Goal: Task Accomplishment & Management: Manage account settings

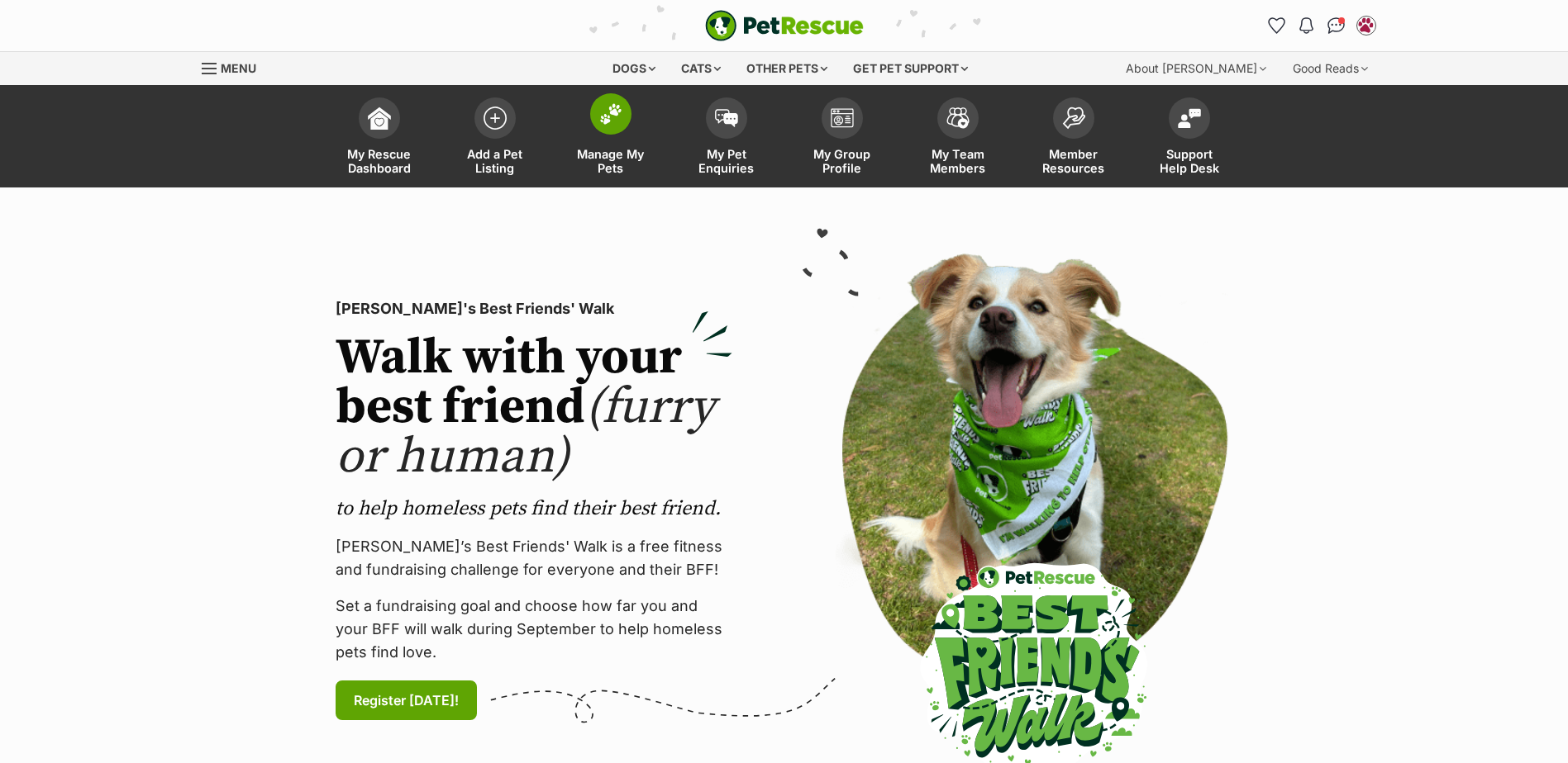
click at [574, 123] on link "Manage My Pets" at bounding box center [611, 139] width 116 height 98
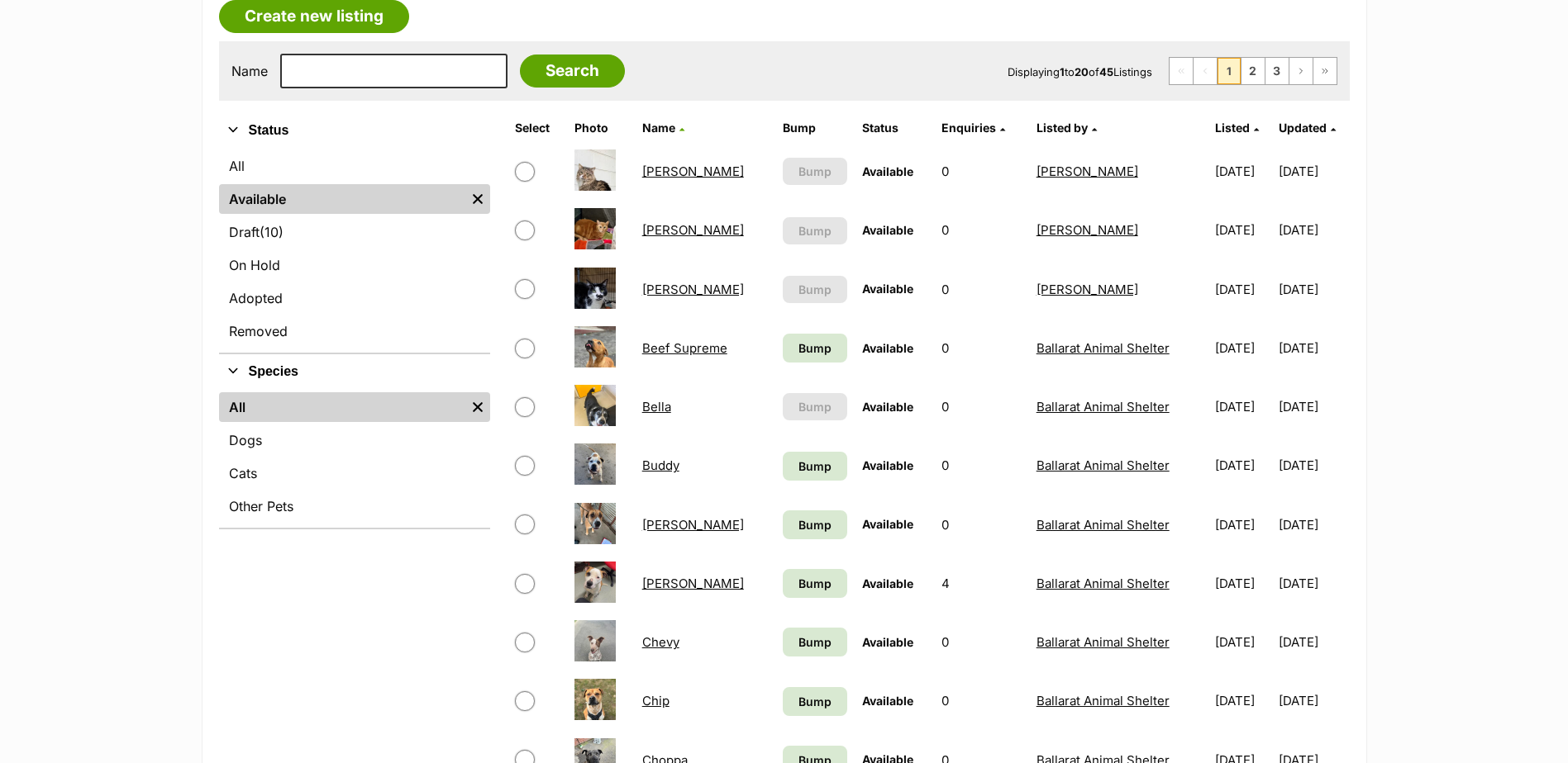
scroll to position [330, 0]
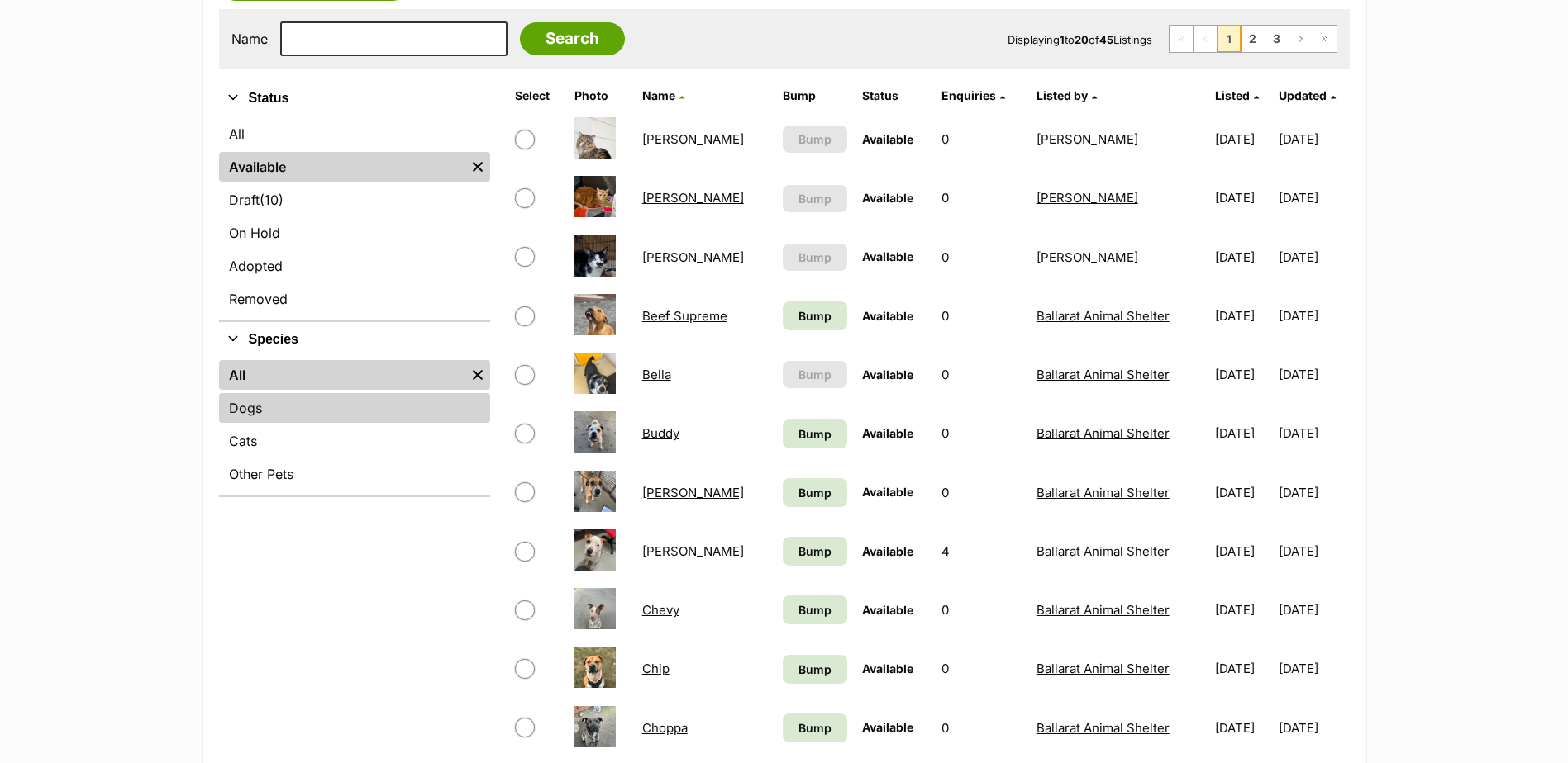
click at [252, 409] on link "Dogs" at bounding box center [354, 408] width 271 height 30
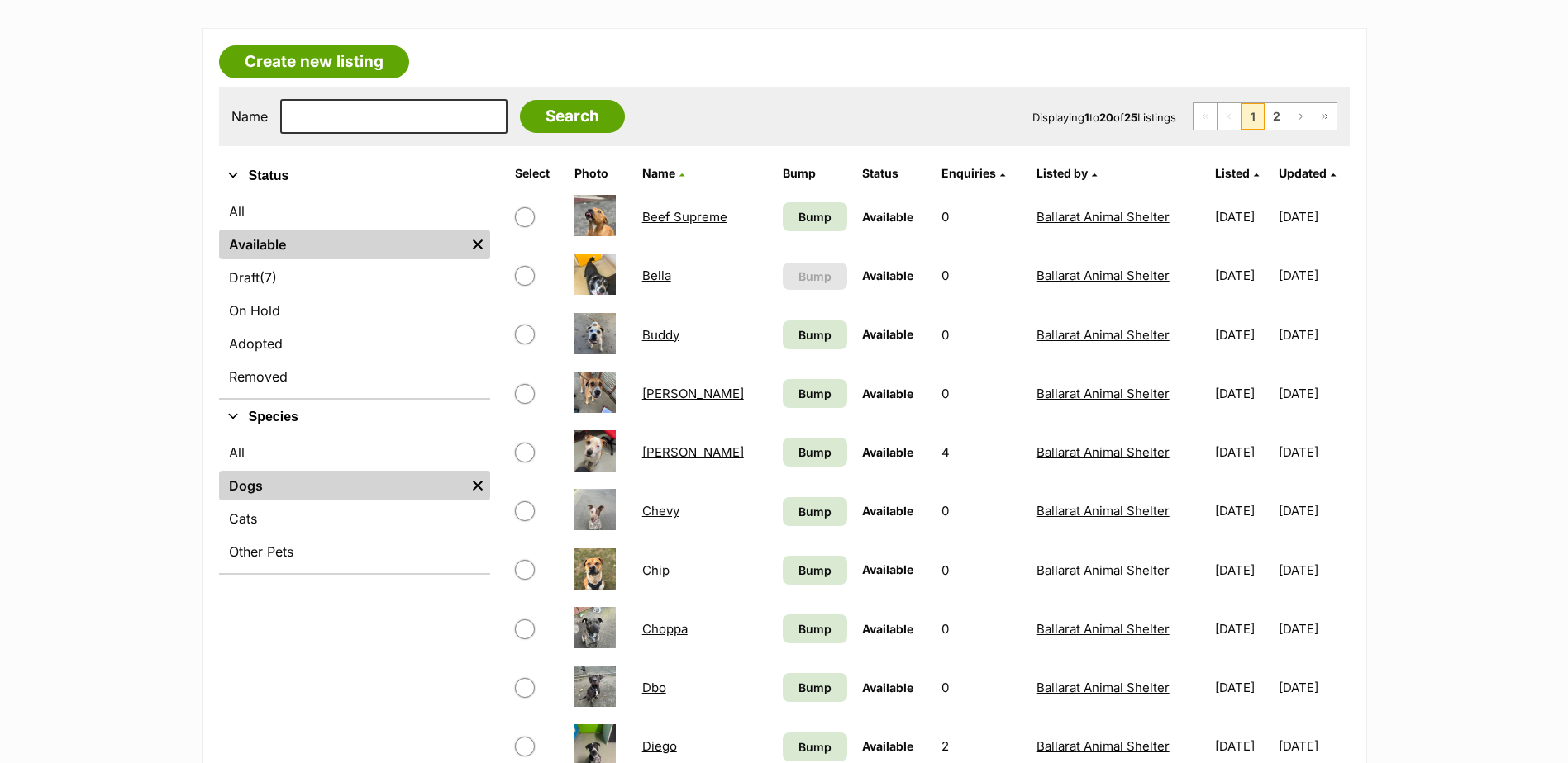
scroll to position [248, 0]
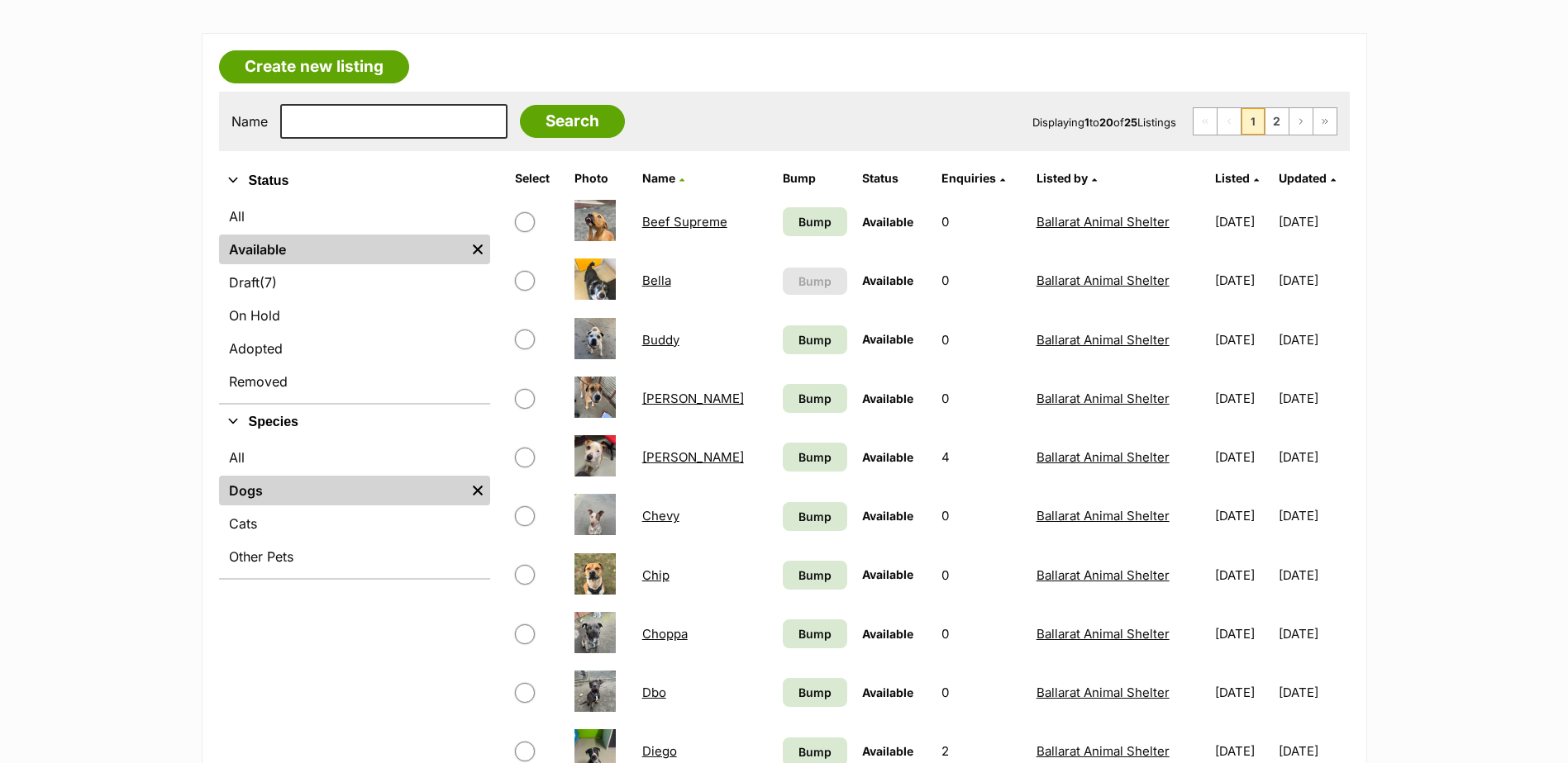
click at [332, 114] on input "text" at bounding box center [394, 121] width 227 height 35
type input "bella"
click at [519, 105] on input "Search" at bounding box center [571, 121] width 105 height 33
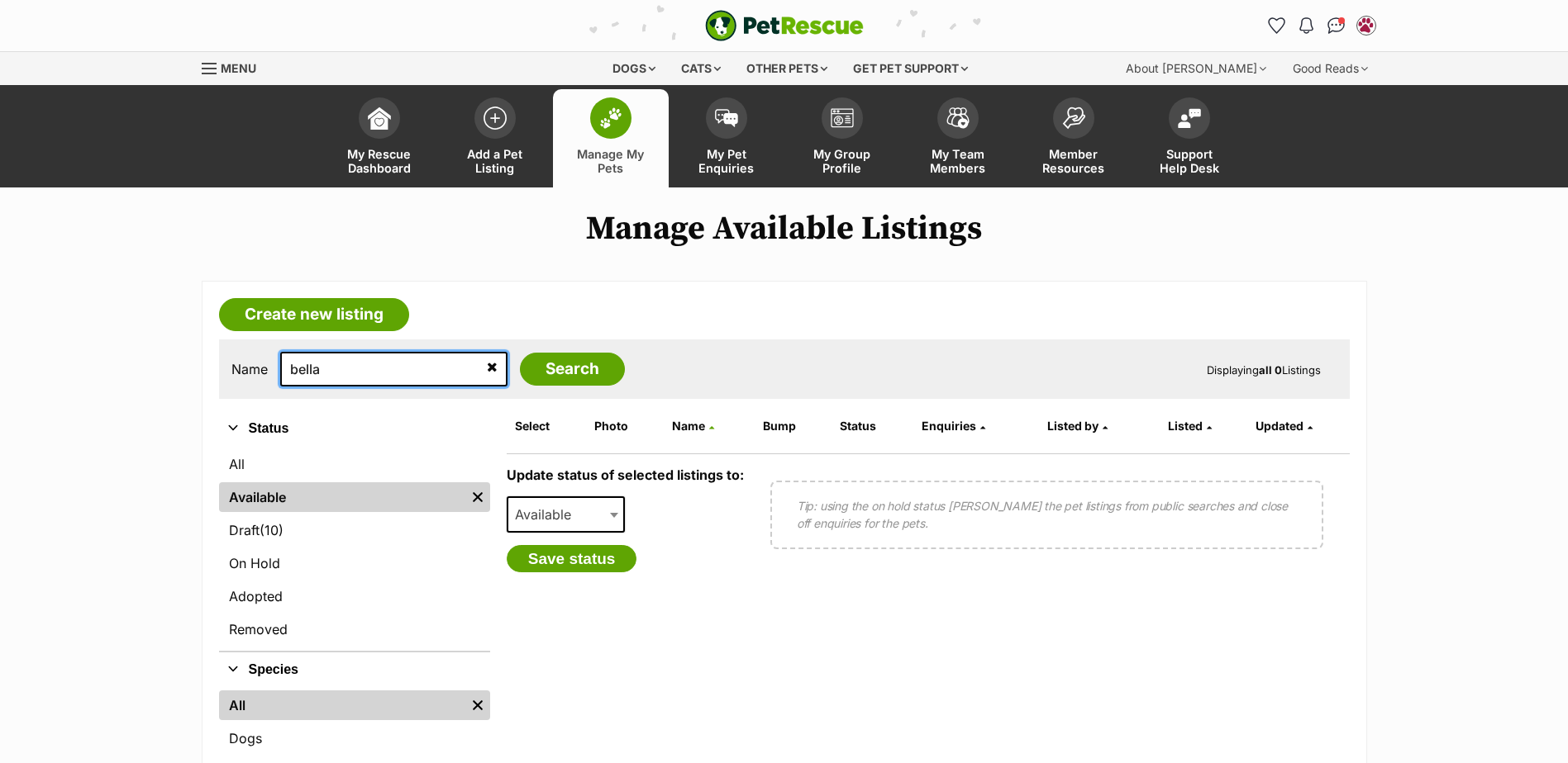
drag, startPoint x: 342, startPoint y: 376, endPoint x: 257, endPoint y: 372, distance: 85.1
click at [257, 372] on div "Name bella Search" at bounding box center [428, 369] width 393 height 35
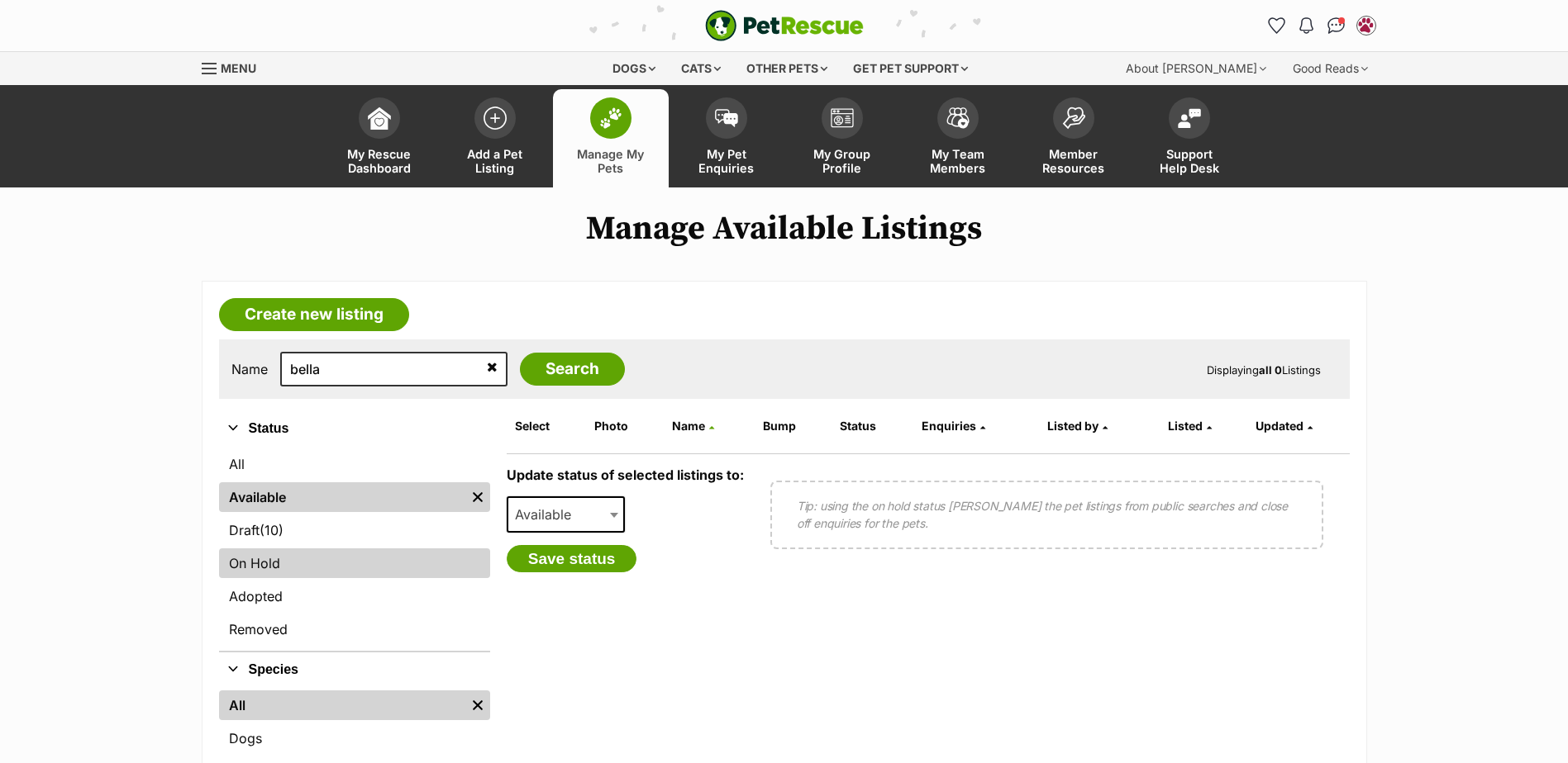
click at [276, 556] on link "On Hold" at bounding box center [354, 563] width 271 height 30
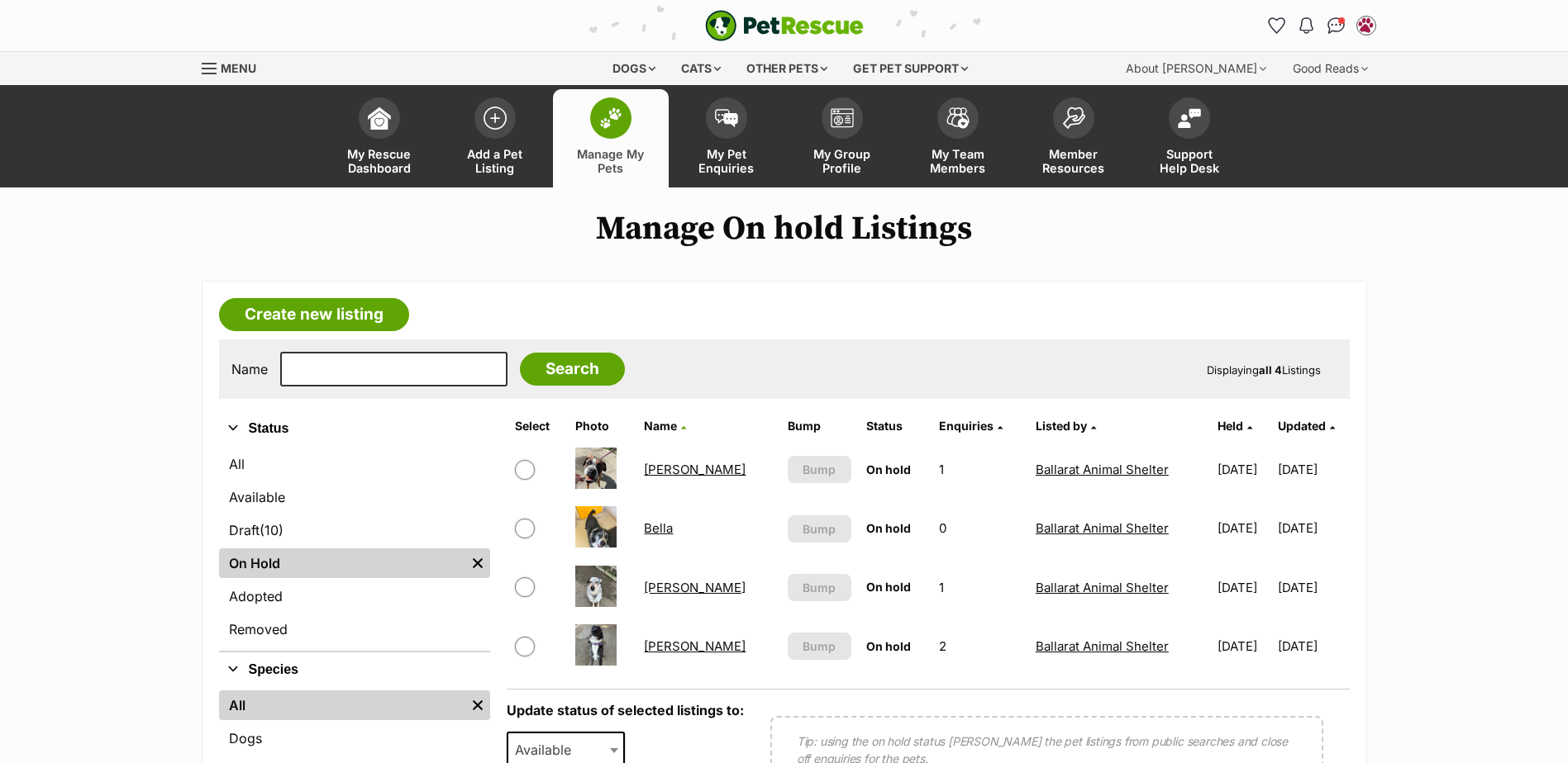
click at [618, 119] on img at bounding box center [611, 118] width 23 height 21
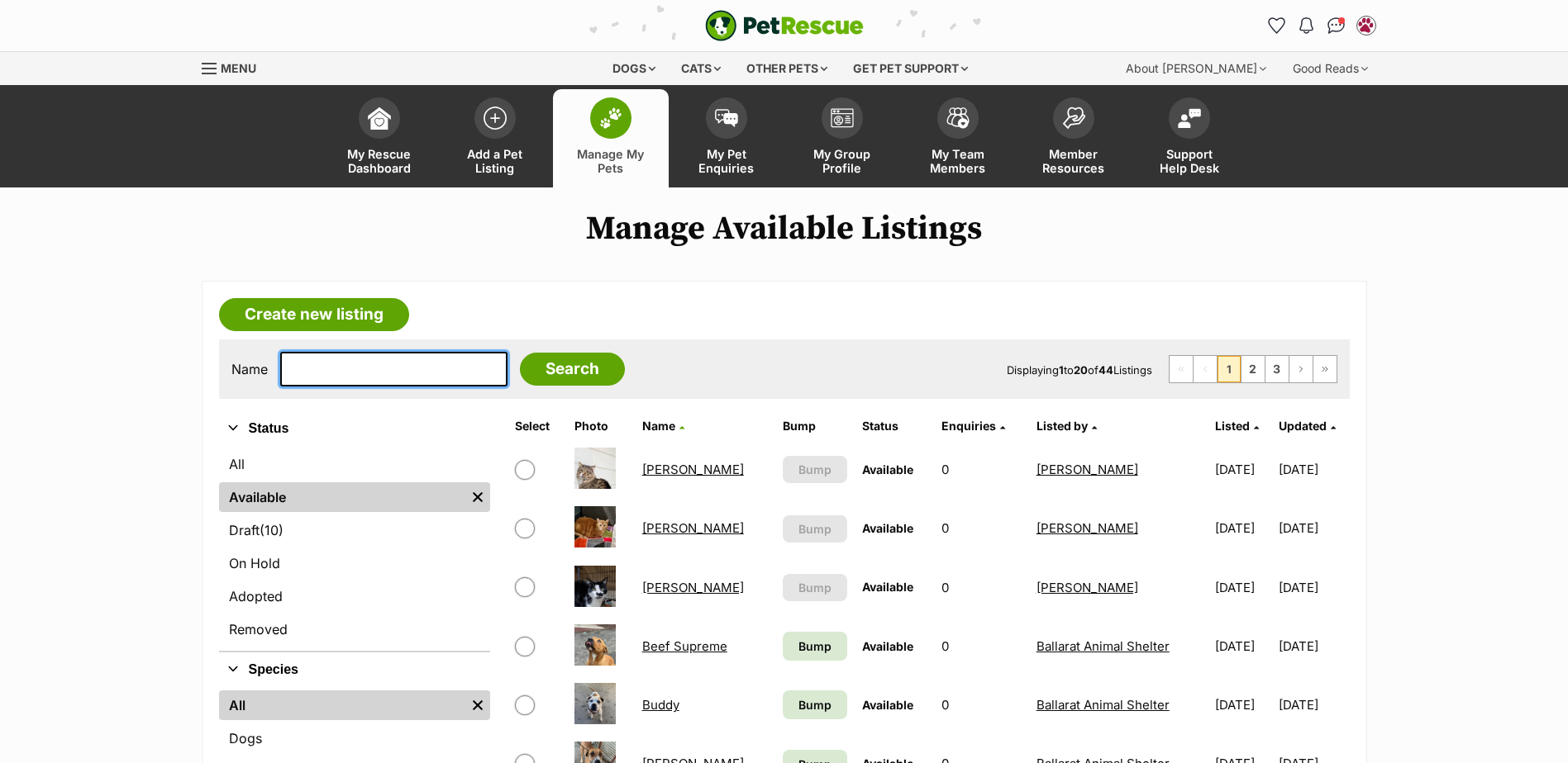
click at [412, 367] on input "text" at bounding box center [394, 369] width 227 height 35
type input "stella"
click at [519, 353] on input "Search" at bounding box center [571, 369] width 105 height 33
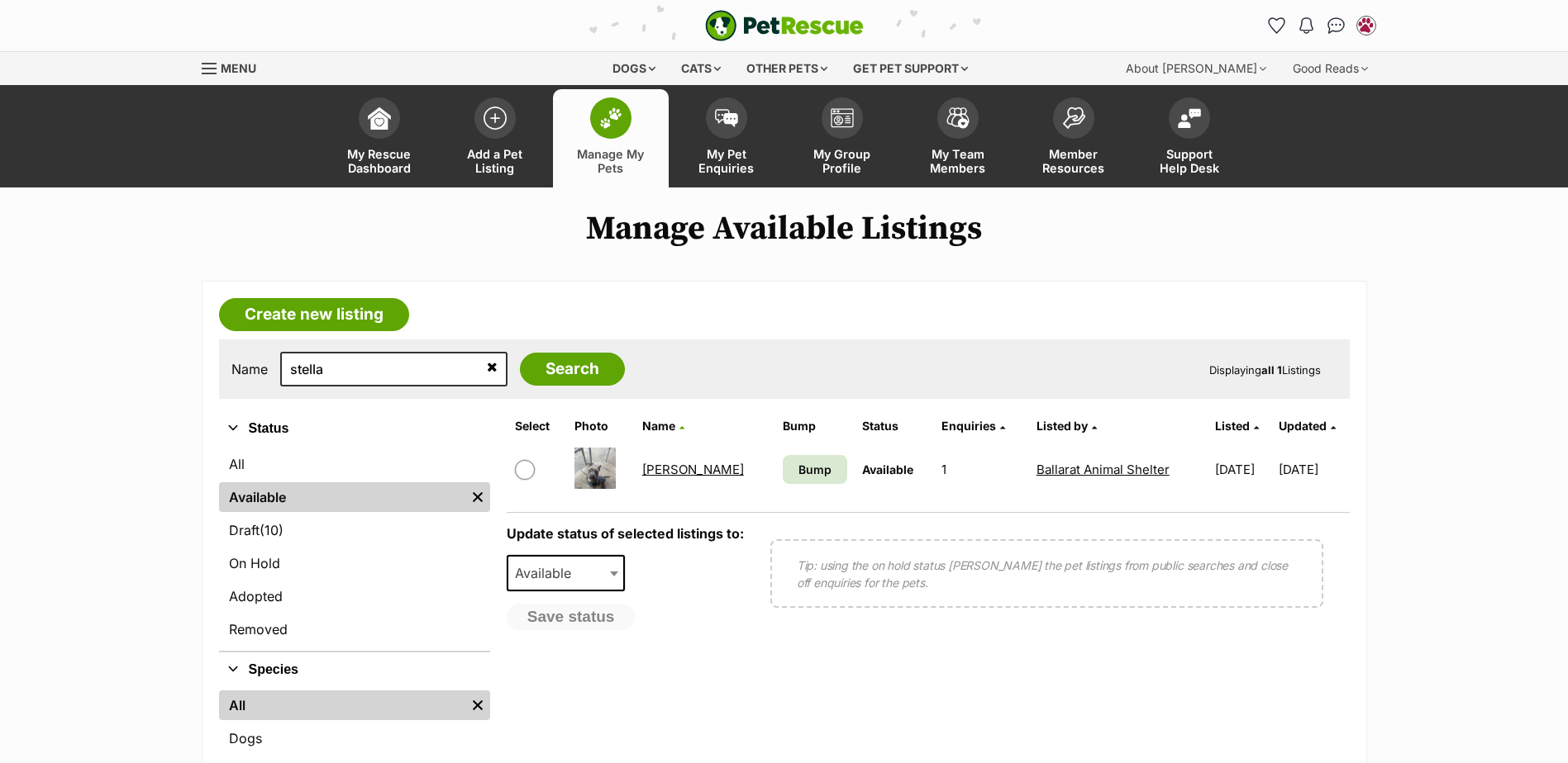
drag, startPoint x: 0, startPoint y: 0, endPoint x: 675, endPoint y: 472, distance: 823.7
click at [675, 472] on link "Stella" at bounding box center [692, 469] width 101 height 15
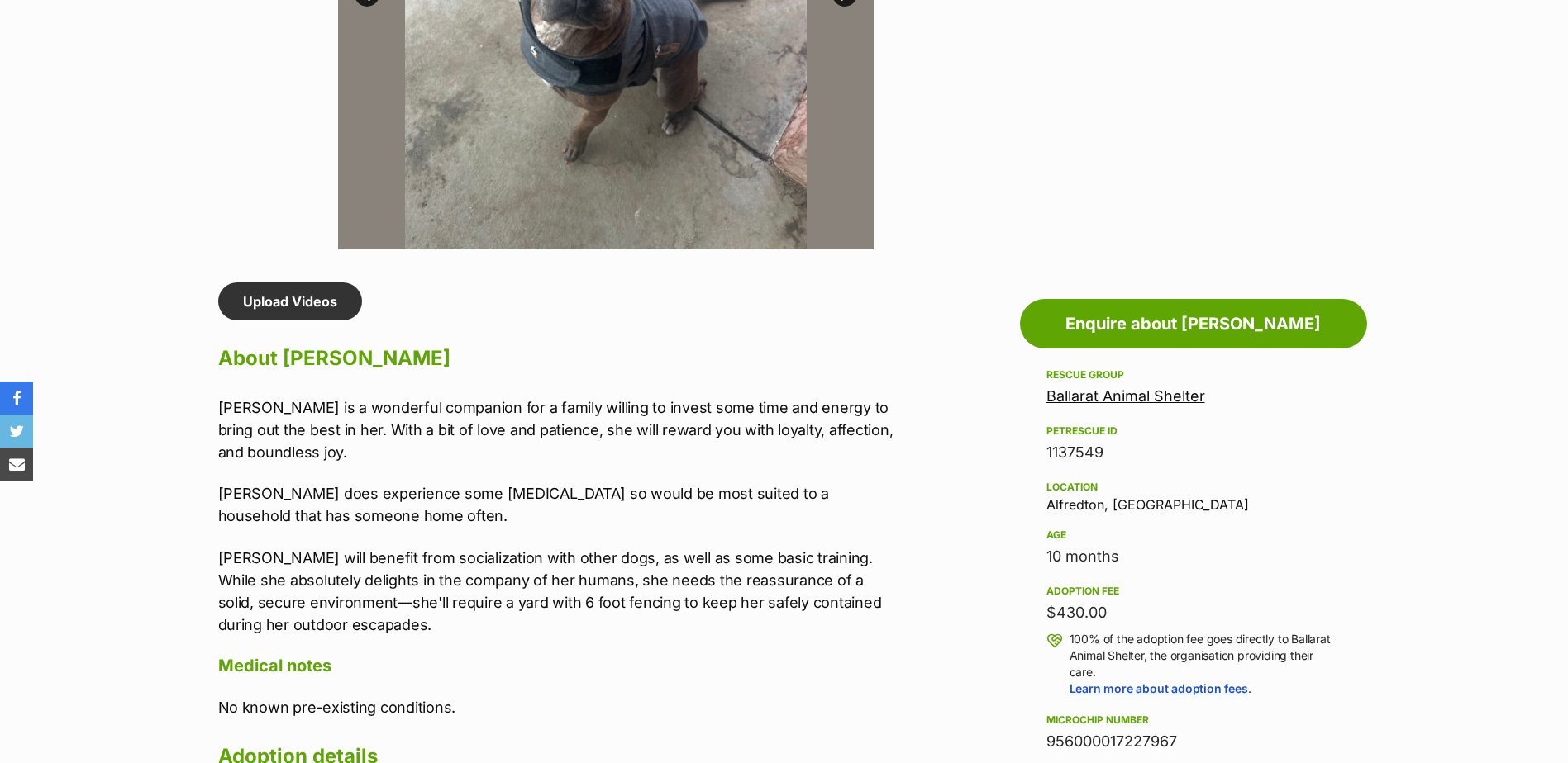
click at [594, 596] on p "Stella will benefit from socialization with other dogs, as well as some basic t…" at bounding box center [559, 592] width 682 height 90
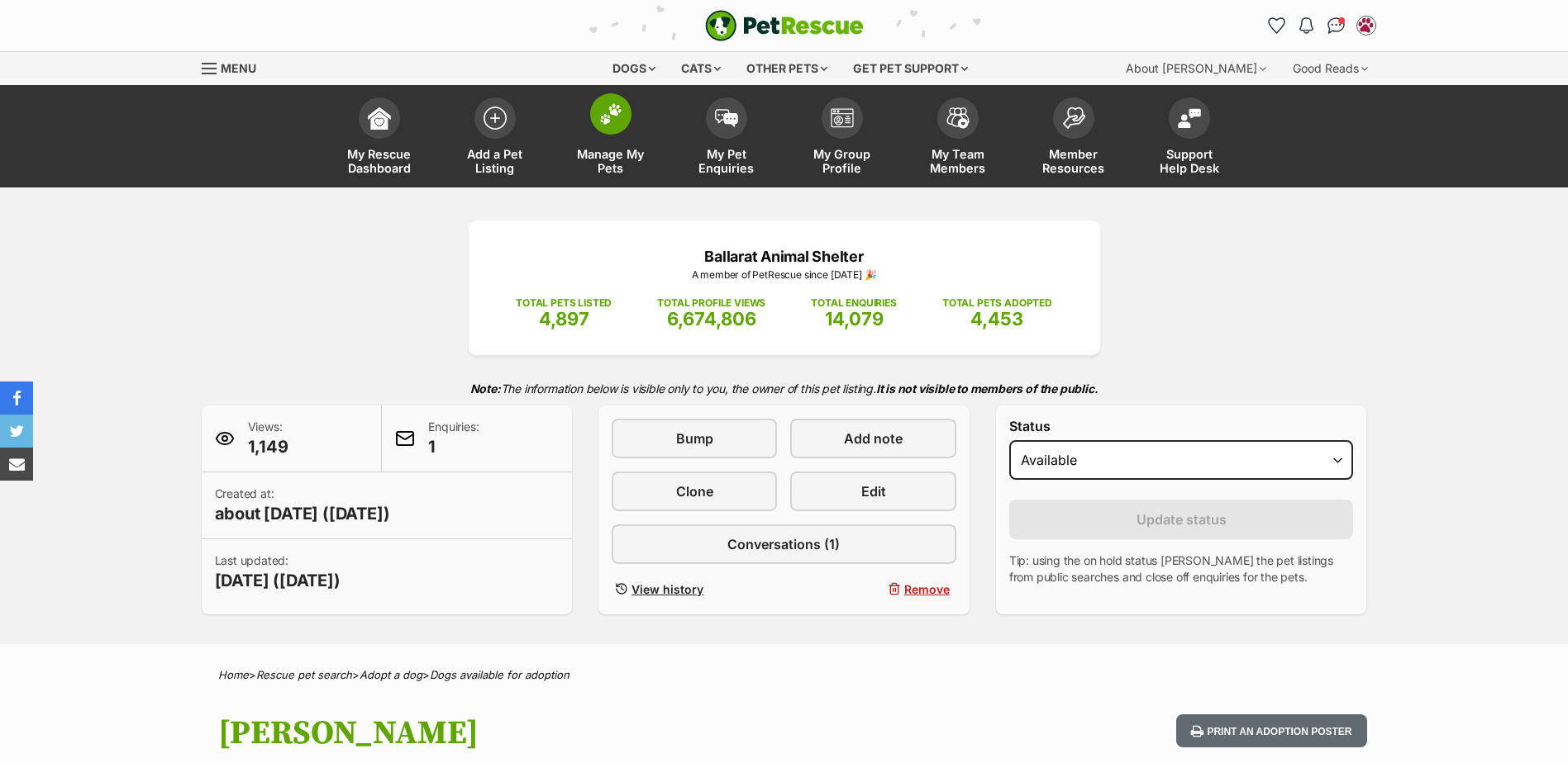
click at [595, 116] on span at bounding box center [610, 114] width 41 height 41
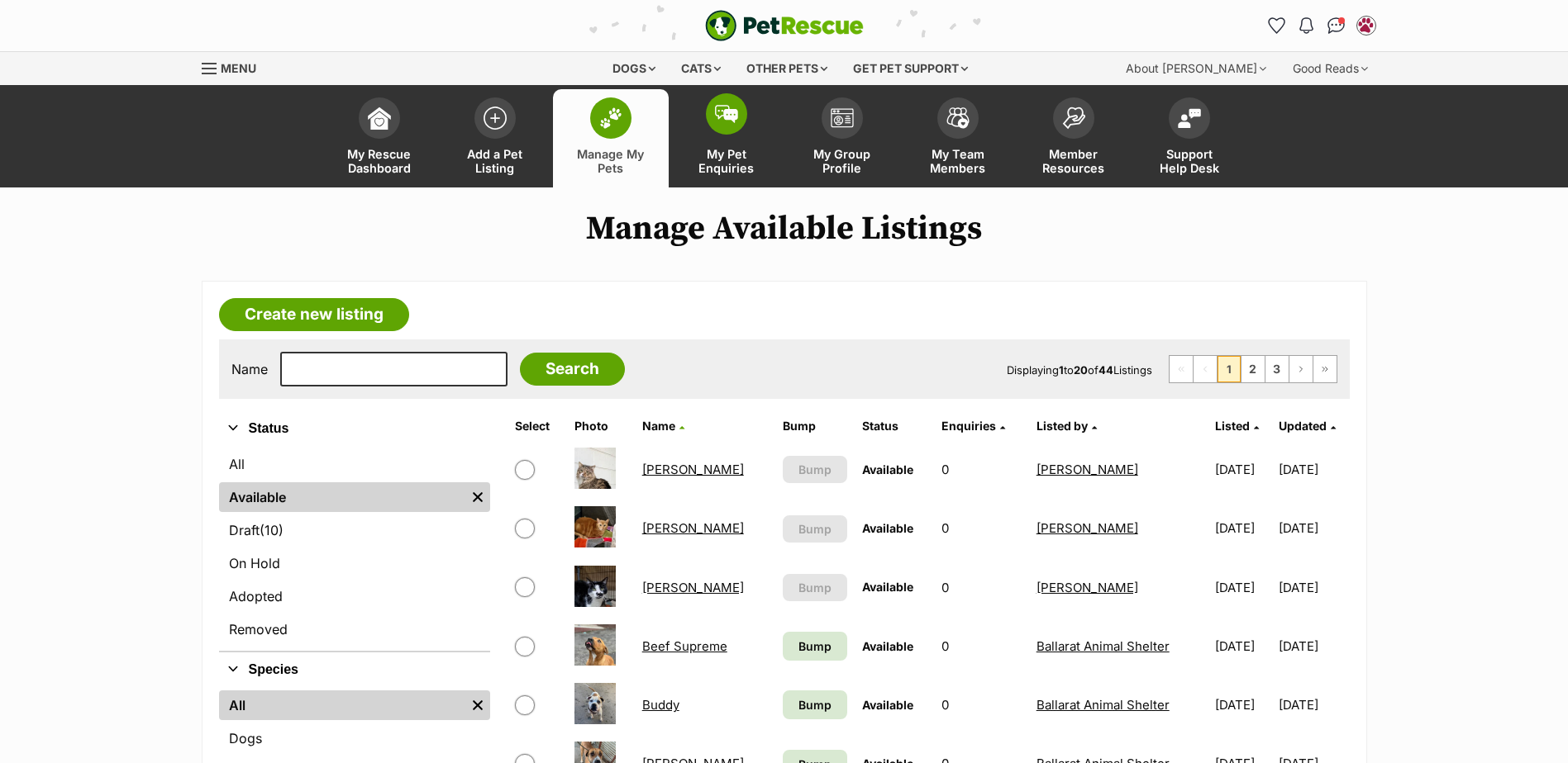
click at [724, 125] on span at bounding box center [726, 114] width 41 height 41
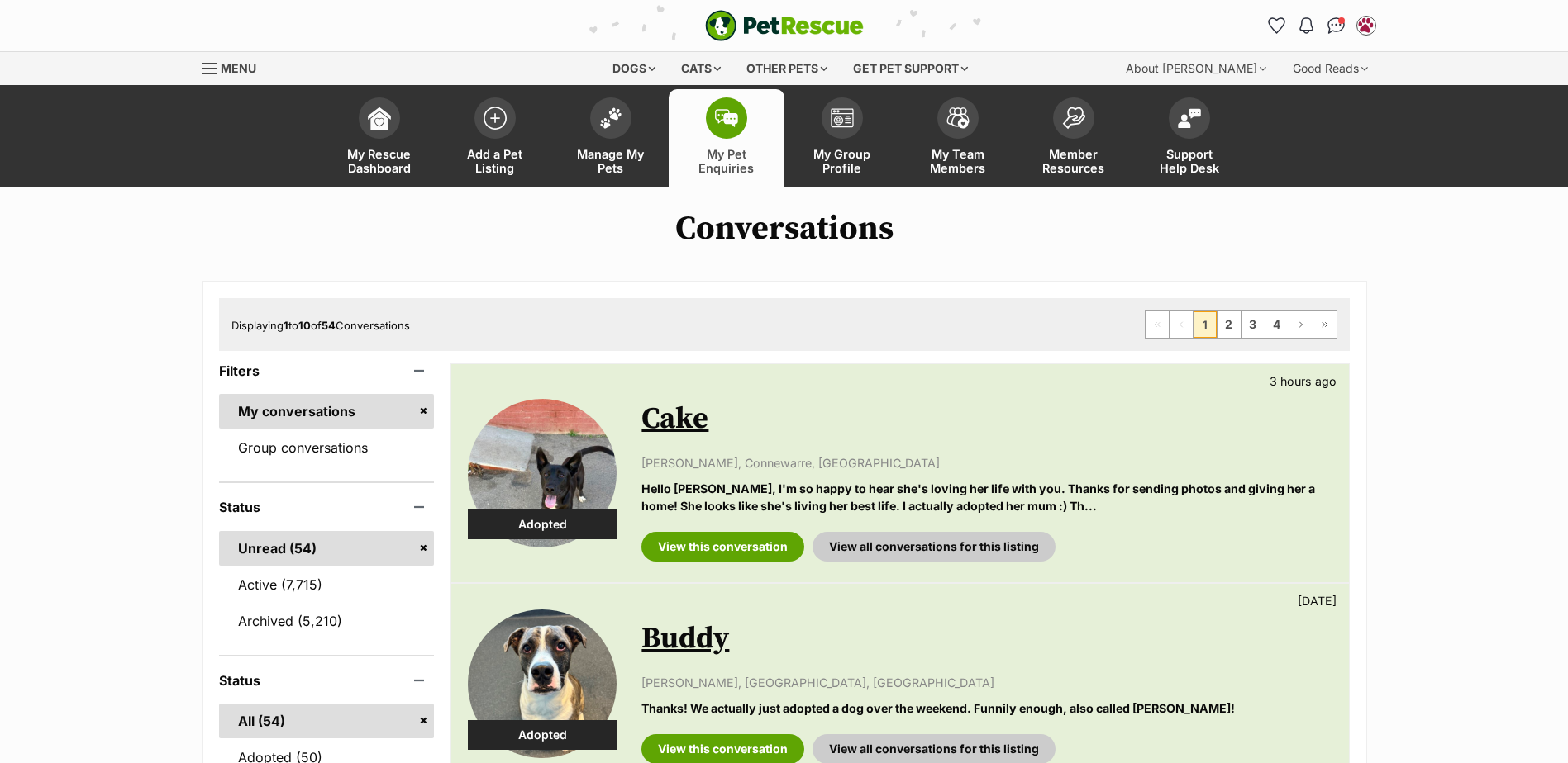
click at [730, 125] on img at bounding box center [727, 118] width 23 height 18
click at [600, 118] on img at bounding box center [611, 114] width 23 height 21
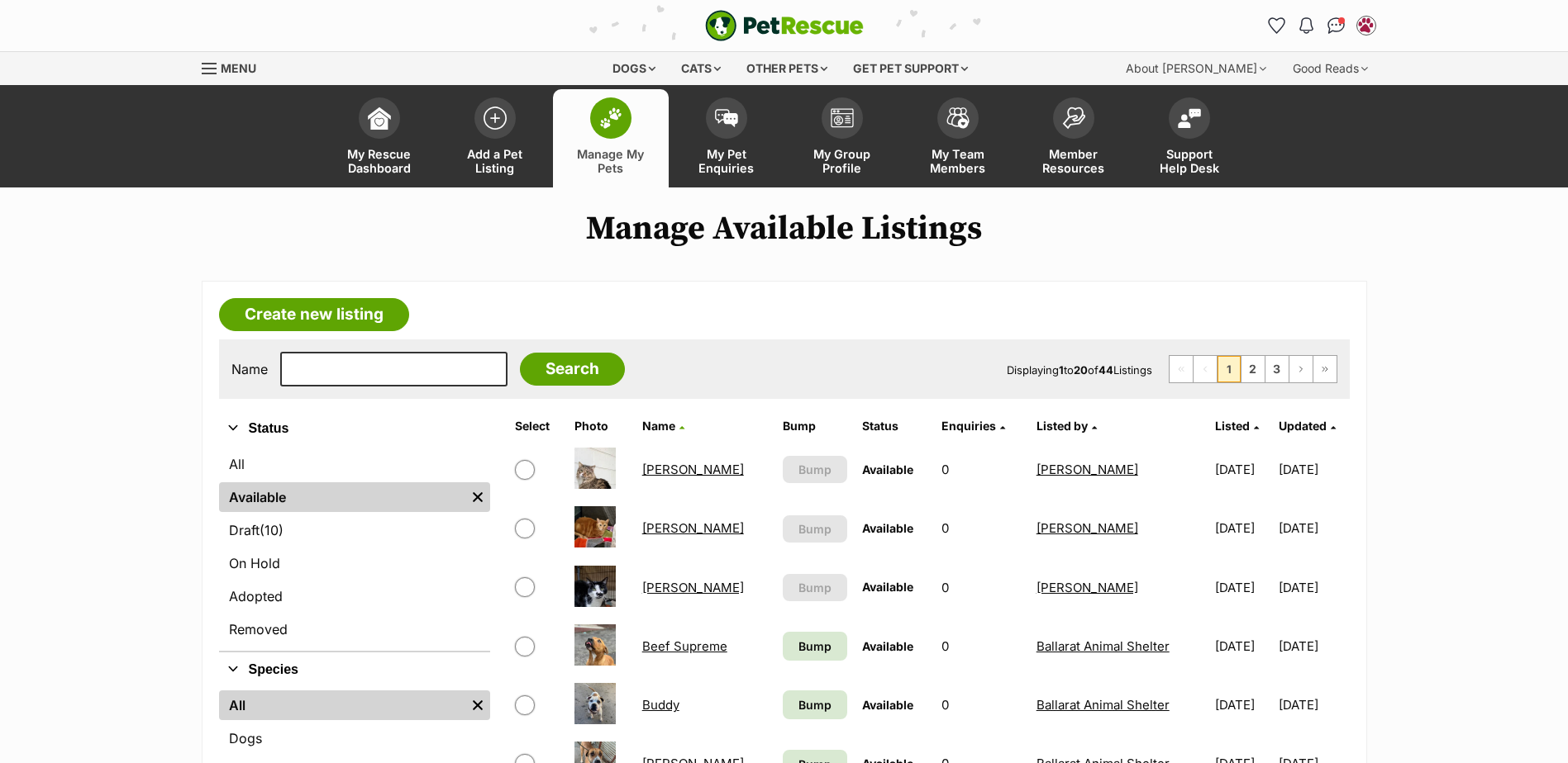
click at [618, 122] on img at bounding box center [611, 118] width 23 height 21
click at [391, 381] on input "text" at bounding box center [394, 369] width 227 height 35
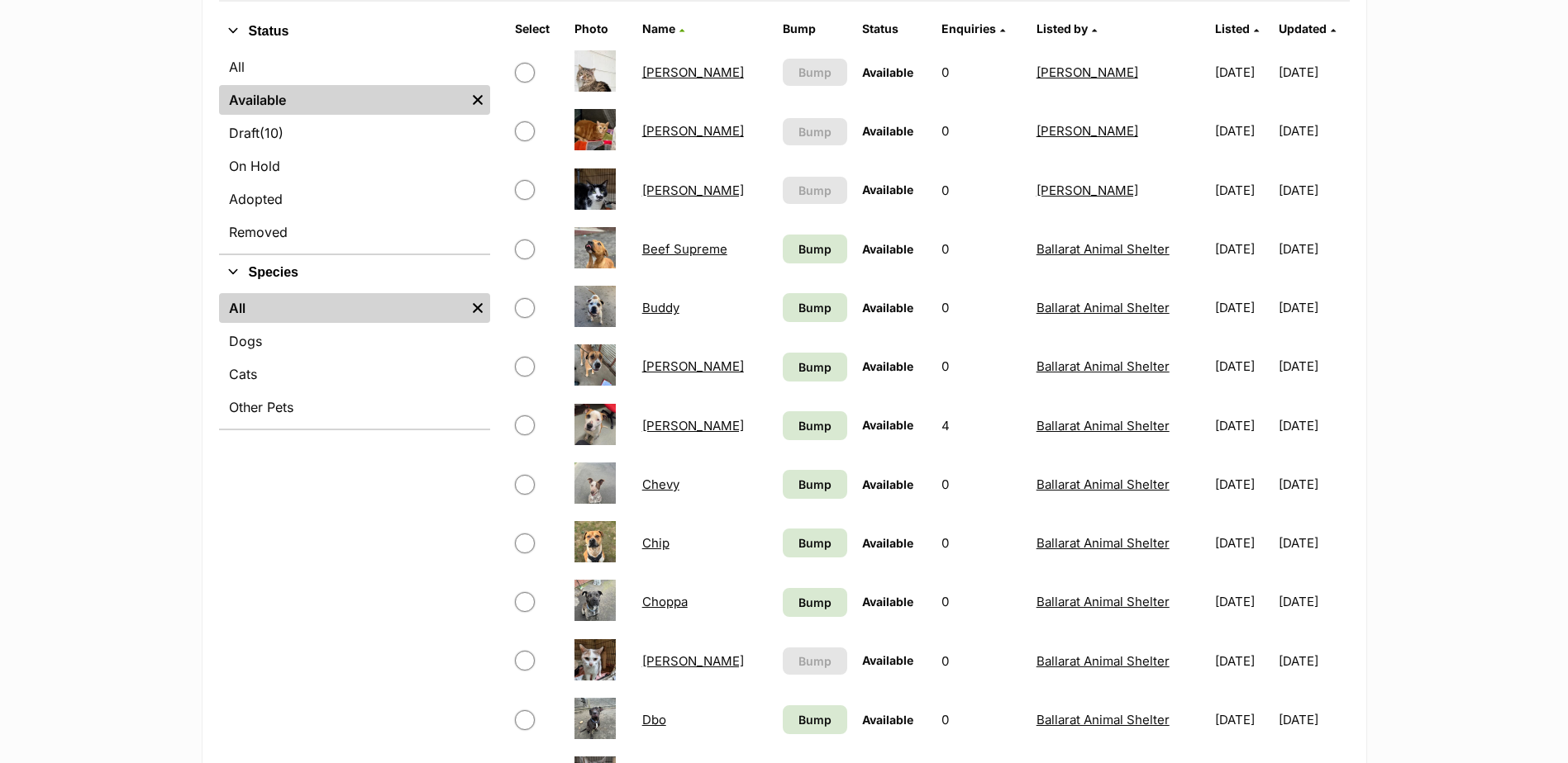
scroll to position [413, 0]
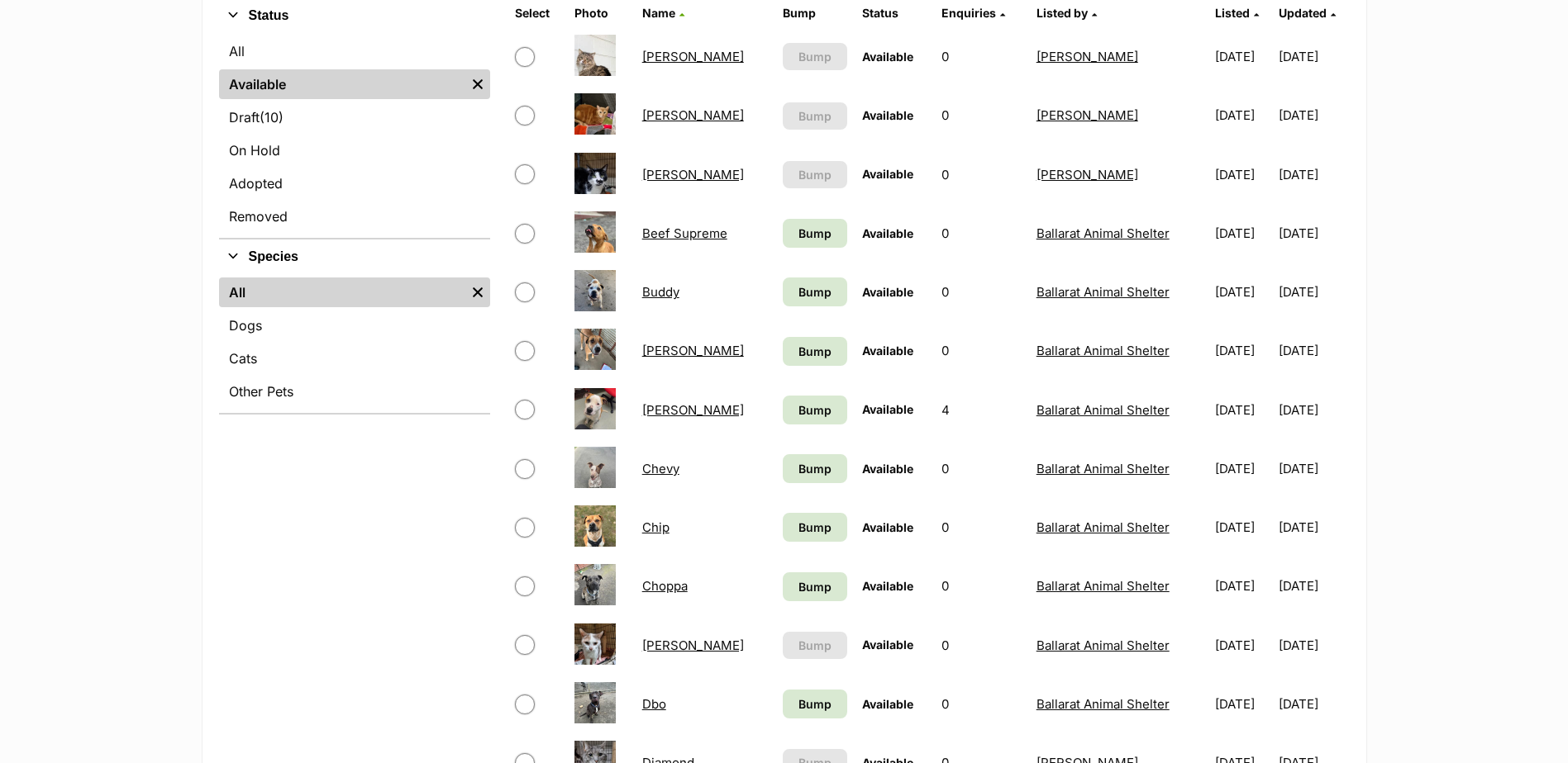
click at [345, 595] on div "Refine your search Status All Available Remove filter Draft (10) Items On Hold …" at bounding box center [354, 679] width 271 height 1362
click at [287, 333] on link "Dogs" at bounding box center [354, 325] width 271 height 30
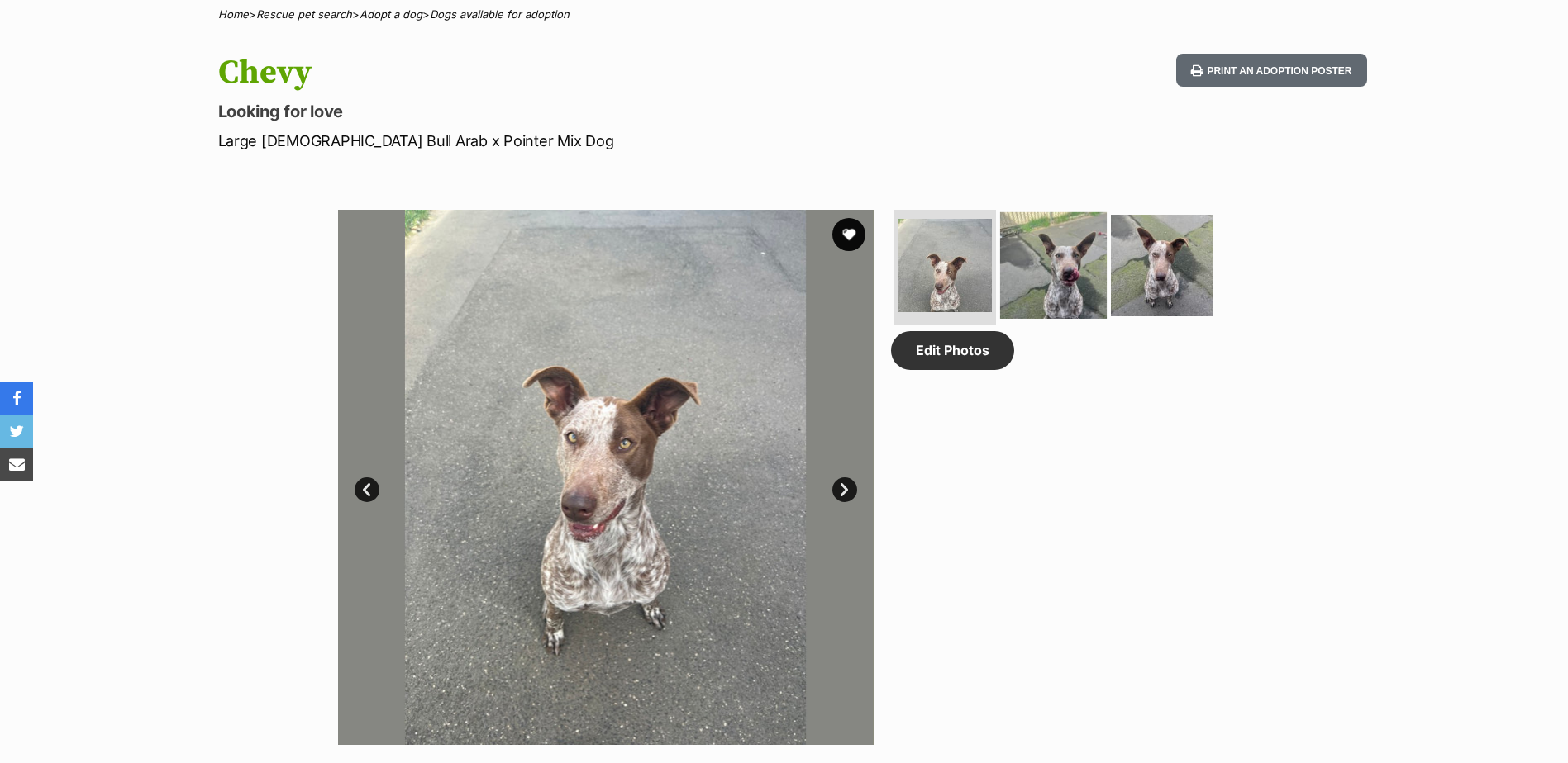
click at [1052, 278] on img at bounding box center [1053, 265] width 107 height 107
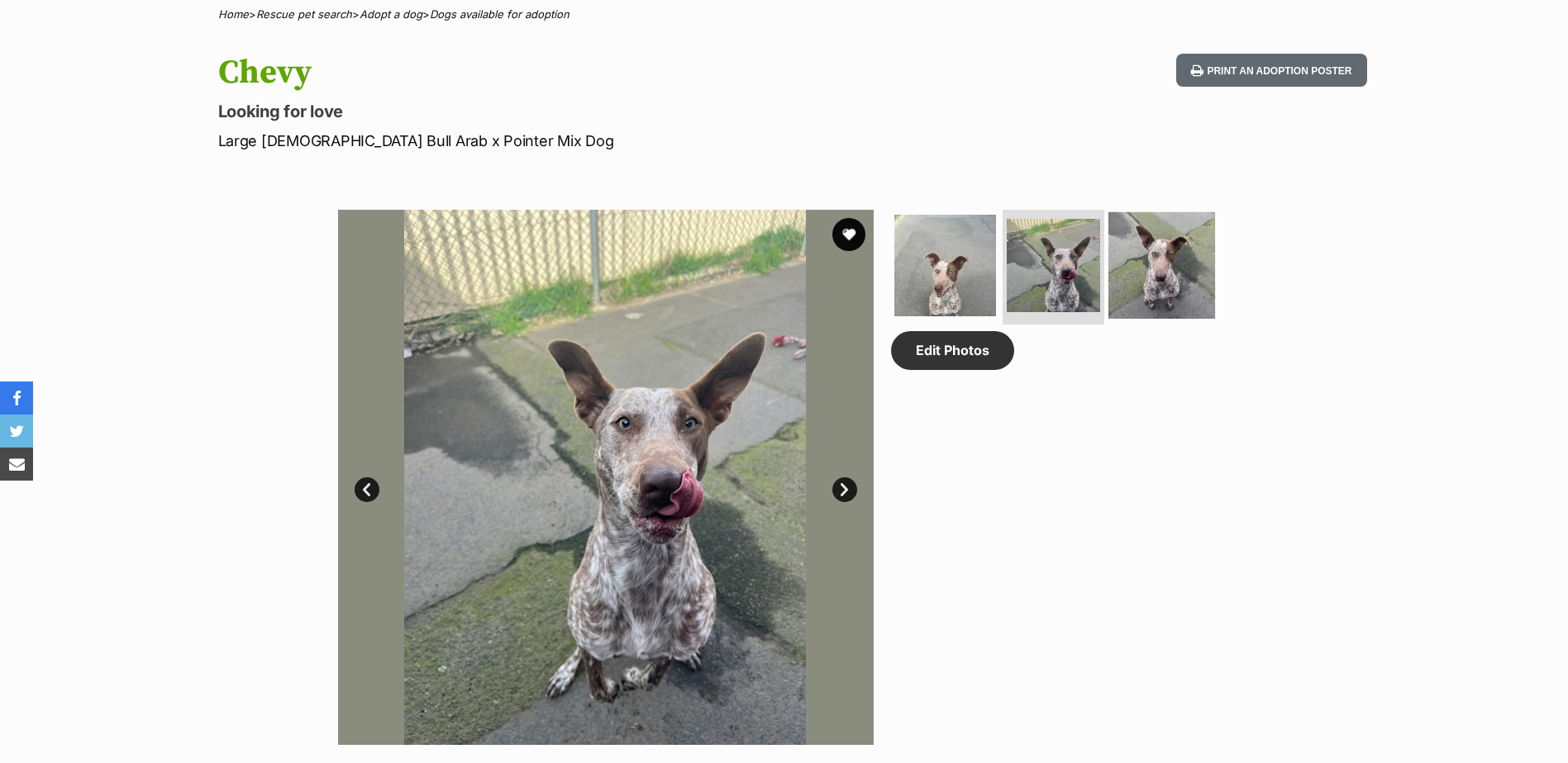
click at [1169, 270] on img at bounding box center [1161, 265] width 107 height 107
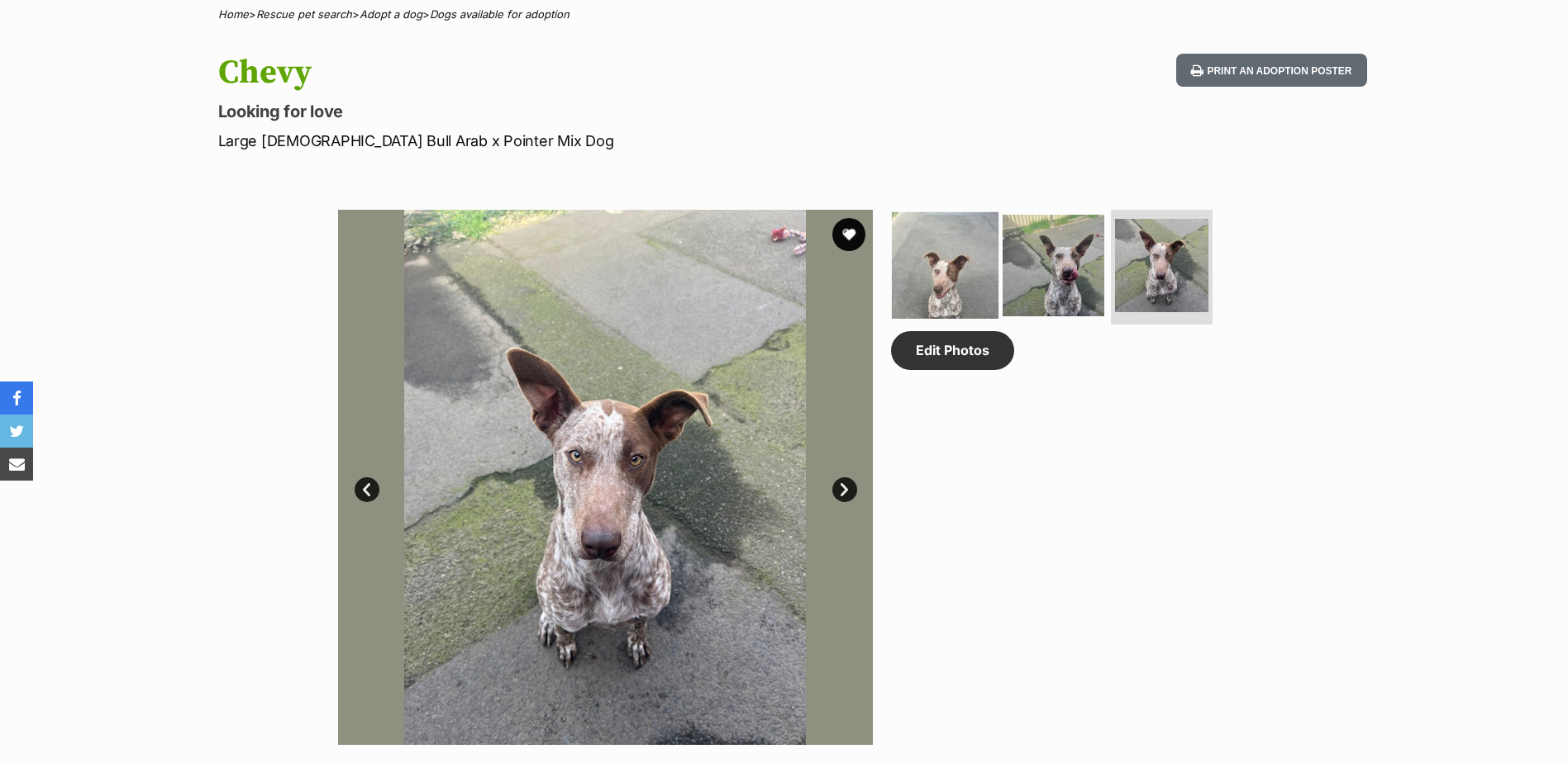
click at [949, 264] on img at bounding box center [944, 265] width 107 height 107
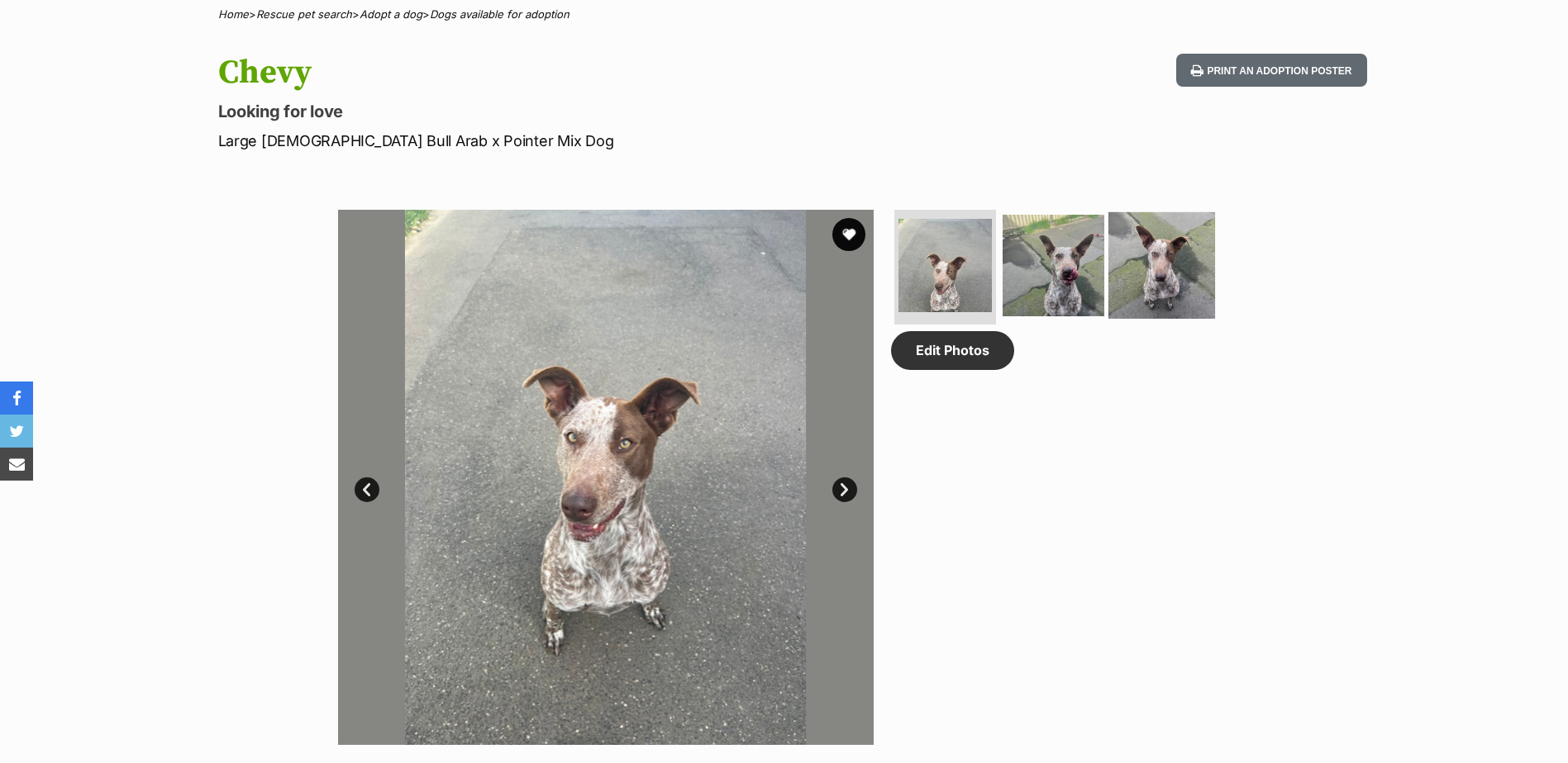
click at [1128, 262] on img at bounding box center [1161, 265] width 107 height 107
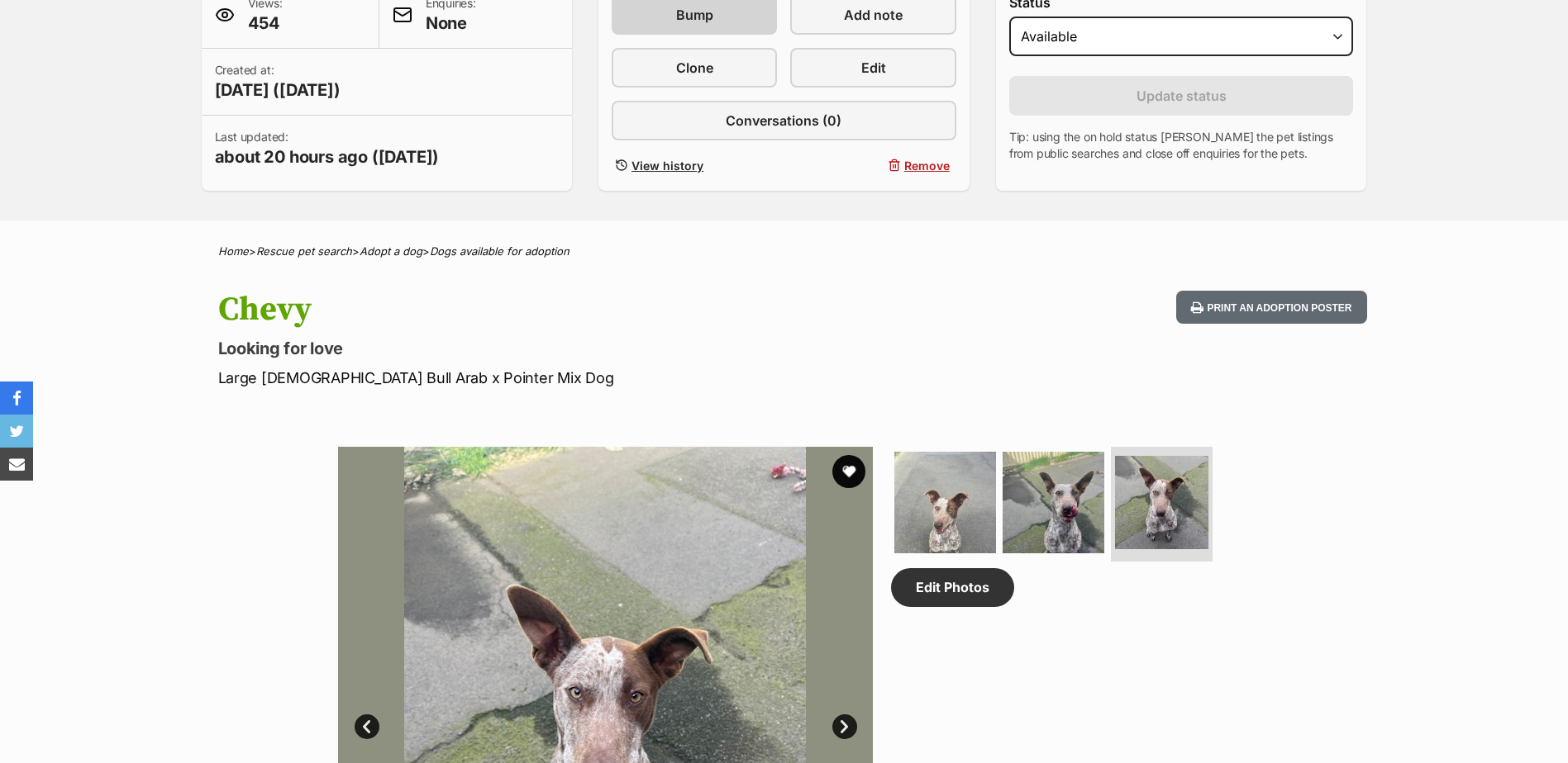
scroll to position [166, 0]
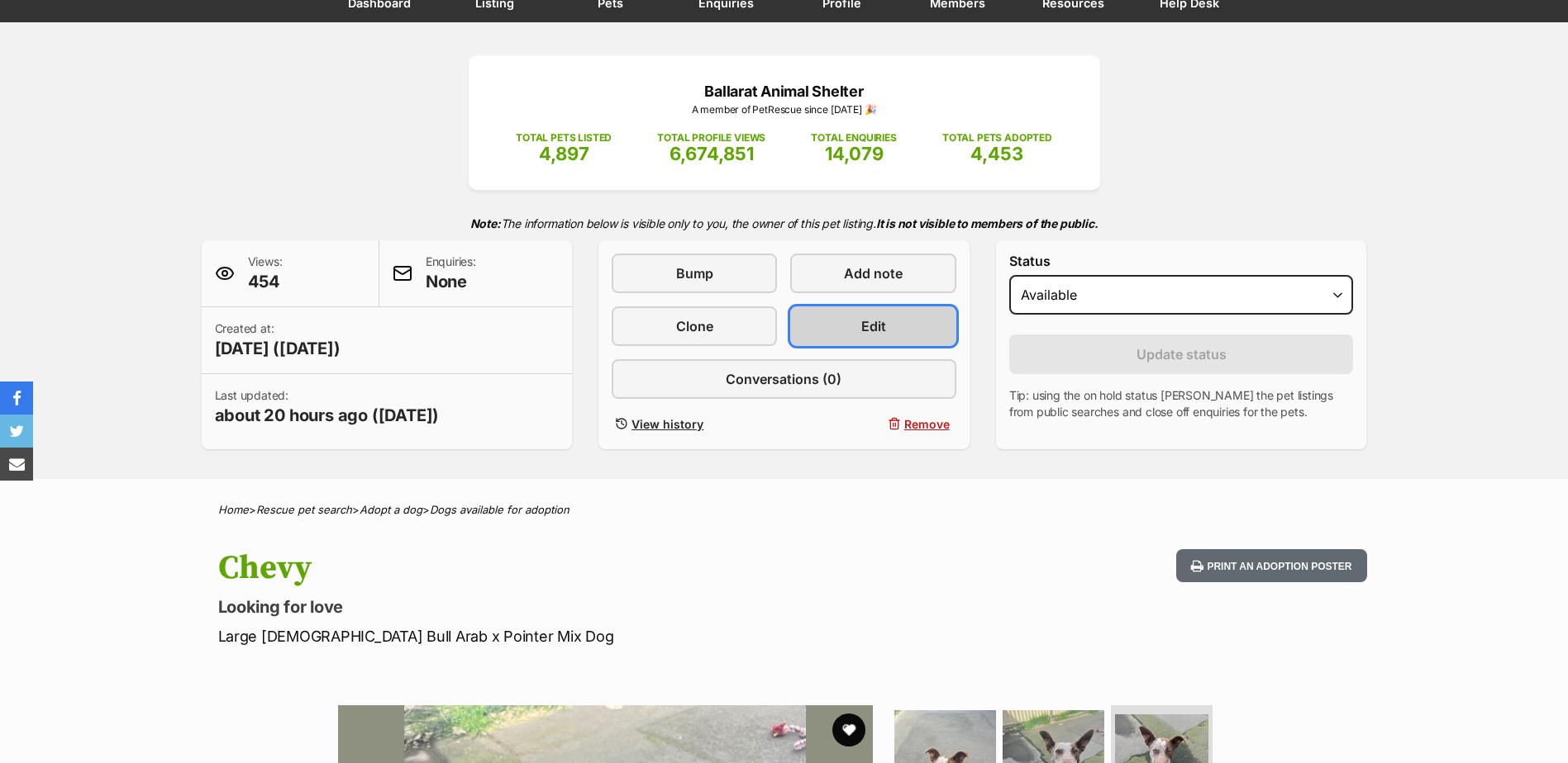
click at [810, 323] on link "Edit" at bounding box center [873, 326] width 166 height 39
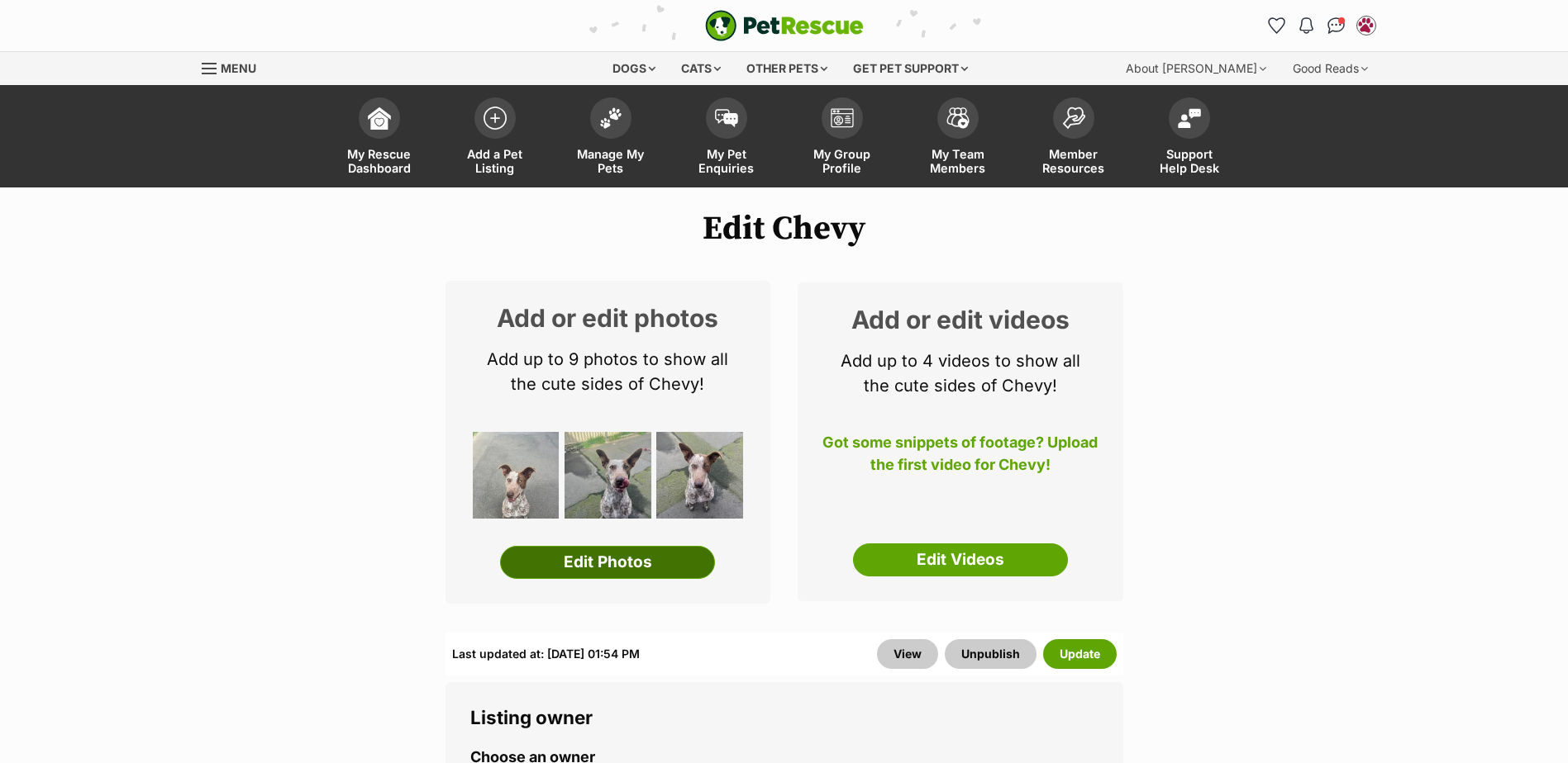
click at [648, 565] on link "Edit Photos" at bounding box center [607, 563] width 215 height 33
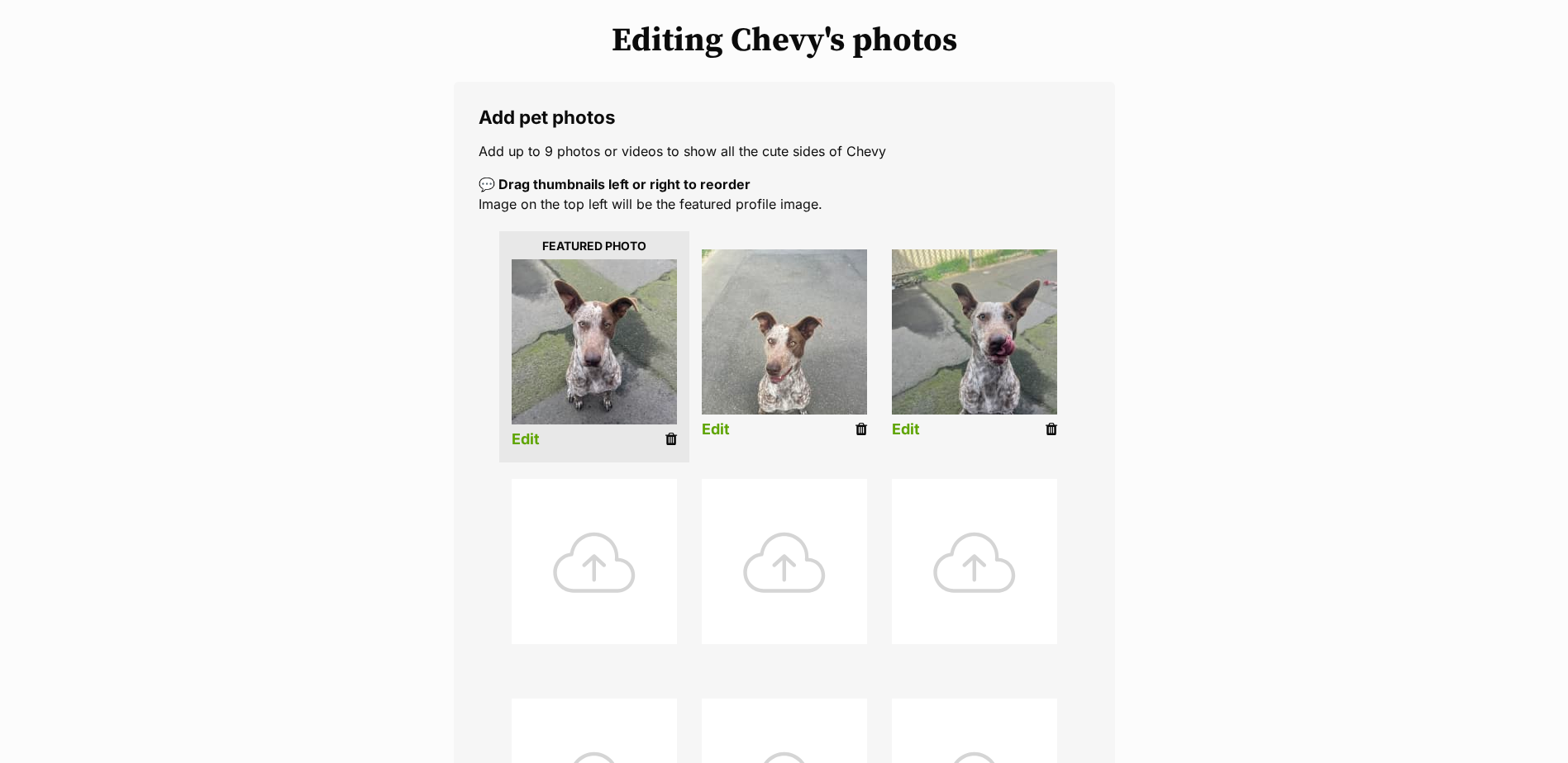
scroll to position [661, 0]
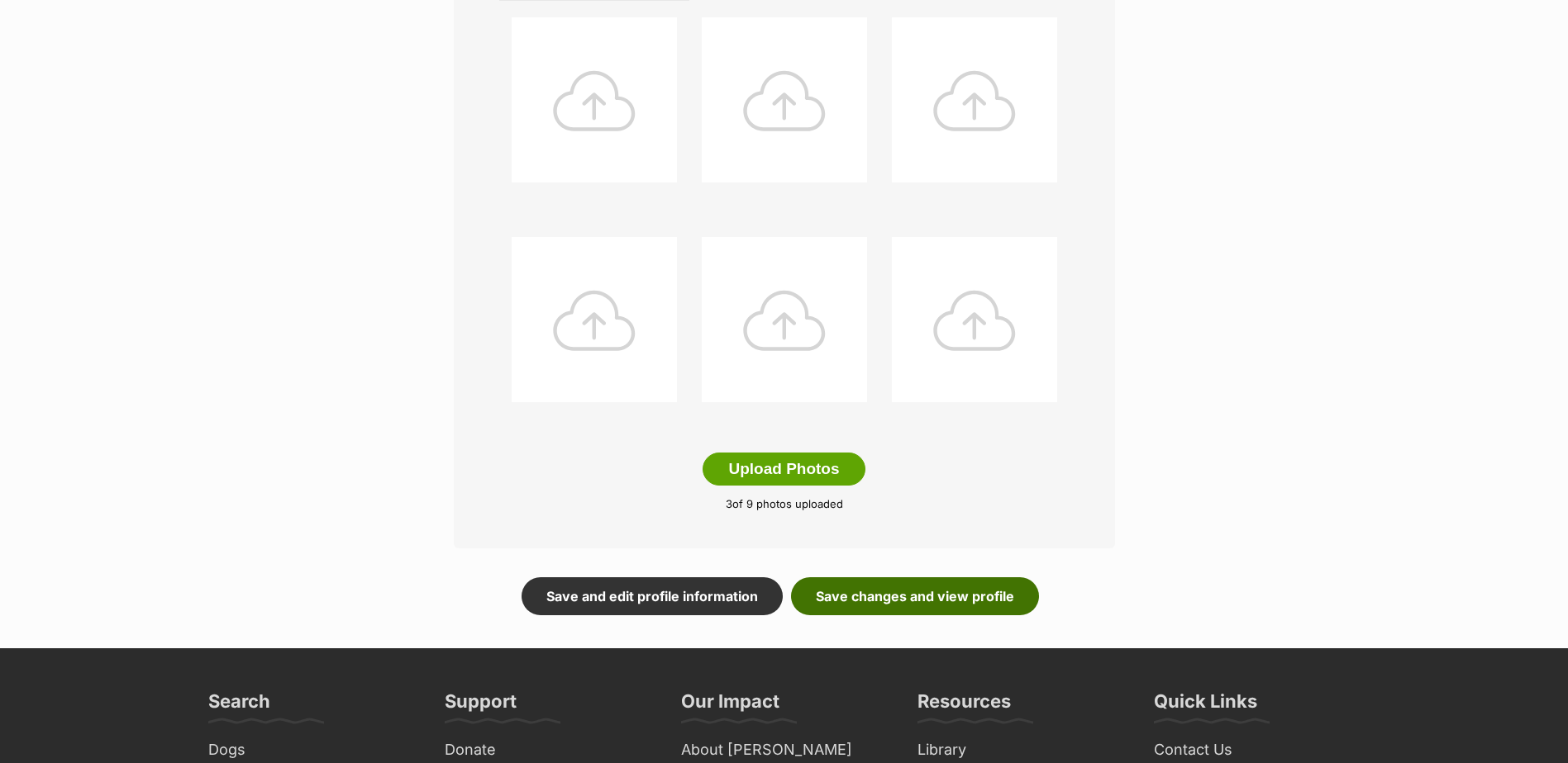
click at [904, 594] on link "Save changes and view profile" at bounding box center [915, 595] width 248 height 38
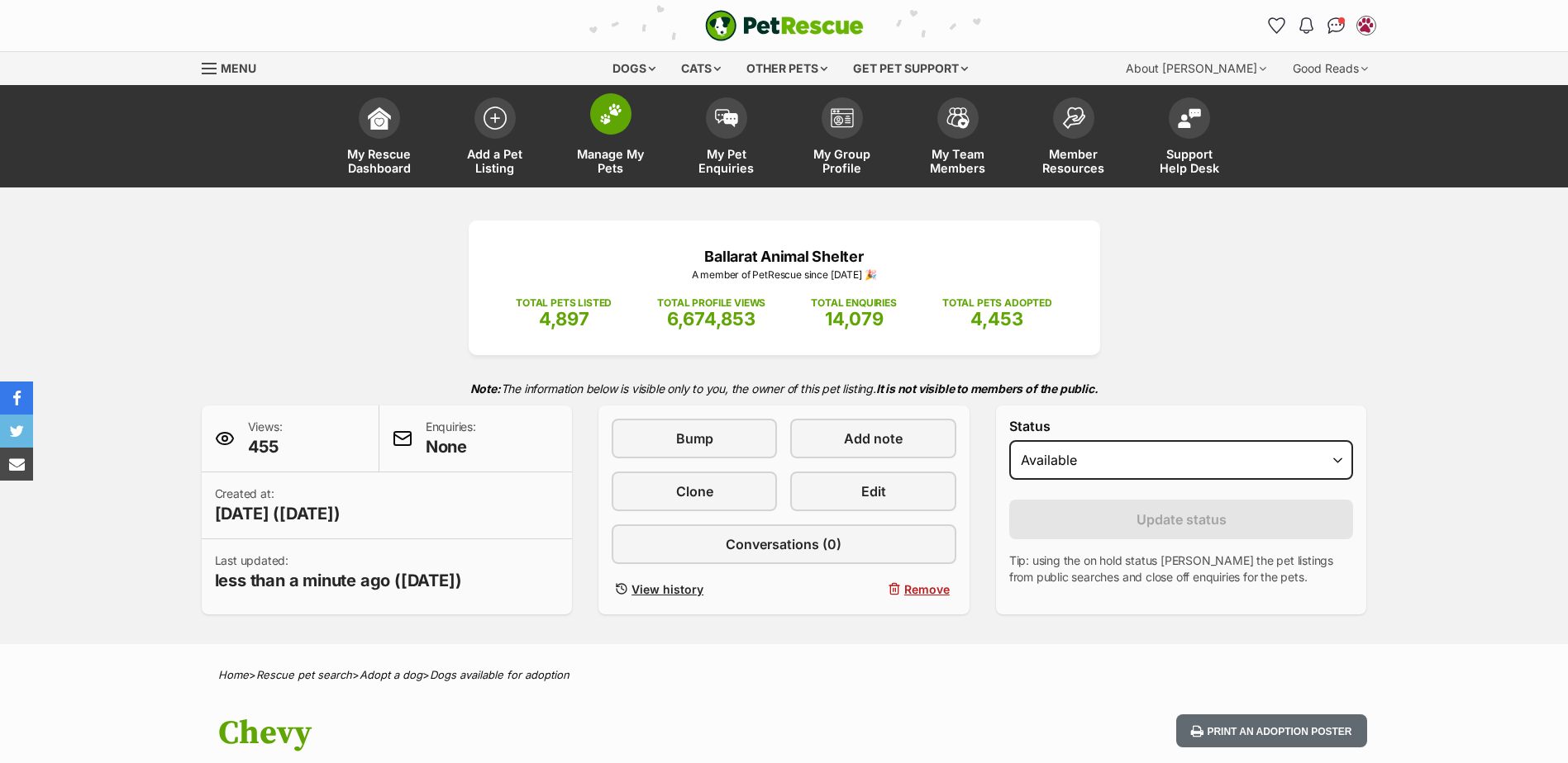
click at [600, 114] on img at bounding box center [611, 114] width 23 height 21
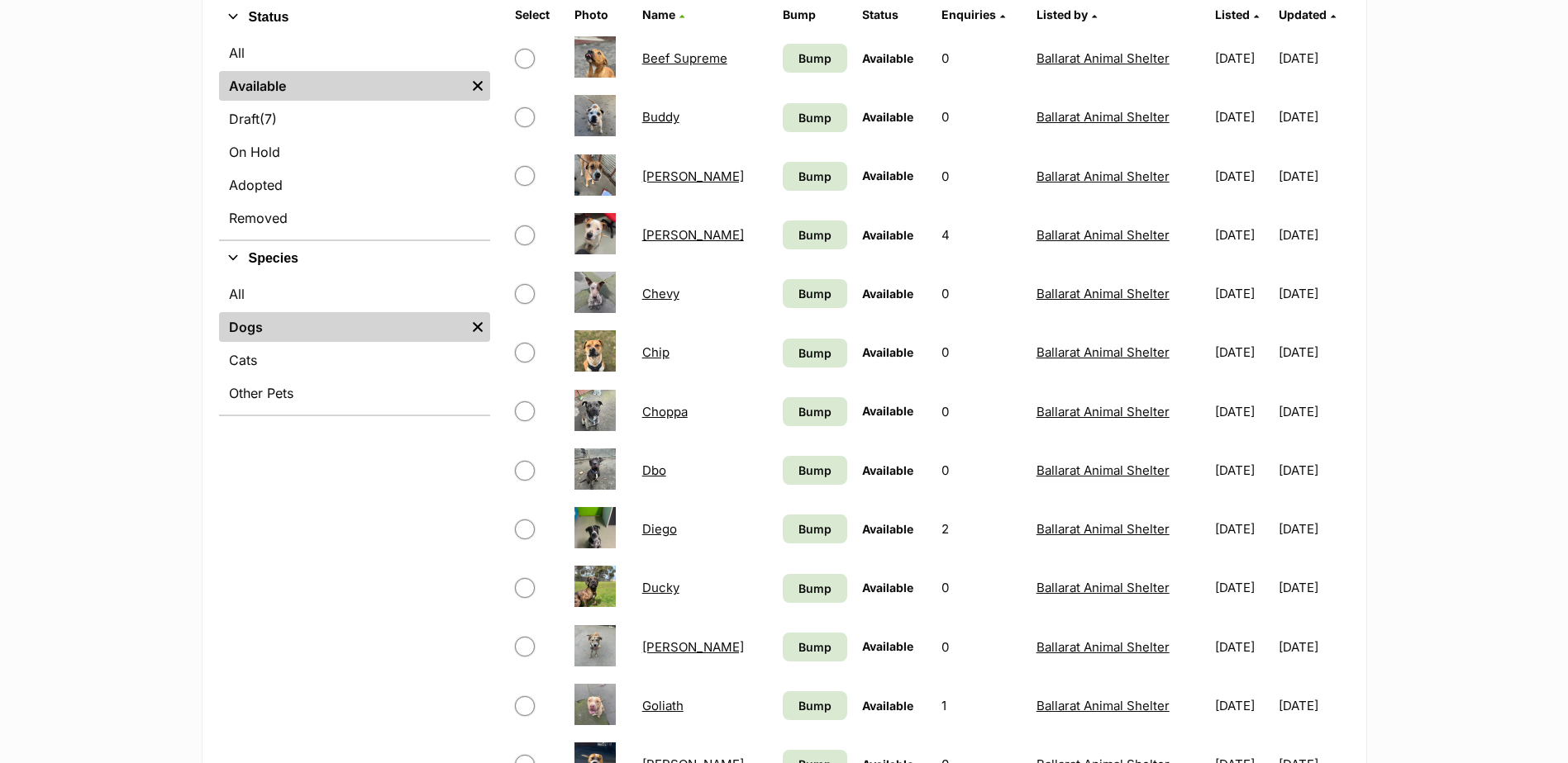
scroll to position [413, 0]
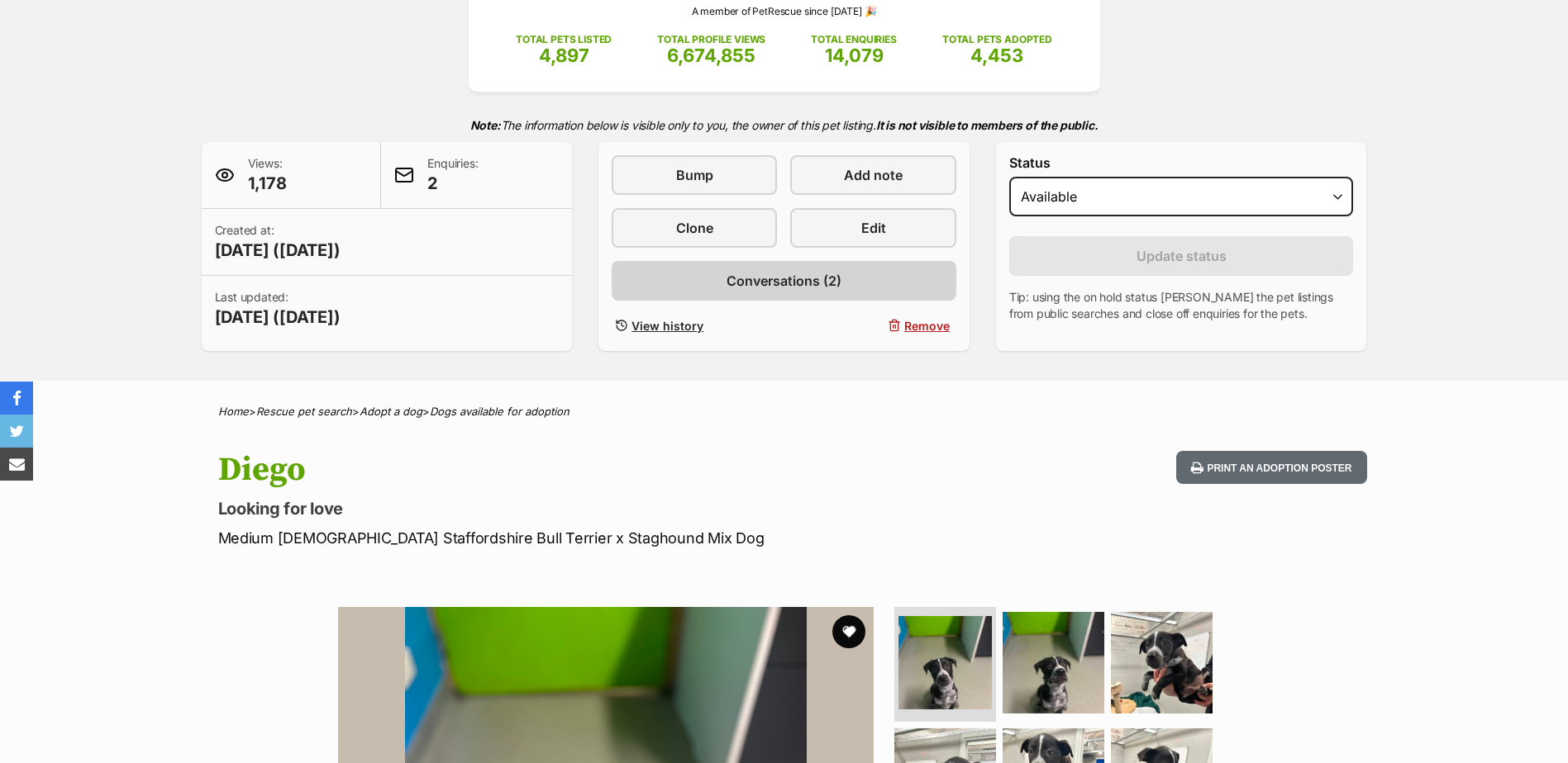
scroll to position [166, 0]
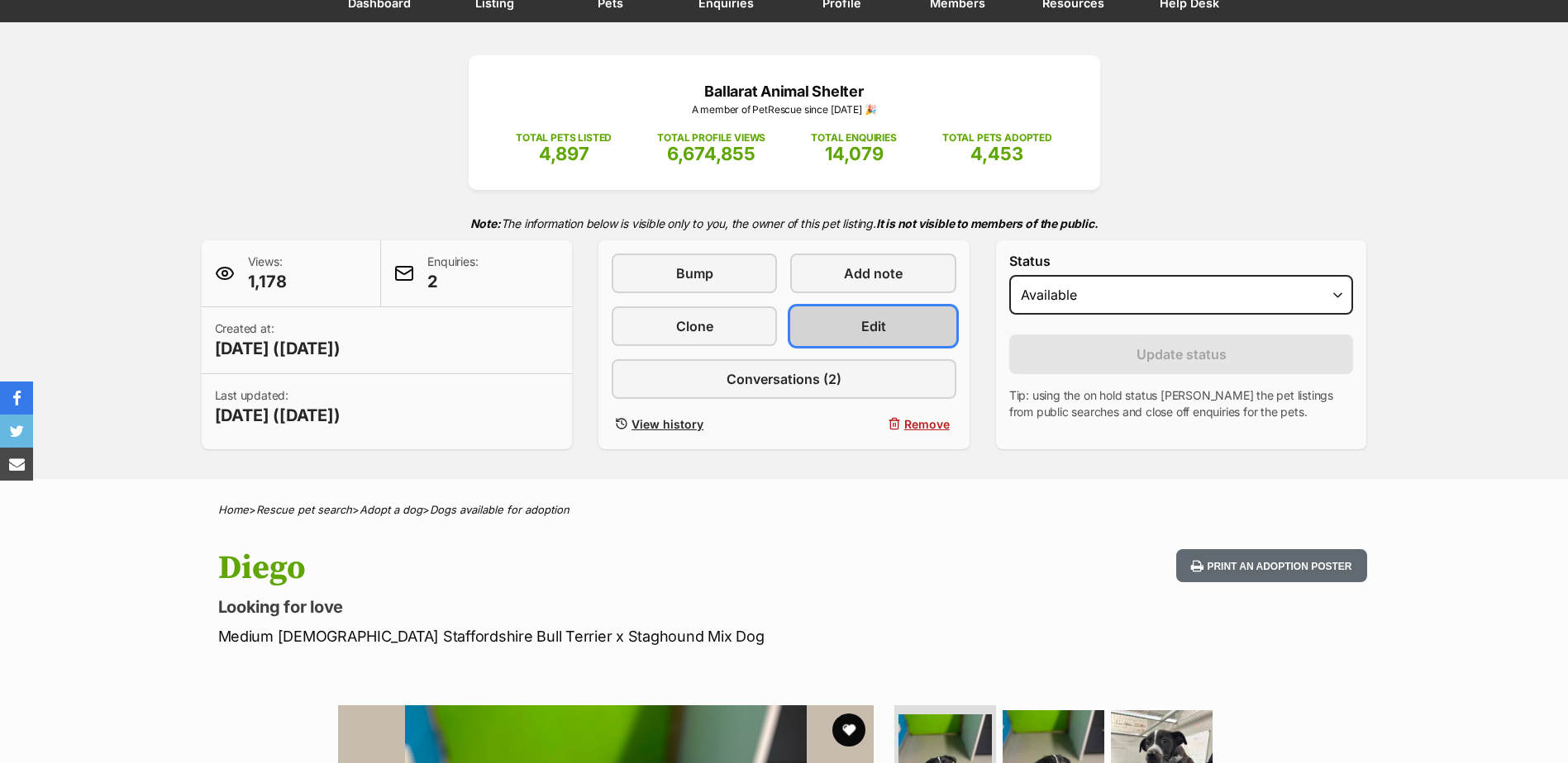
click at [837, 320] on link "Edit" at bounding box center [873, 326] width 166 height 39
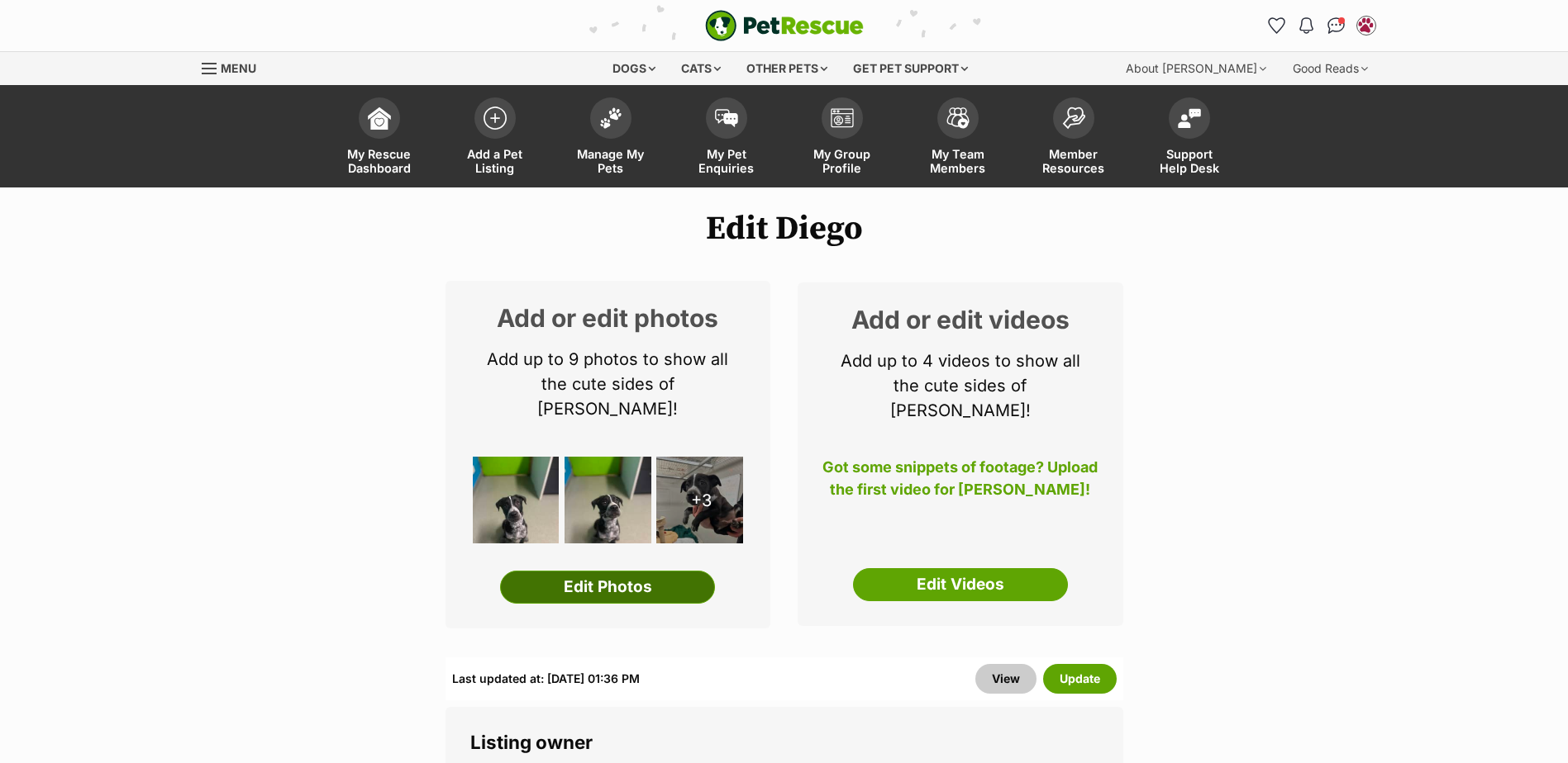
click at [615, 571] on link "Edit Photos" at bounding box center [607, 588] width 215 height 33
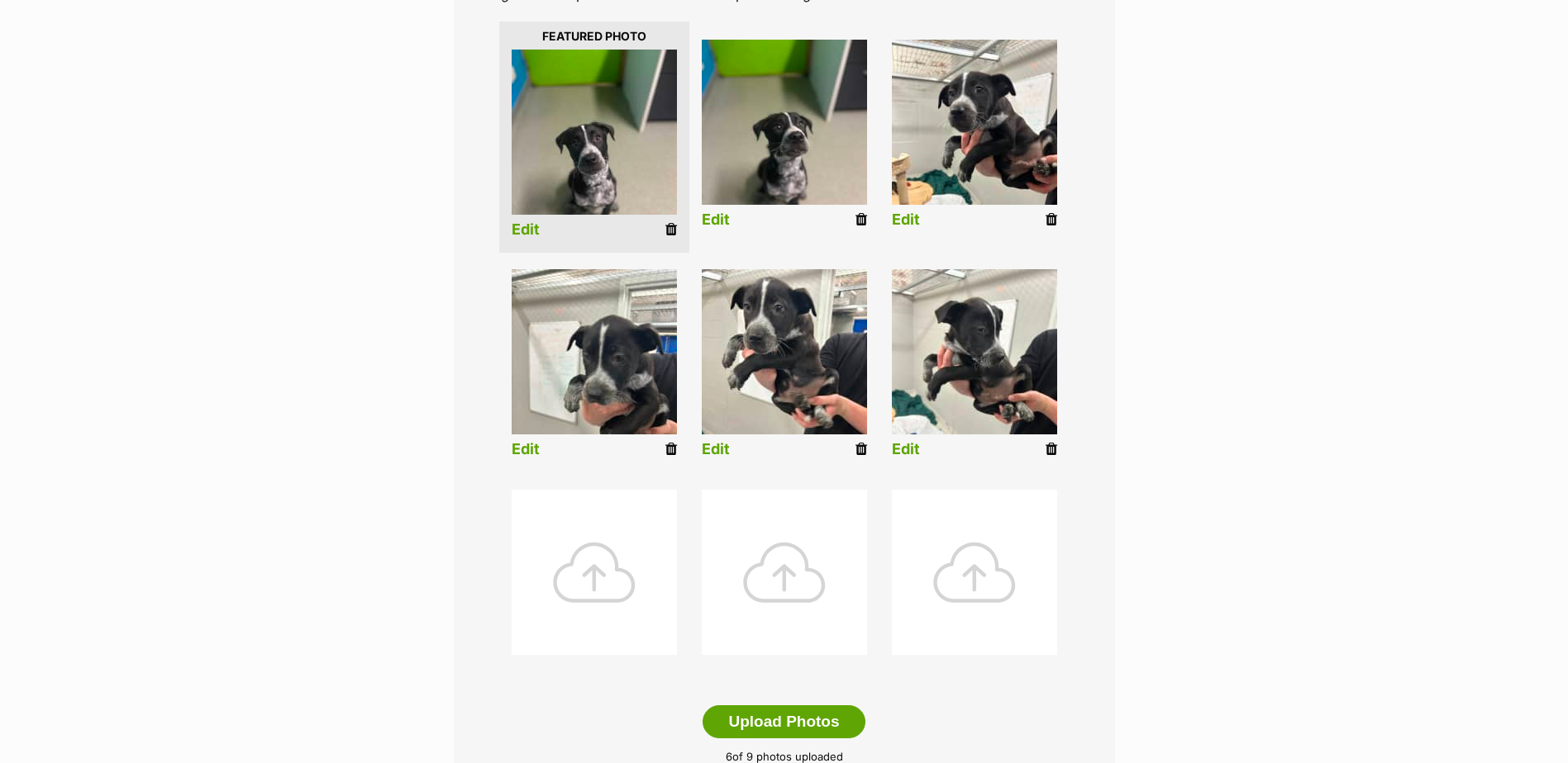
scroll to position [413, 0]
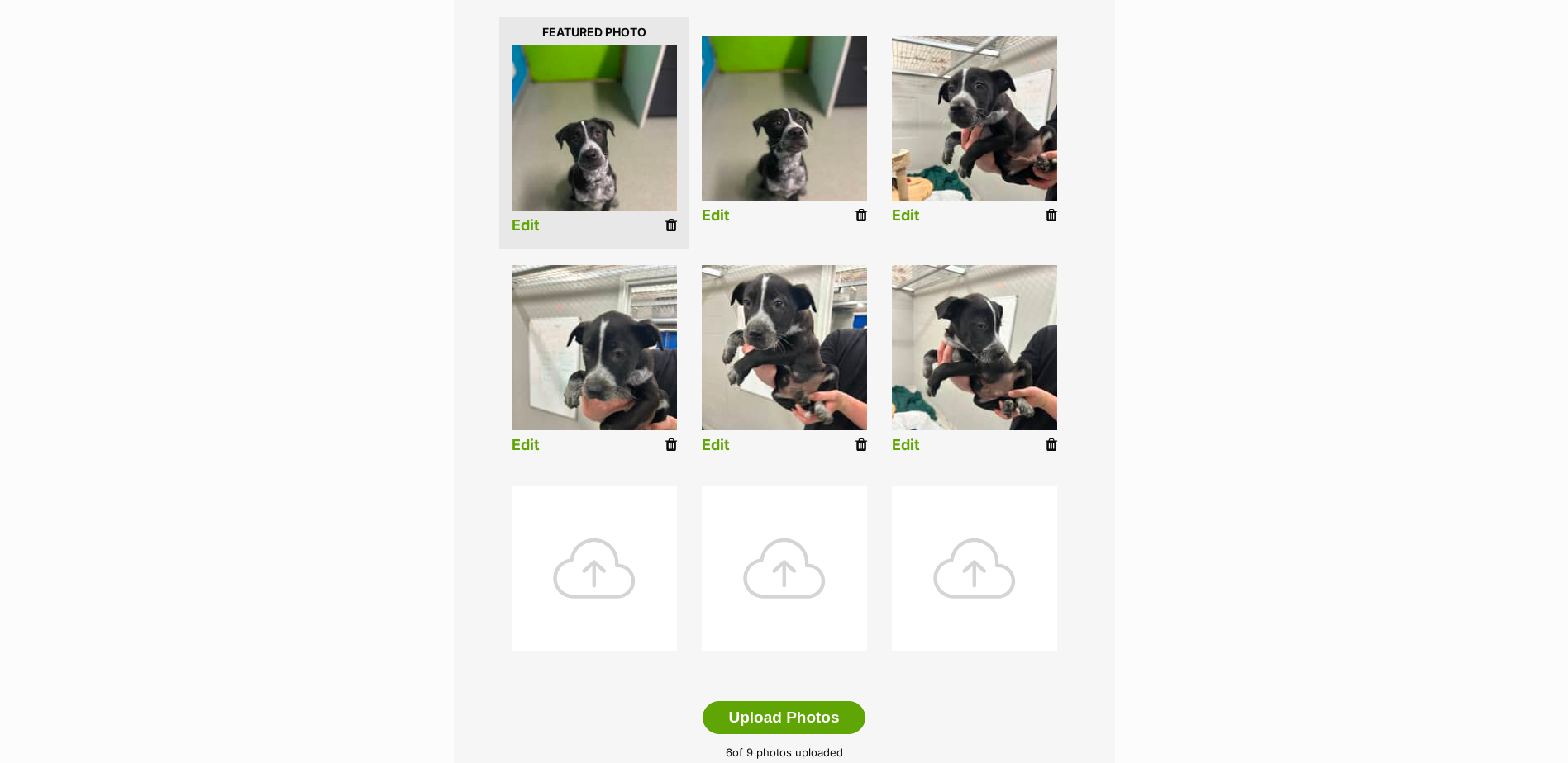
click at [596, 584] on div at bounding box center [595, 568] width 166 height 166
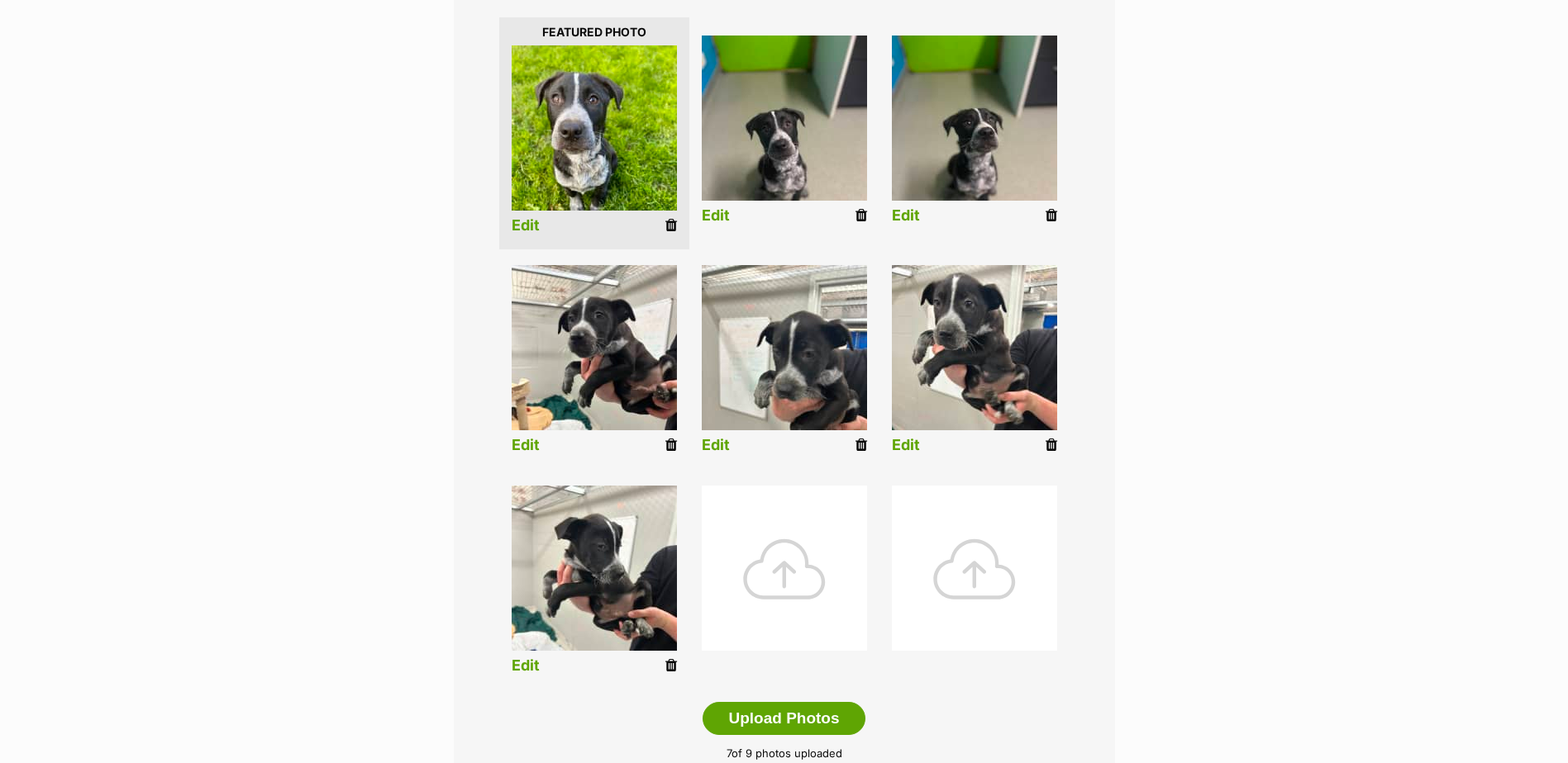
click at [528, 221] on link "Edit" at bounding box center [525, 226] width 28 height 17
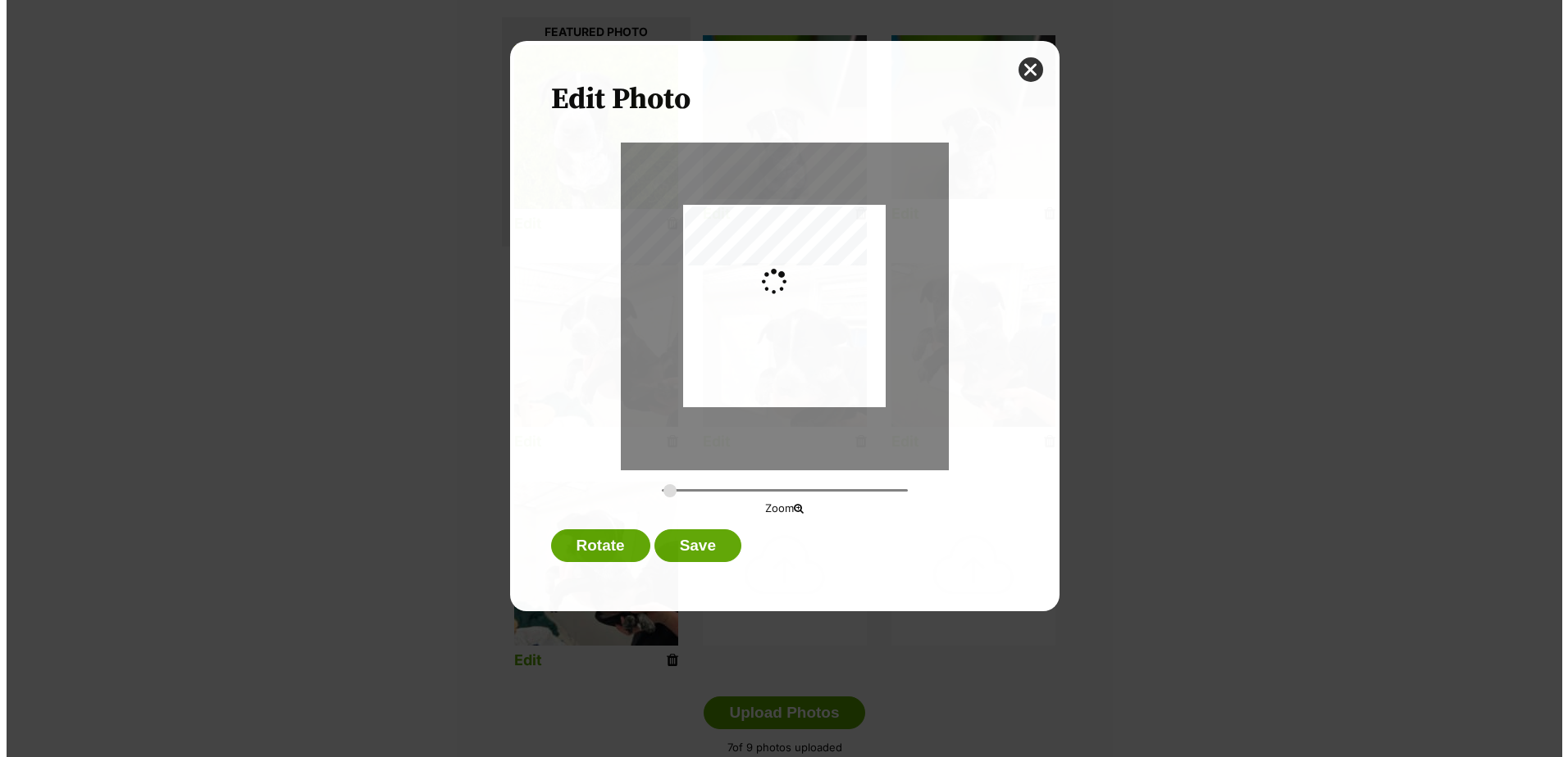
scroll to position [0, 0]
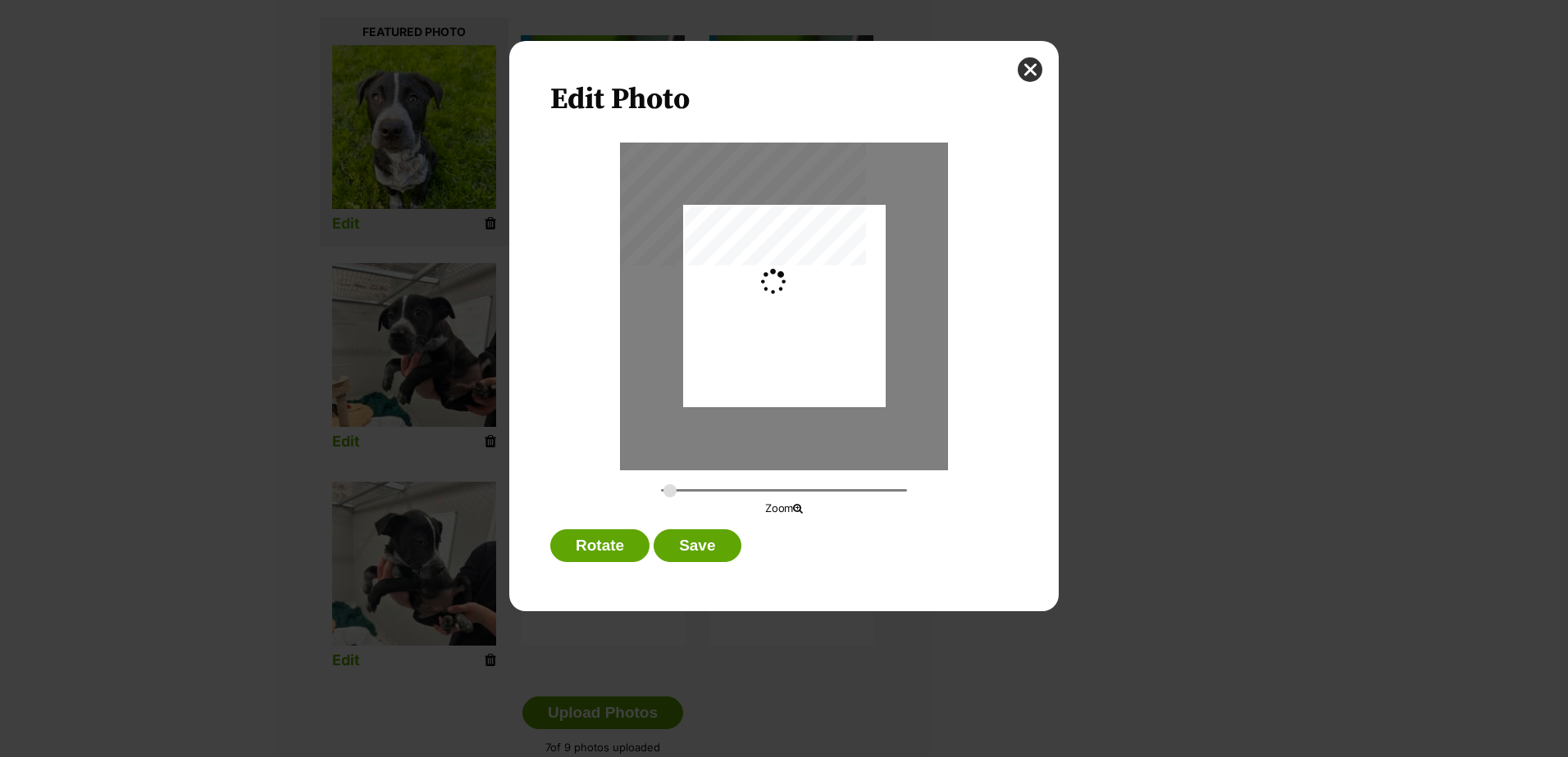
type input "0.2744"
drag, startPoint x: 787, startPoint y: 313, endPoint x: 836, endPoint y: 315, distance: 49.0
click at [836, 315] on div "Dialog Window - Close (Press escape to close)" at bounding box center [784, 310] width 203 height 270
drag, startPoint x: 776, startPoint y: 291, endPoint x: 791, endPoint y: 299, distance: 17.0
click at [791, 299] on div "Dialog Window - Close (Press escape to close)" at bounding box center [784, 317] width 203 height 270
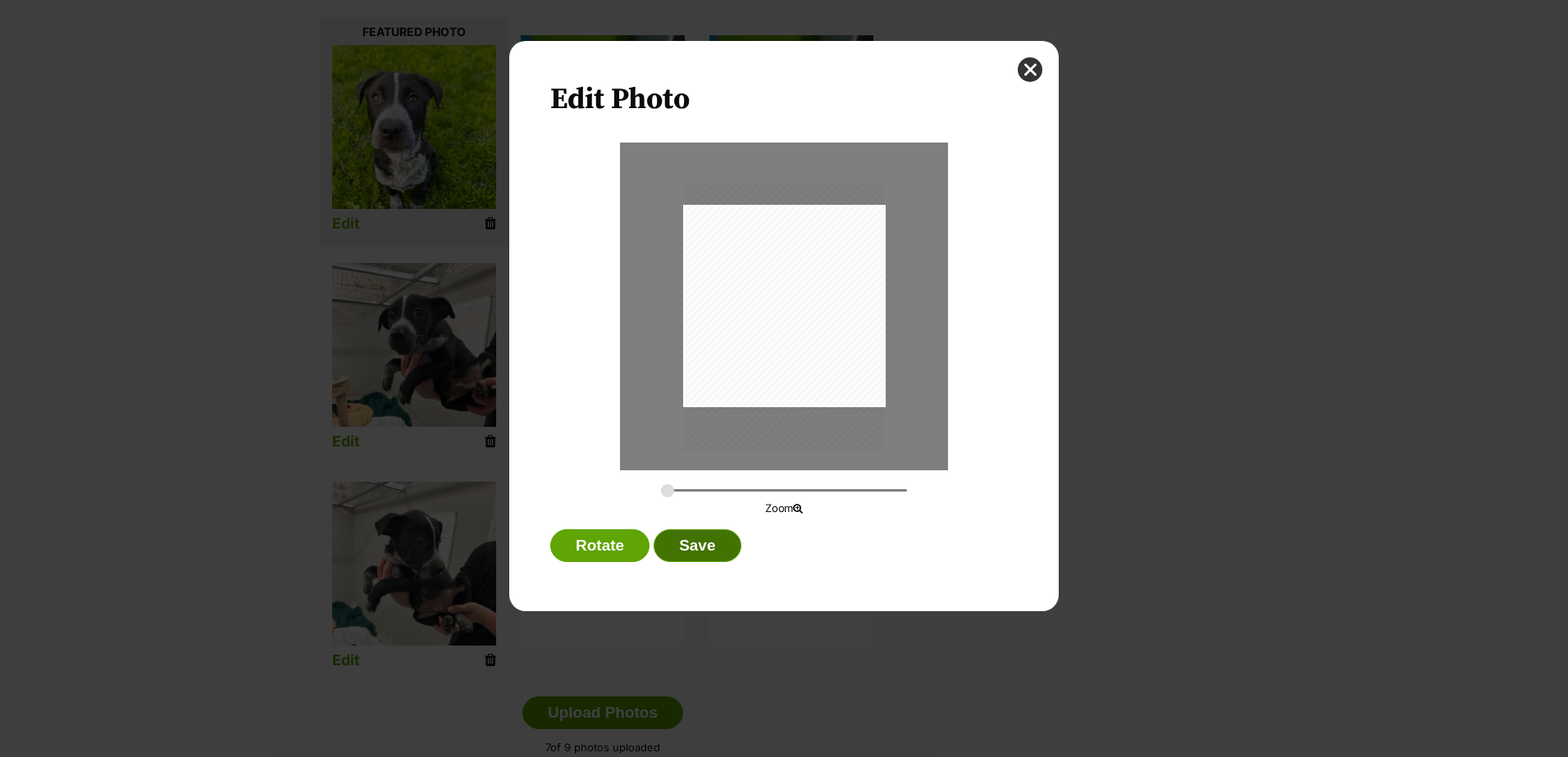
click at [706, 547] on button "Save" at bounding box center [697, 546] width 87 height 32
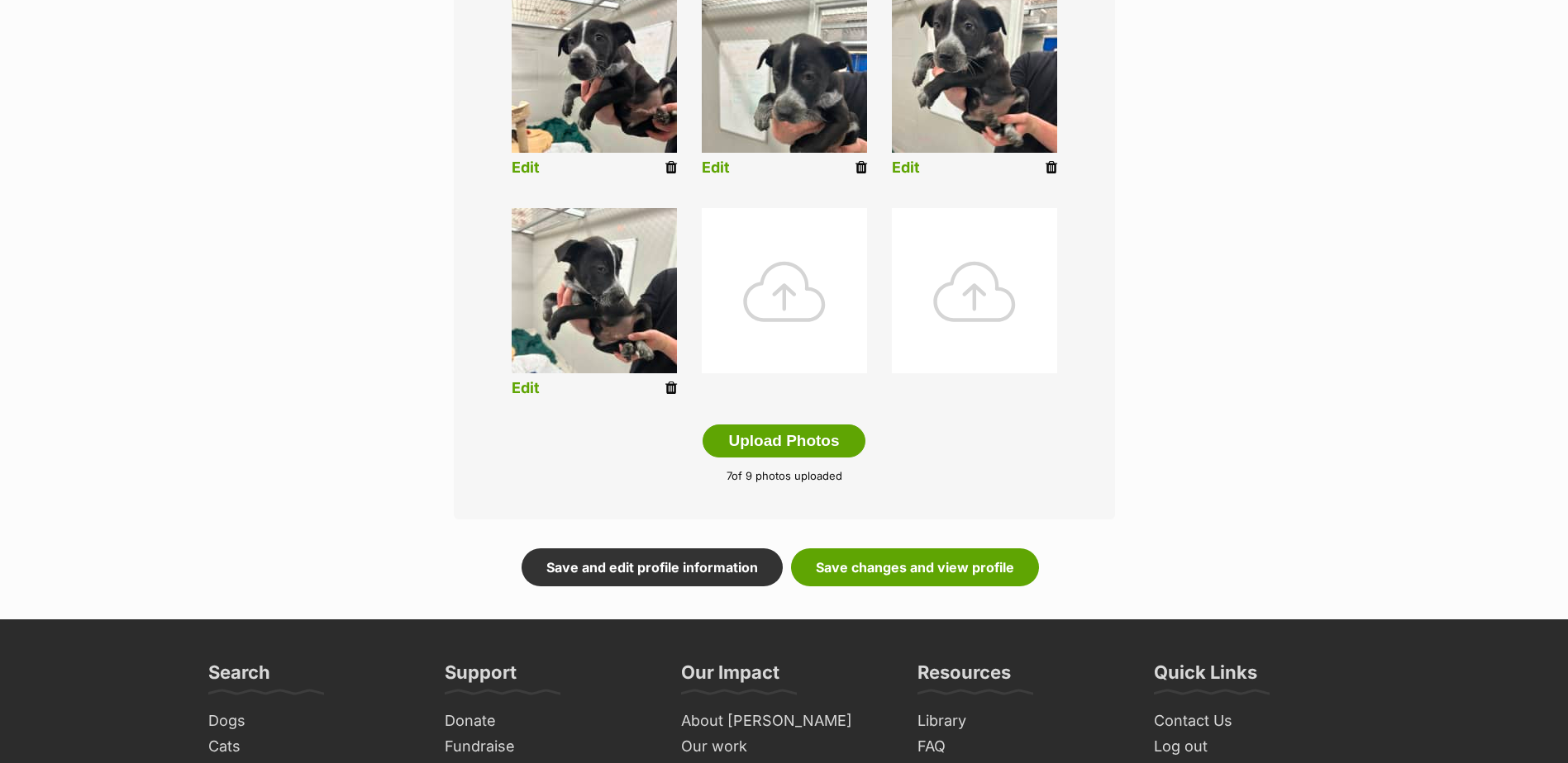
scroll to position [908, 0]
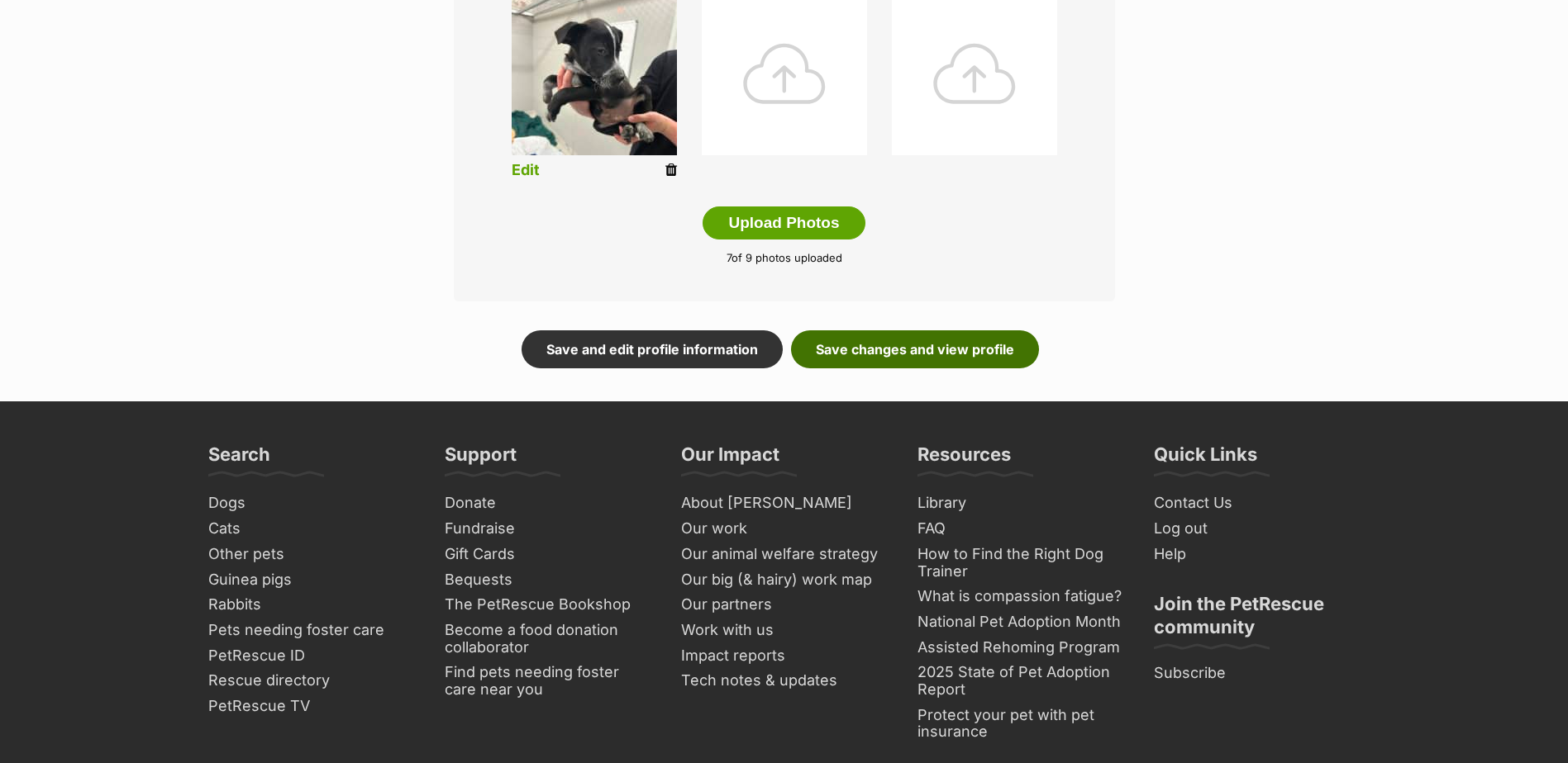
click at [889, 338] on link "Save changes and view profile" at bounding box center [915, 349] width 248 height 38
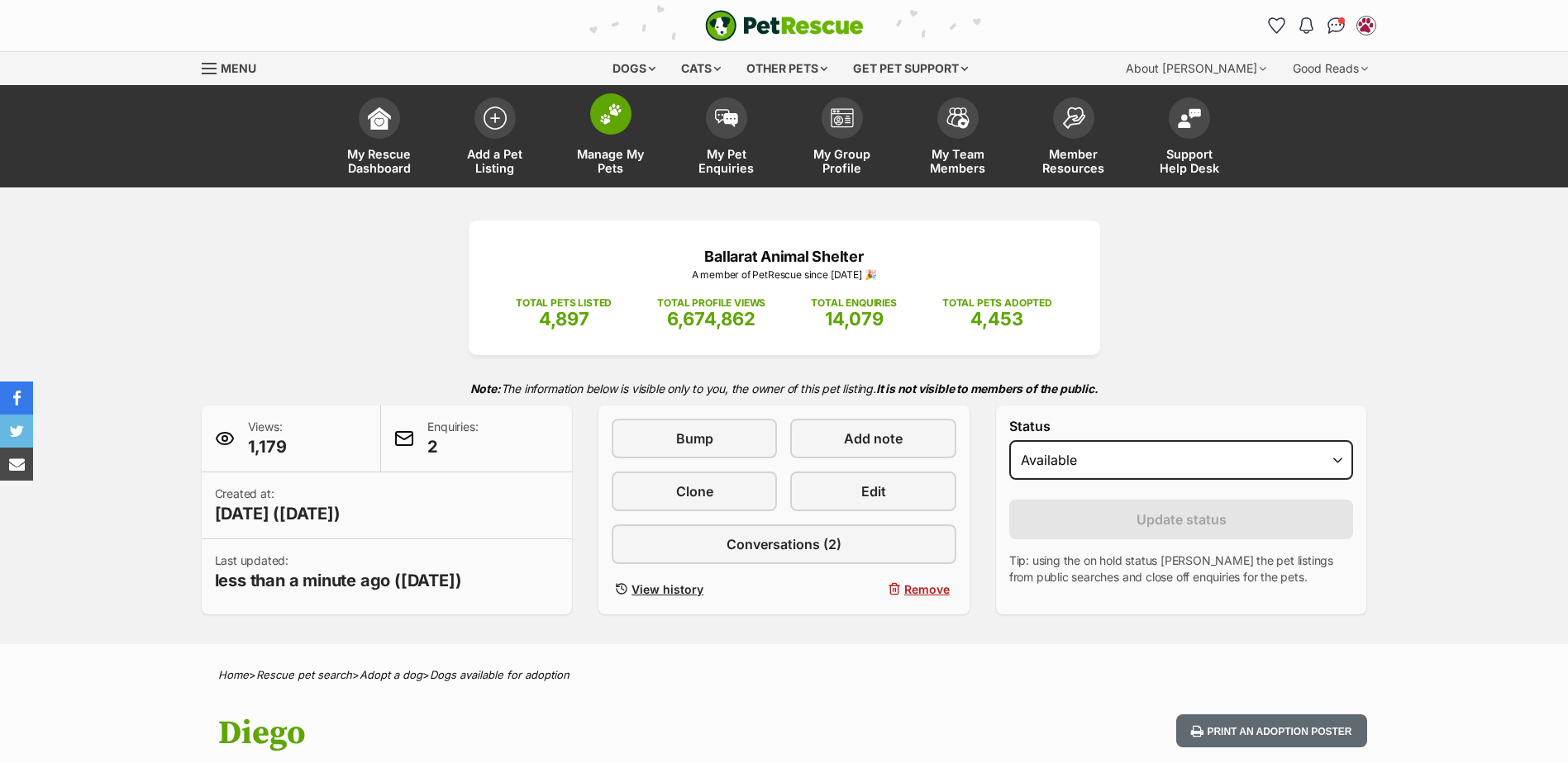
click at [612, 105] on img at bounding box center [611, 114] width 23 height 21
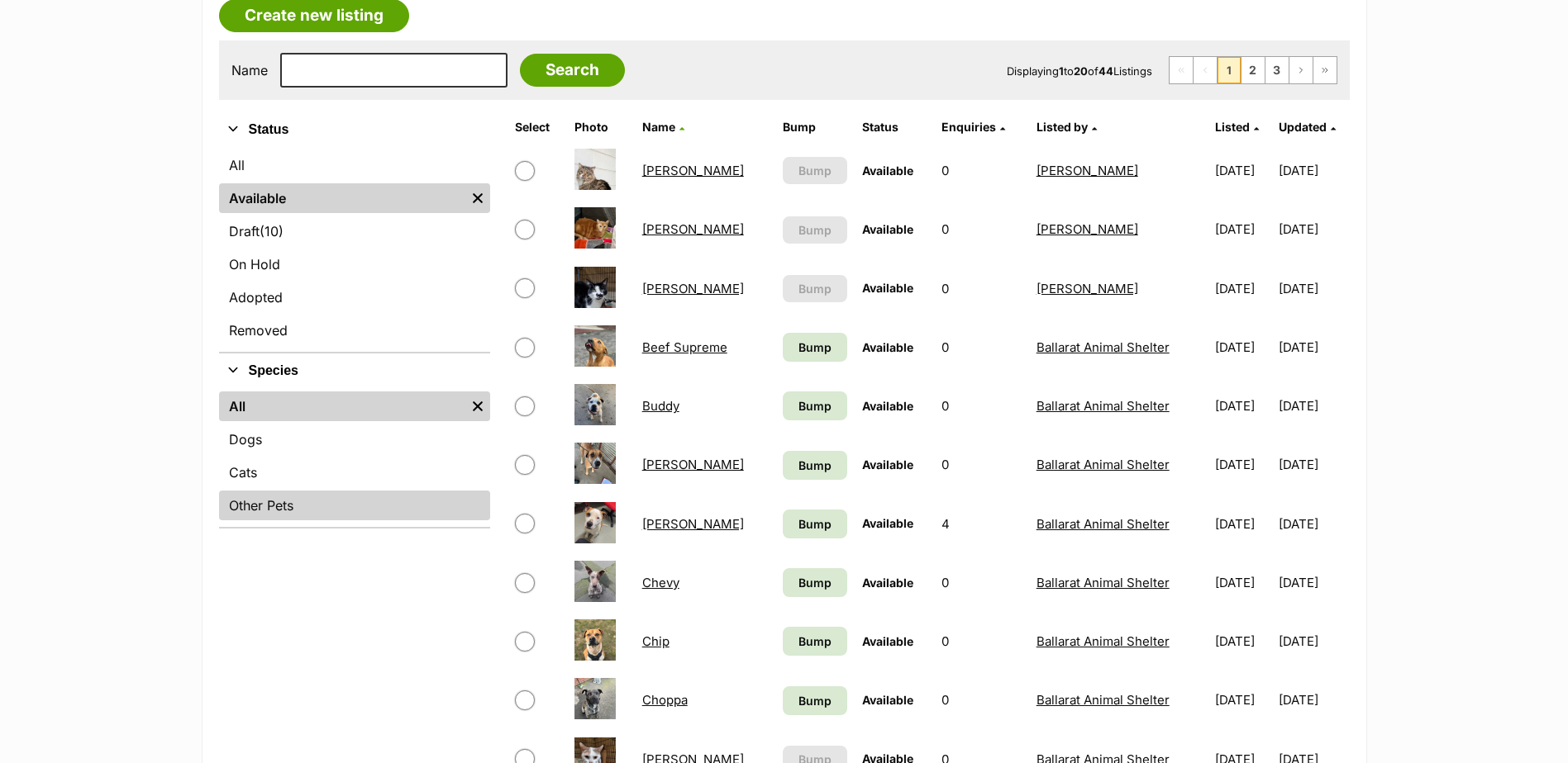
scroll to position [330, 0]
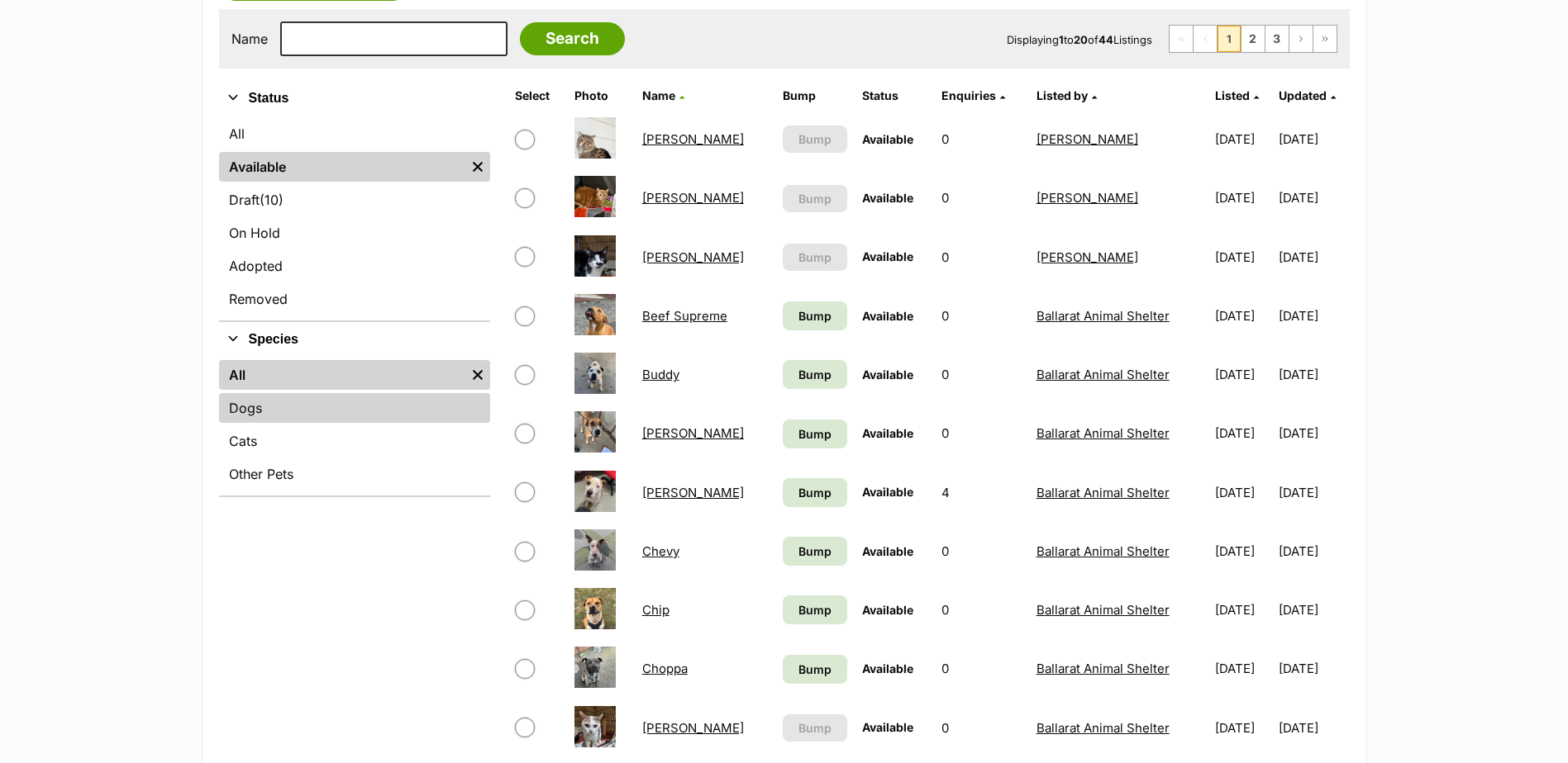
click at [235, 396] on link "Dogs" at bounding box center [354, 408] width 271 height 30
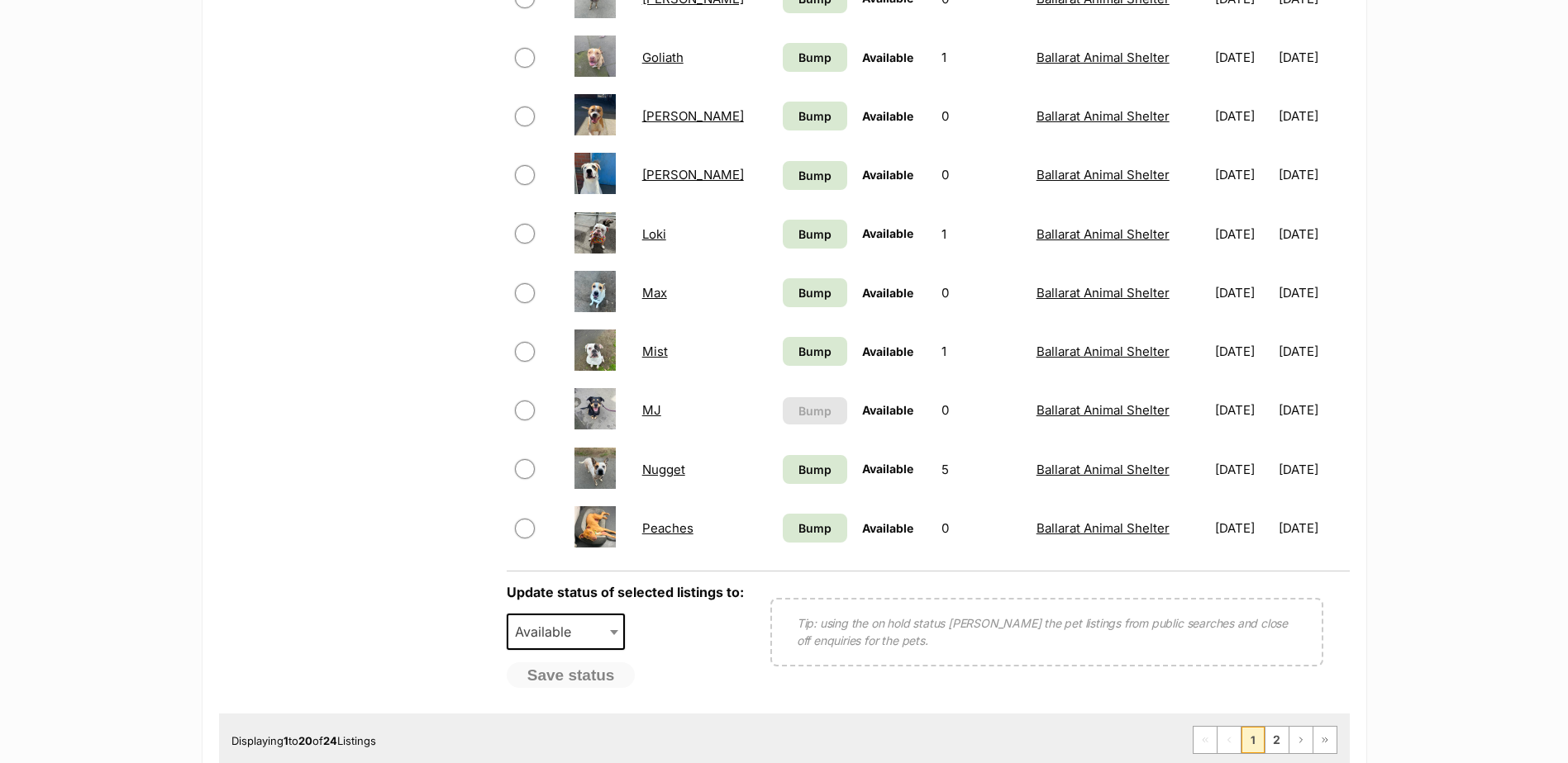
scroll to position [1322, 0]
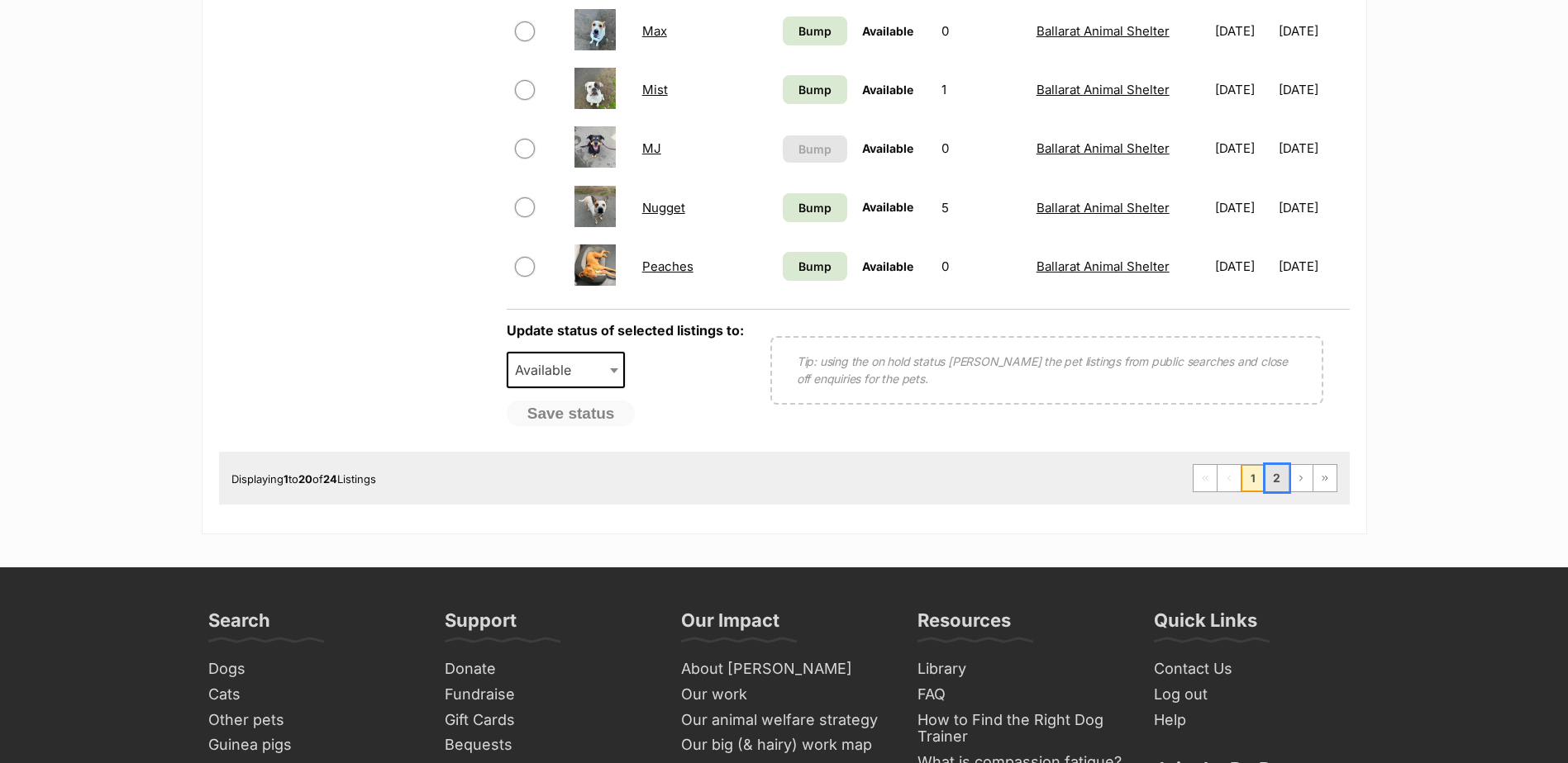
click at [1274, 477] on link "2" at bounding box center [1277, 478] width 23 height 26
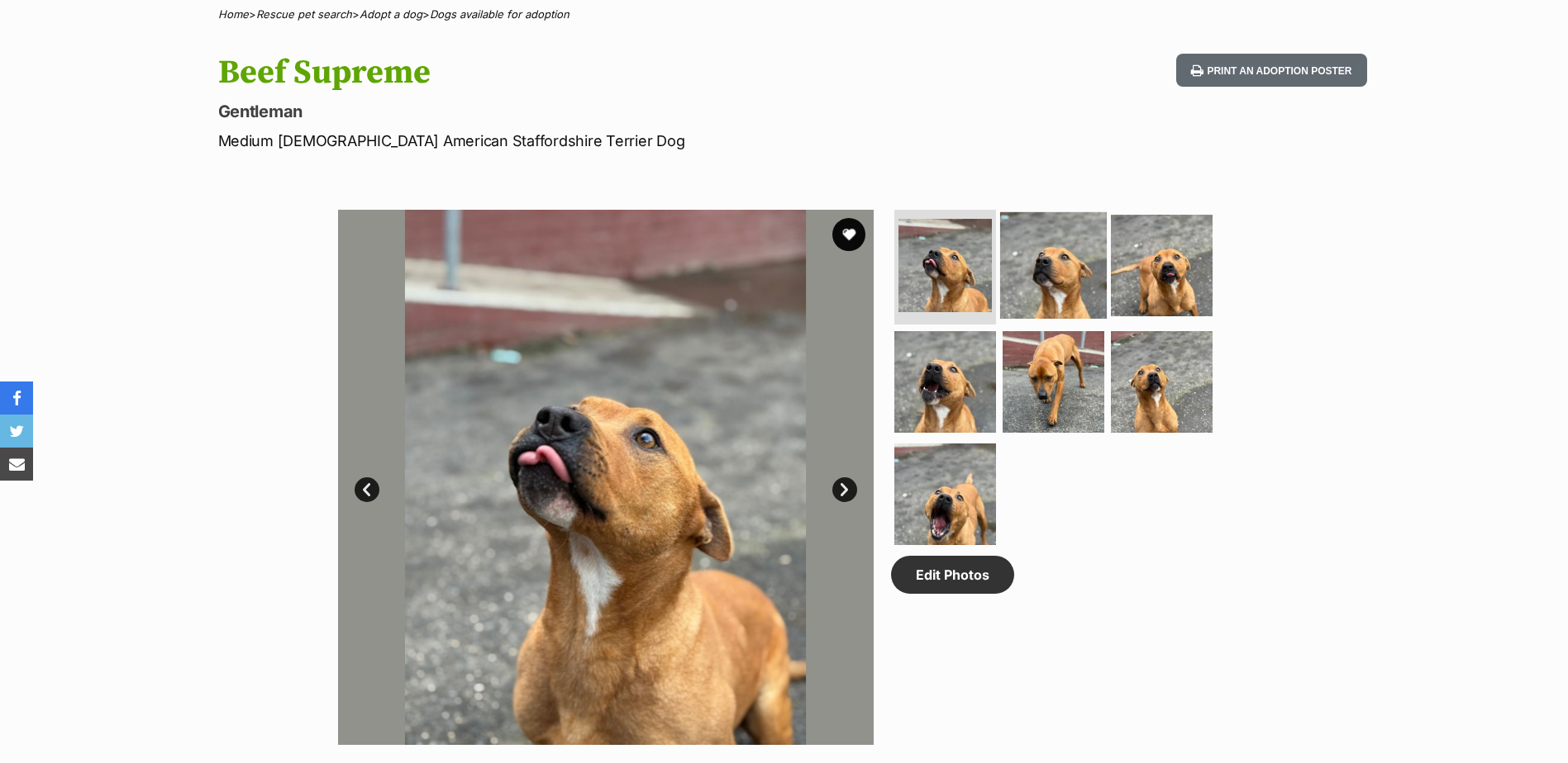
click at [1064, 280] on img at bounding box center [1053, 265] width 107 height 107
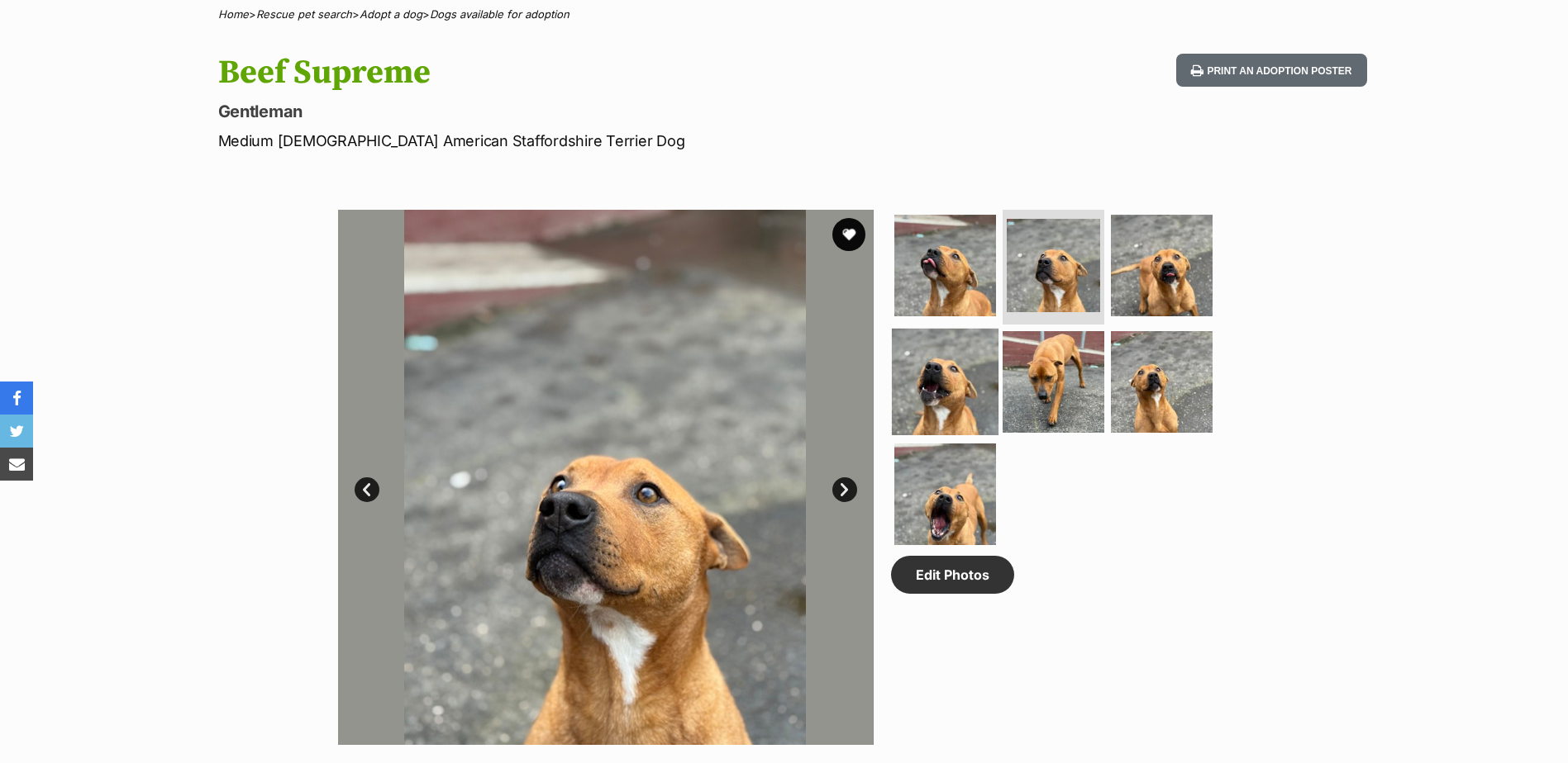
click at [949, 375] on img at bounding box center [944, 382] width 107 height 107
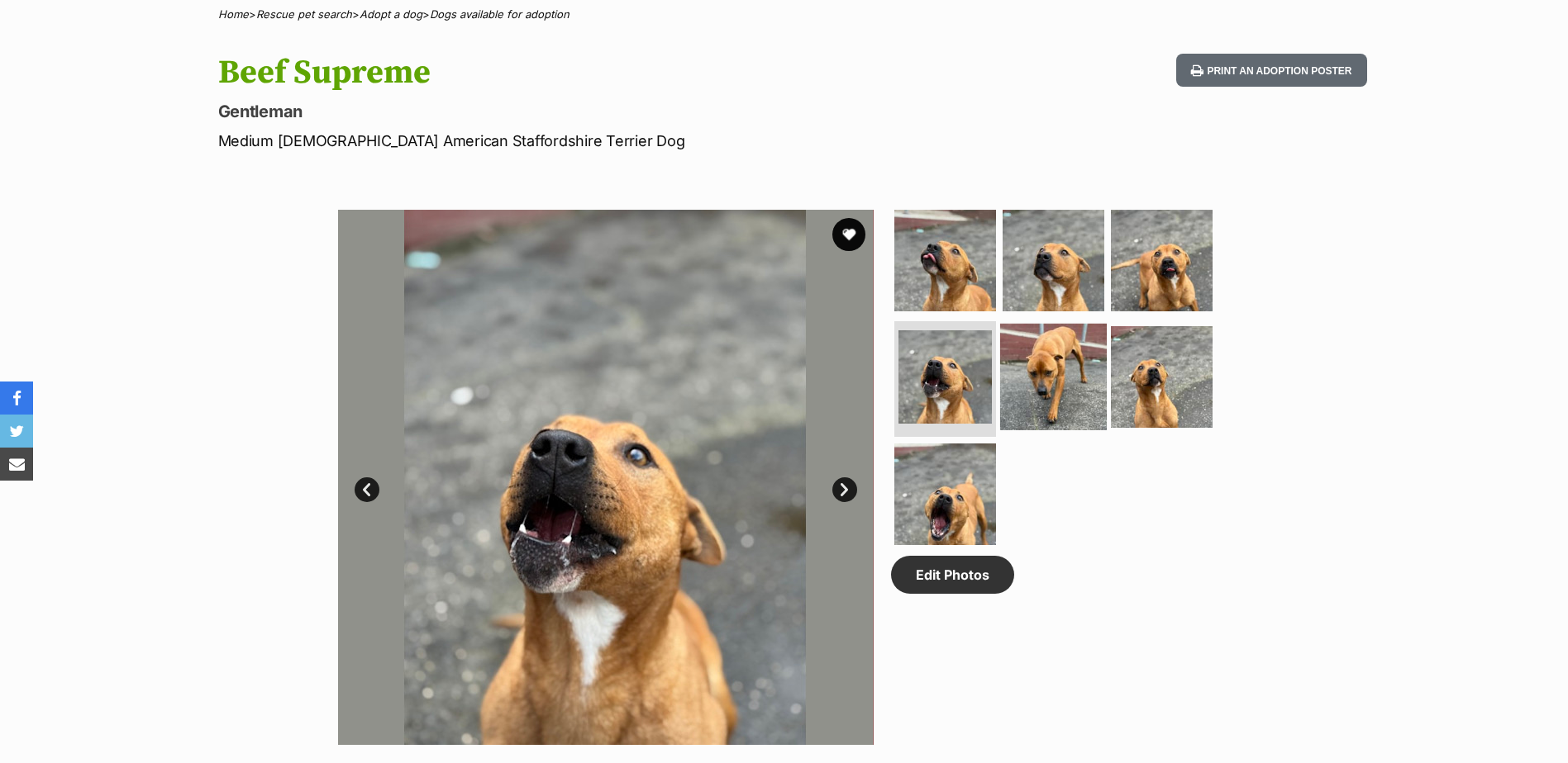
click at [1064, 374] on img at bounding box center [1053, 377] width 107 height 107
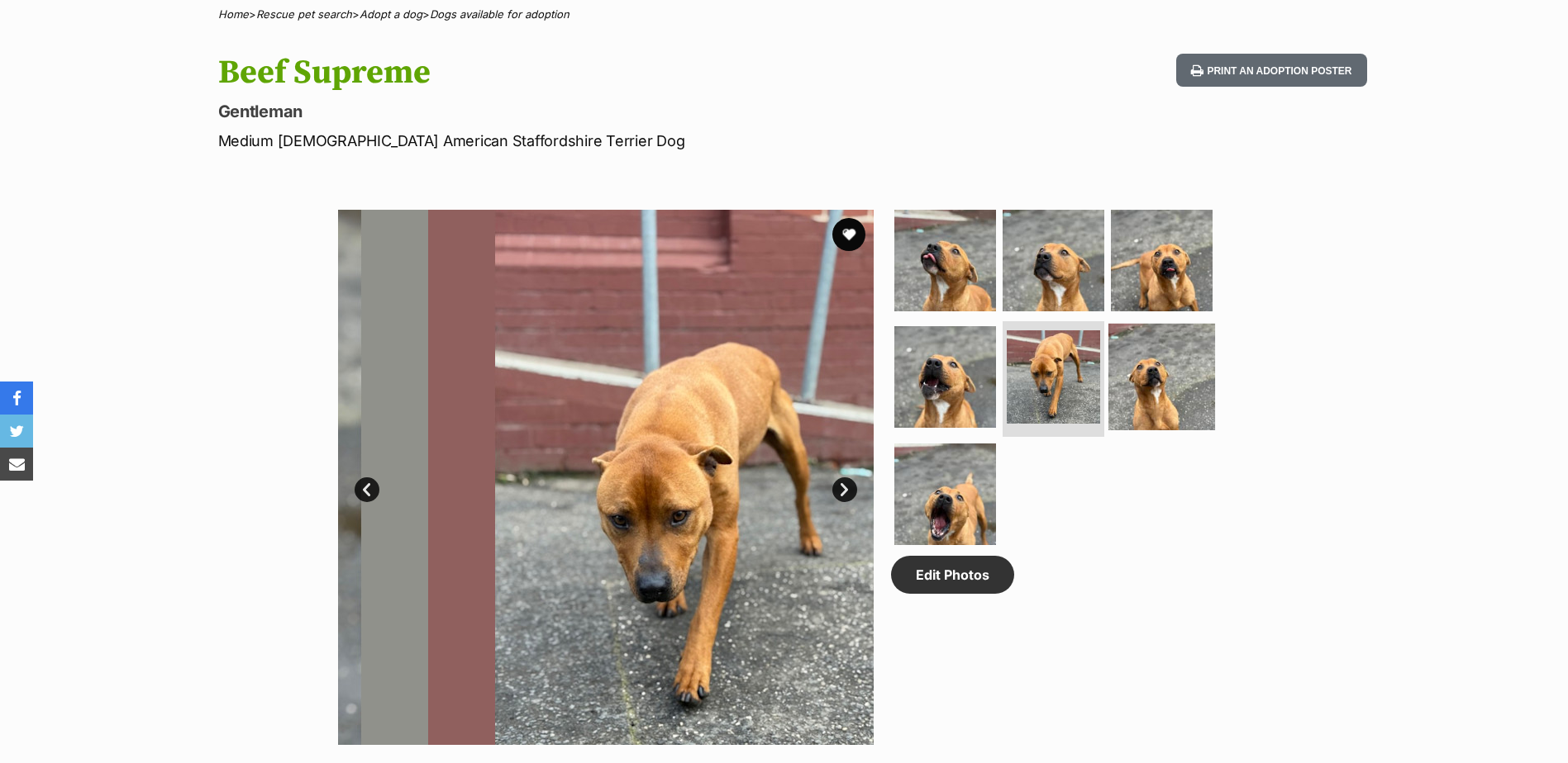
click at [1172, 377] on img at bounding box center [1161, 377] width 107 height 107
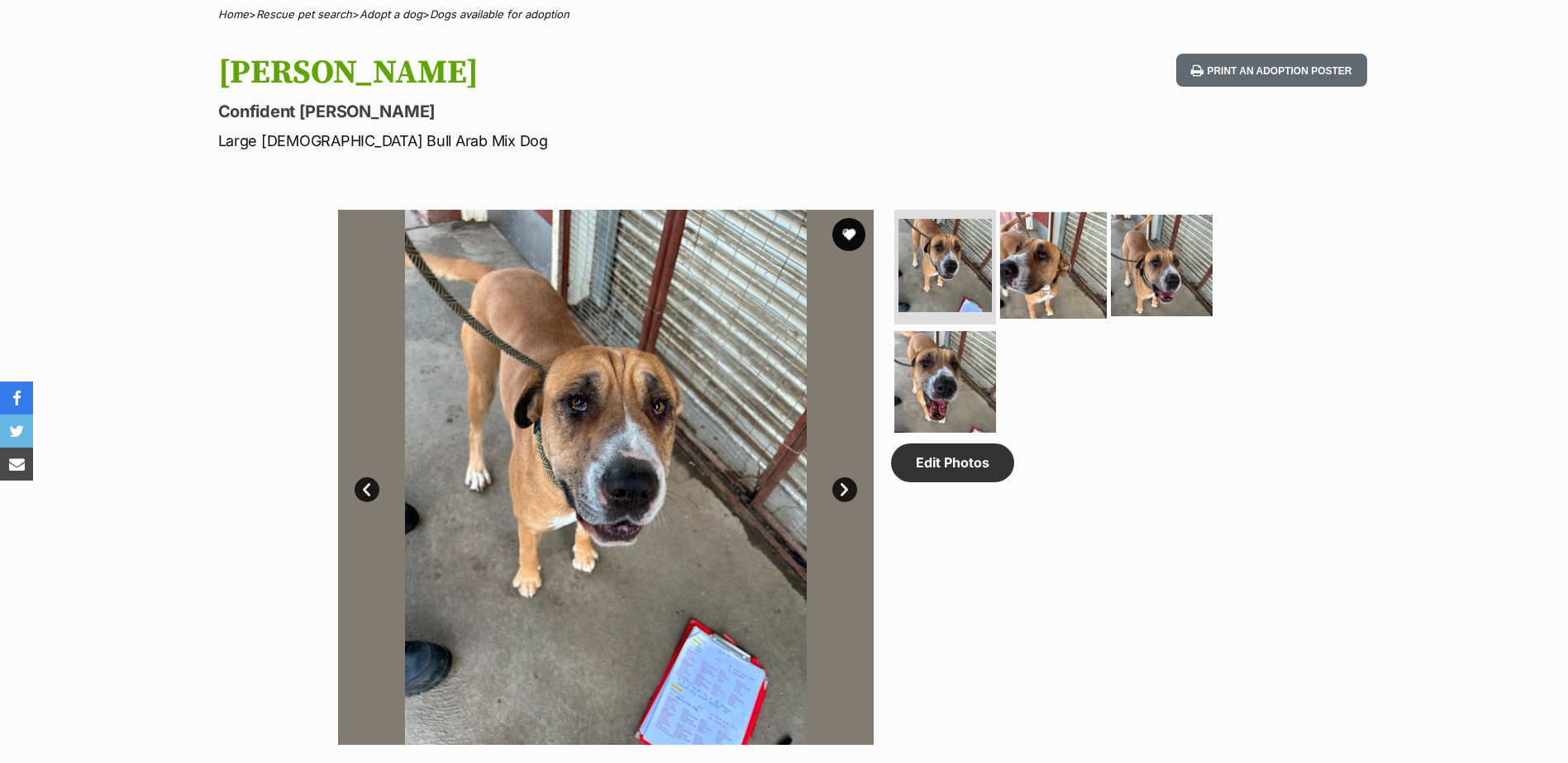
click at [1030, 273] on img at bounding box center [1053, 265] width 107 height 107
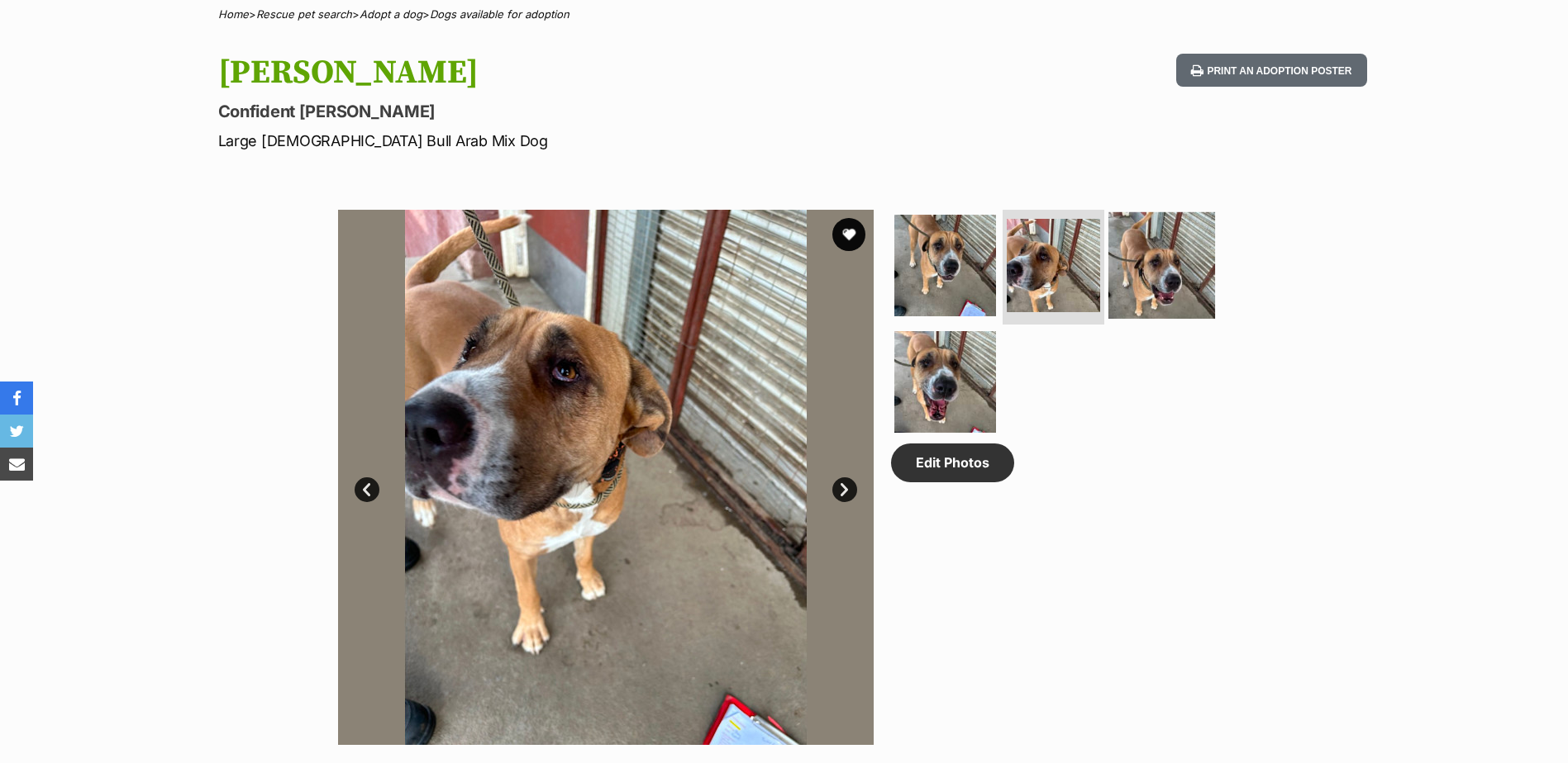
click at [1181, 250] on img at bounding box center [1161, 265] width 107 height 107
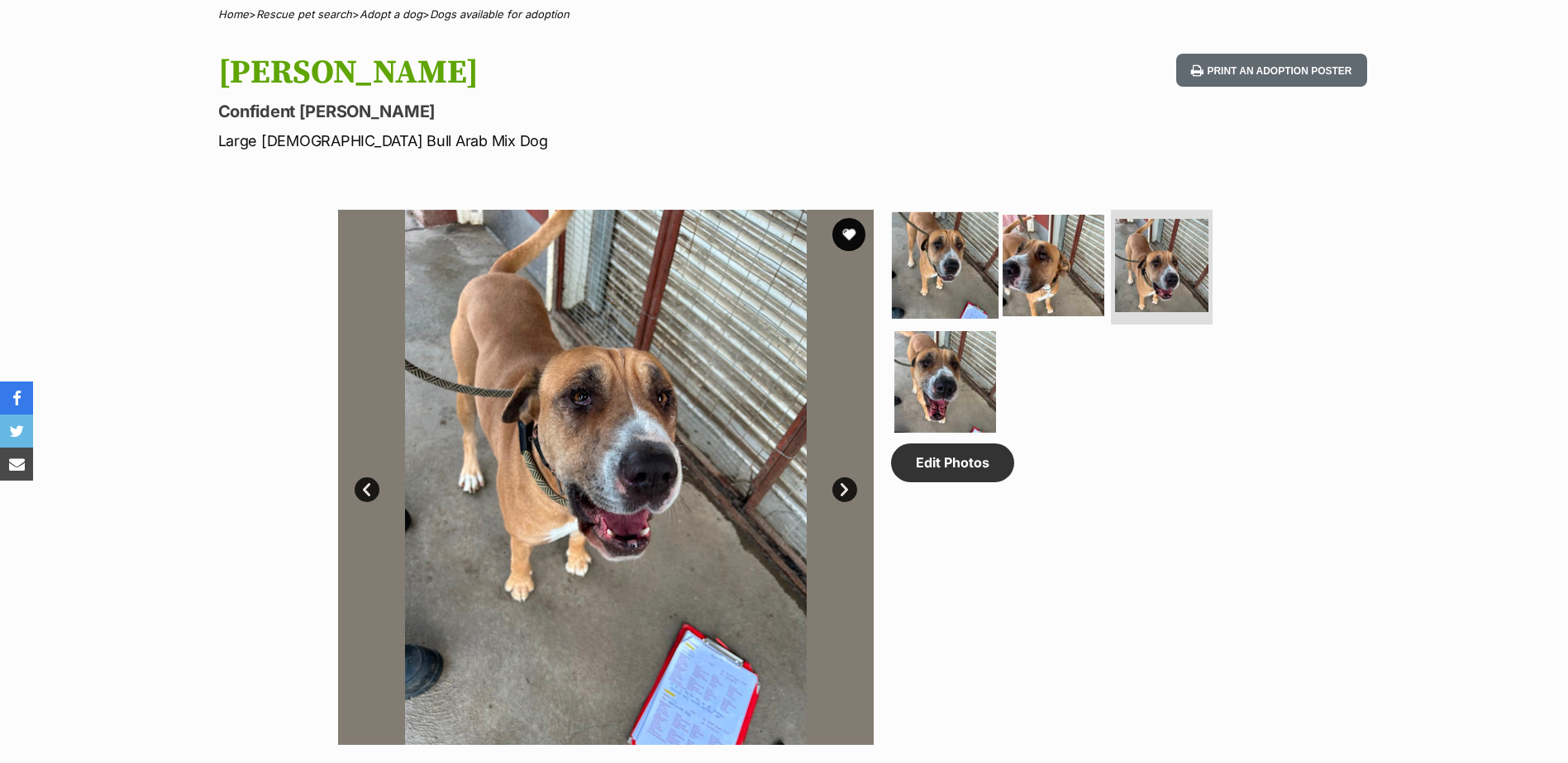
click at [972, 252] on img at bounding box center [944, 265] width 107 height 107
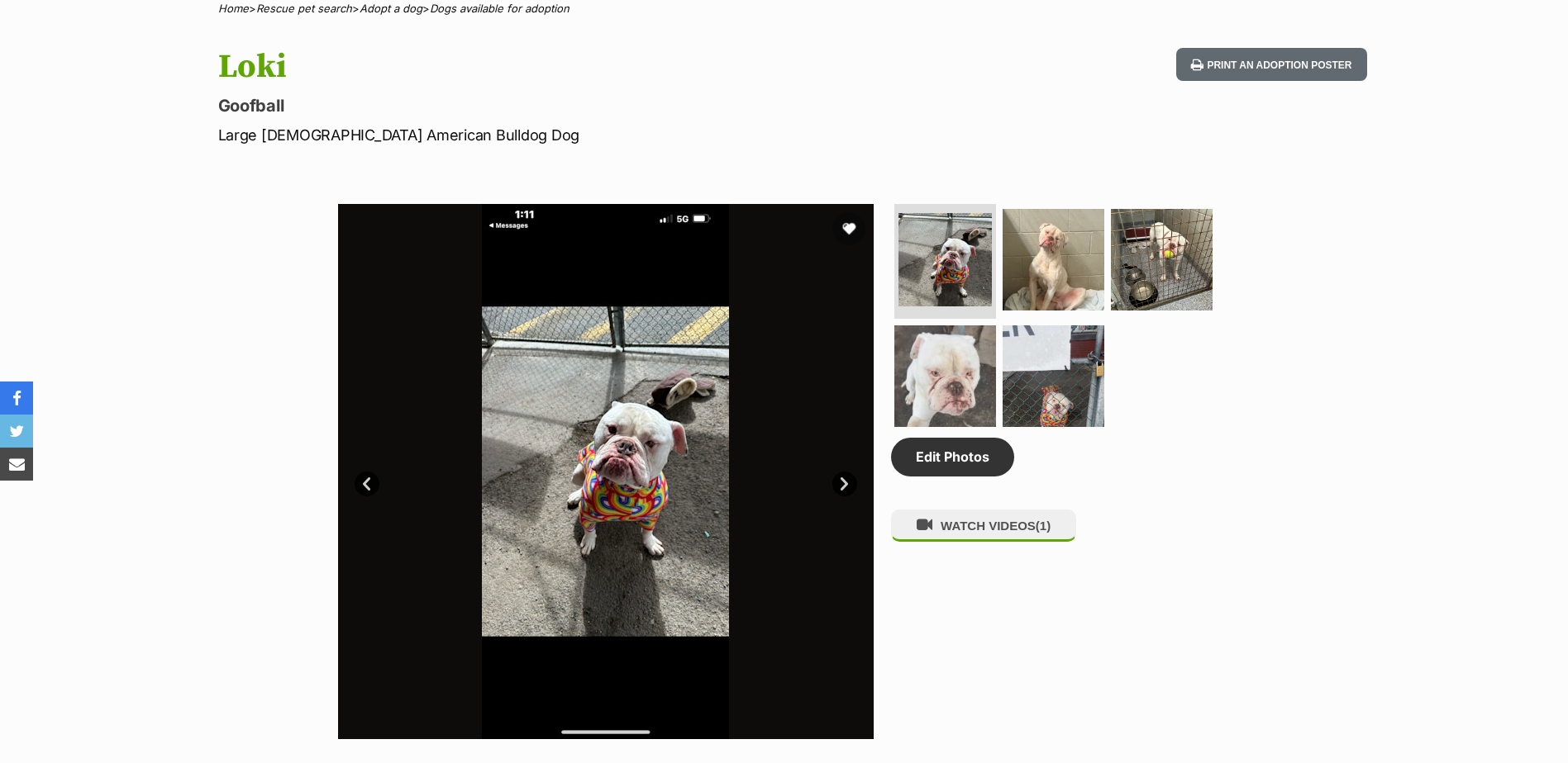
scroll to position [661, 0]
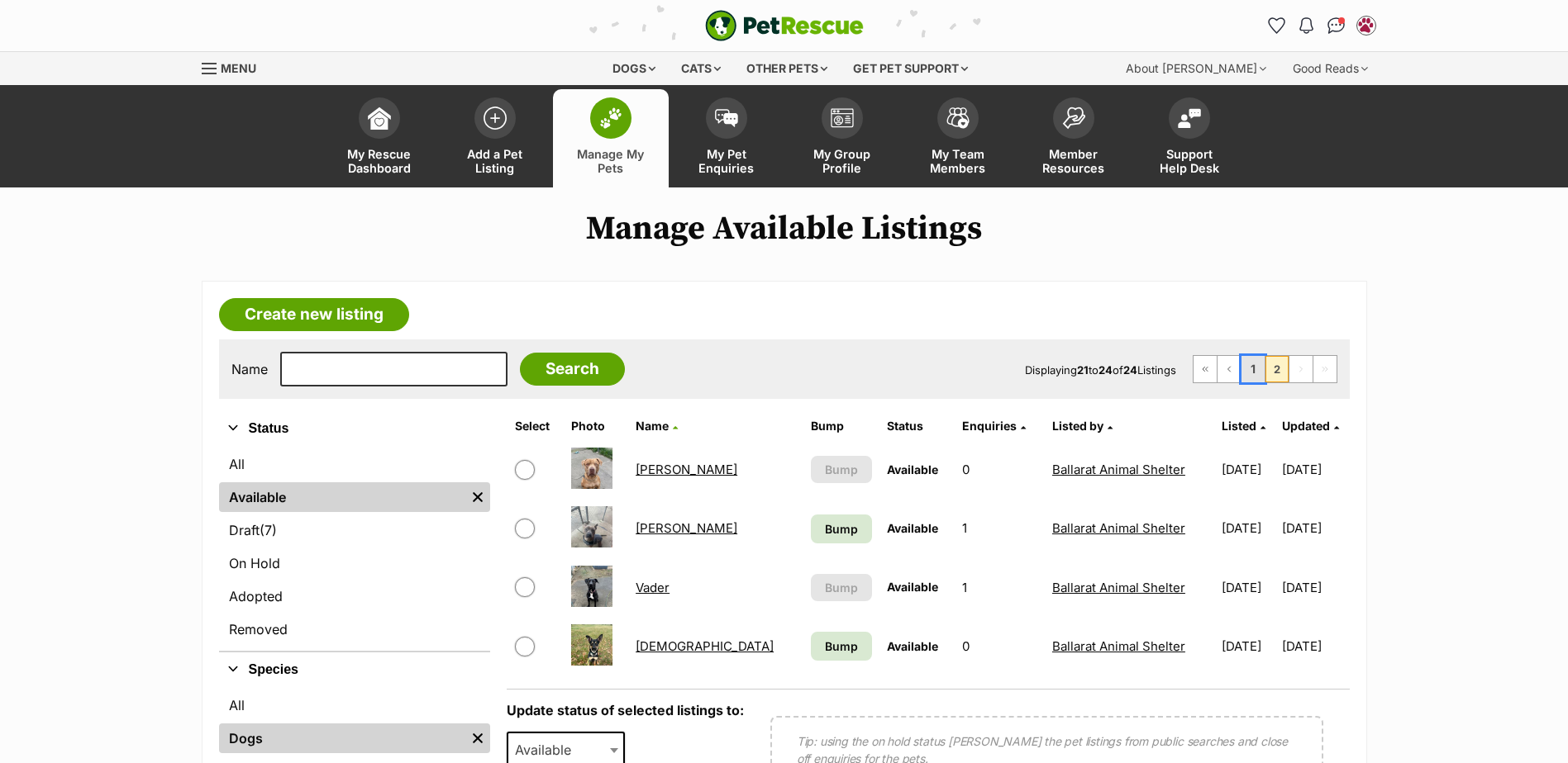
click at [1257, 375] on link "1" at bounding box center [1253, 369] width 23 height 26
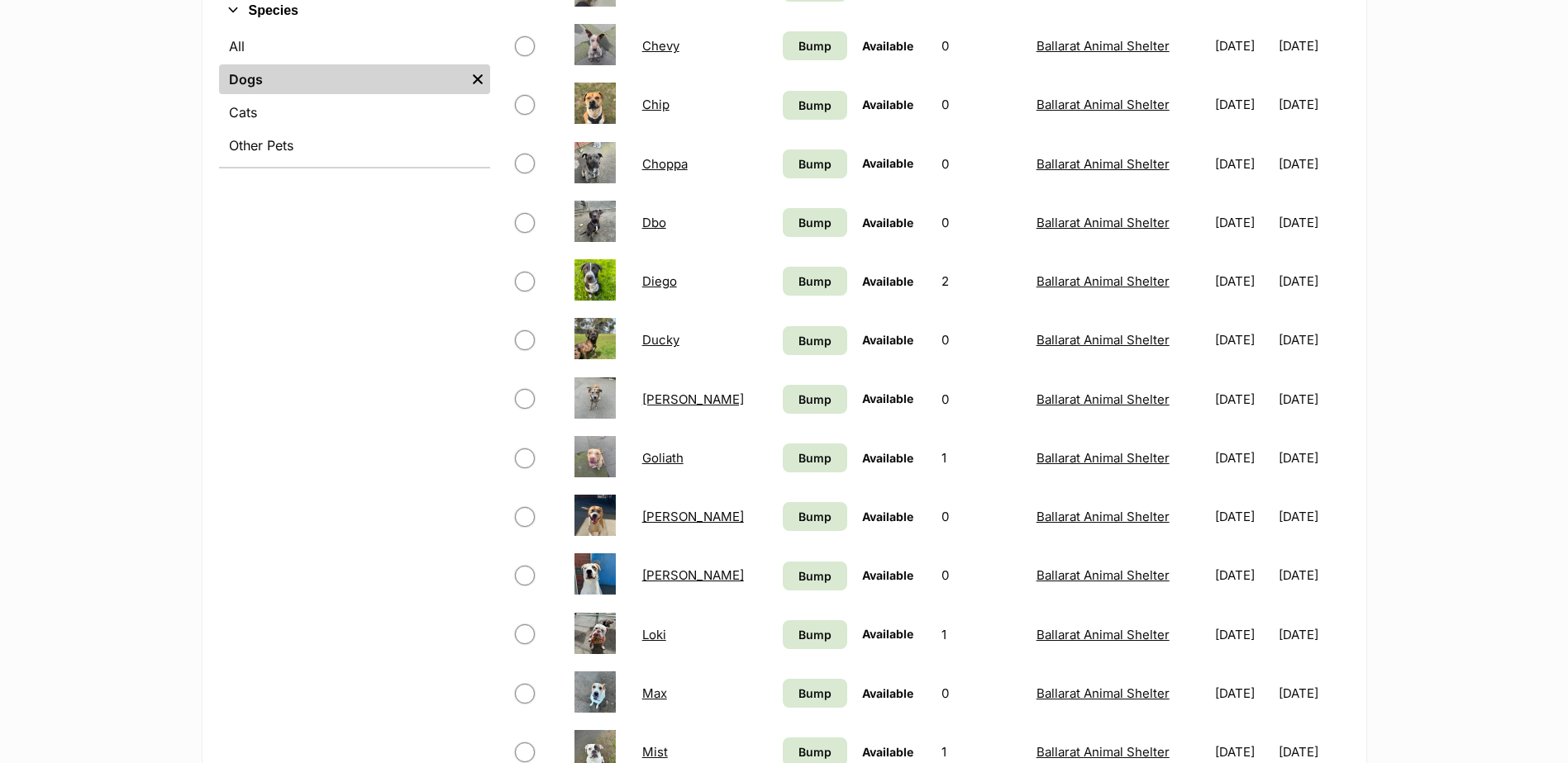
scroll to position [661, 0]
click at [167, 485] on main "Manage Available Listings Create new listing Name Search Displaying 1 to 20 of …" at bounding box center [784, 373] width 1568 height 1647
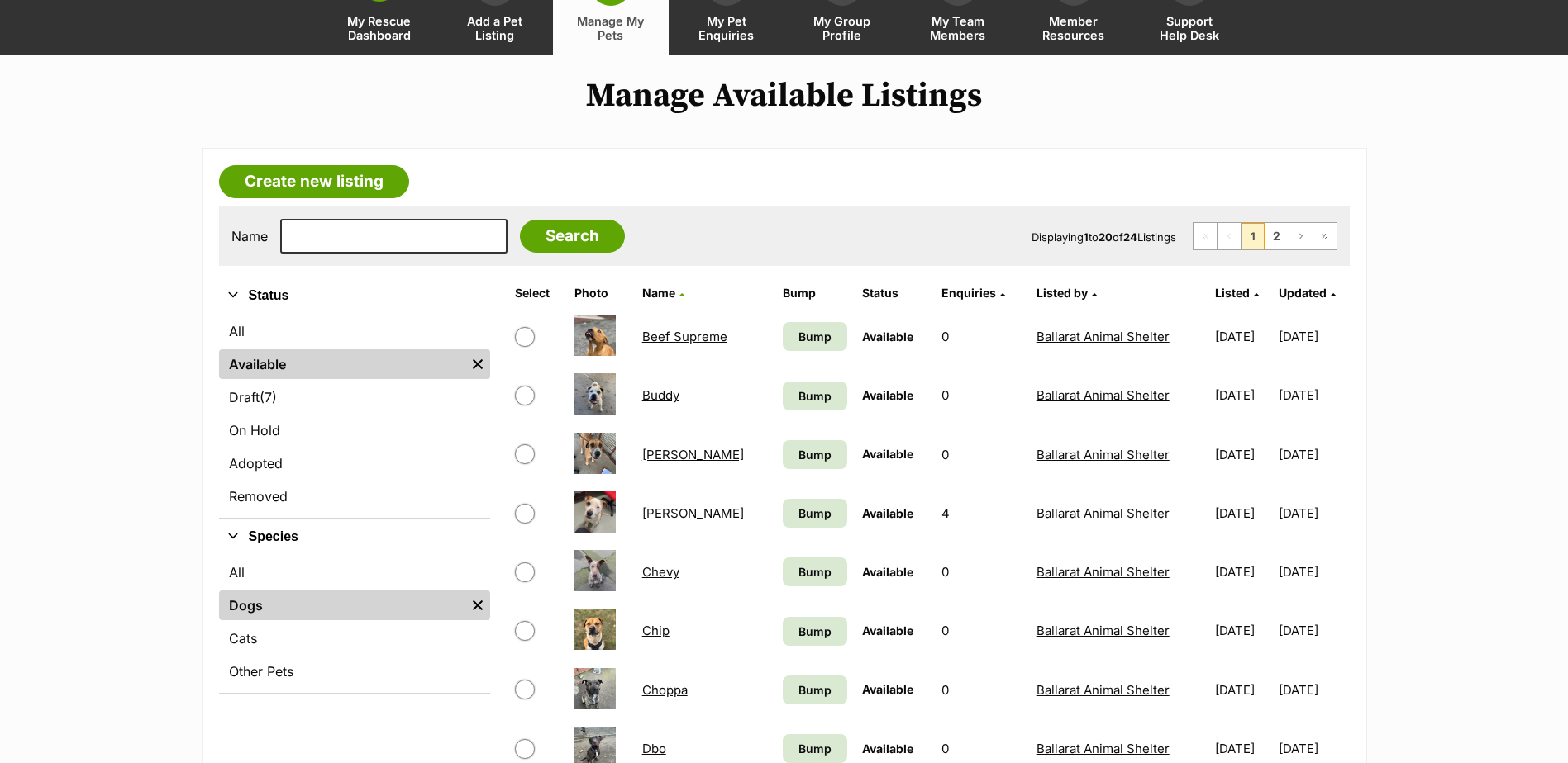
scroll to position [0, 0]
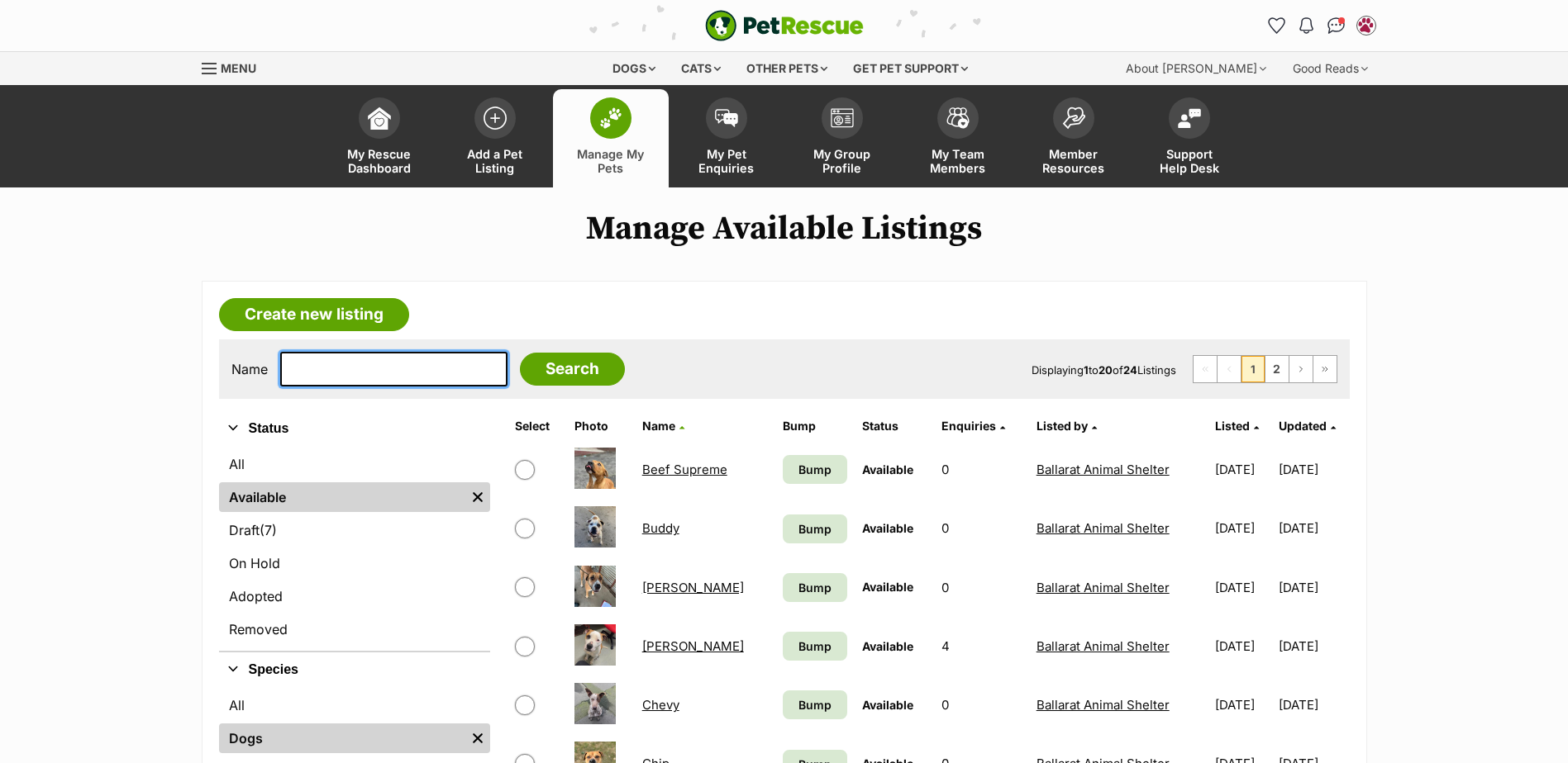
click at [443, 366] on input "text" at bounding box center [394, 369] width 227 height 35
click at [624, 150] on span "Manage My Pets" at bounding box center [610, 161] width 74 height 28
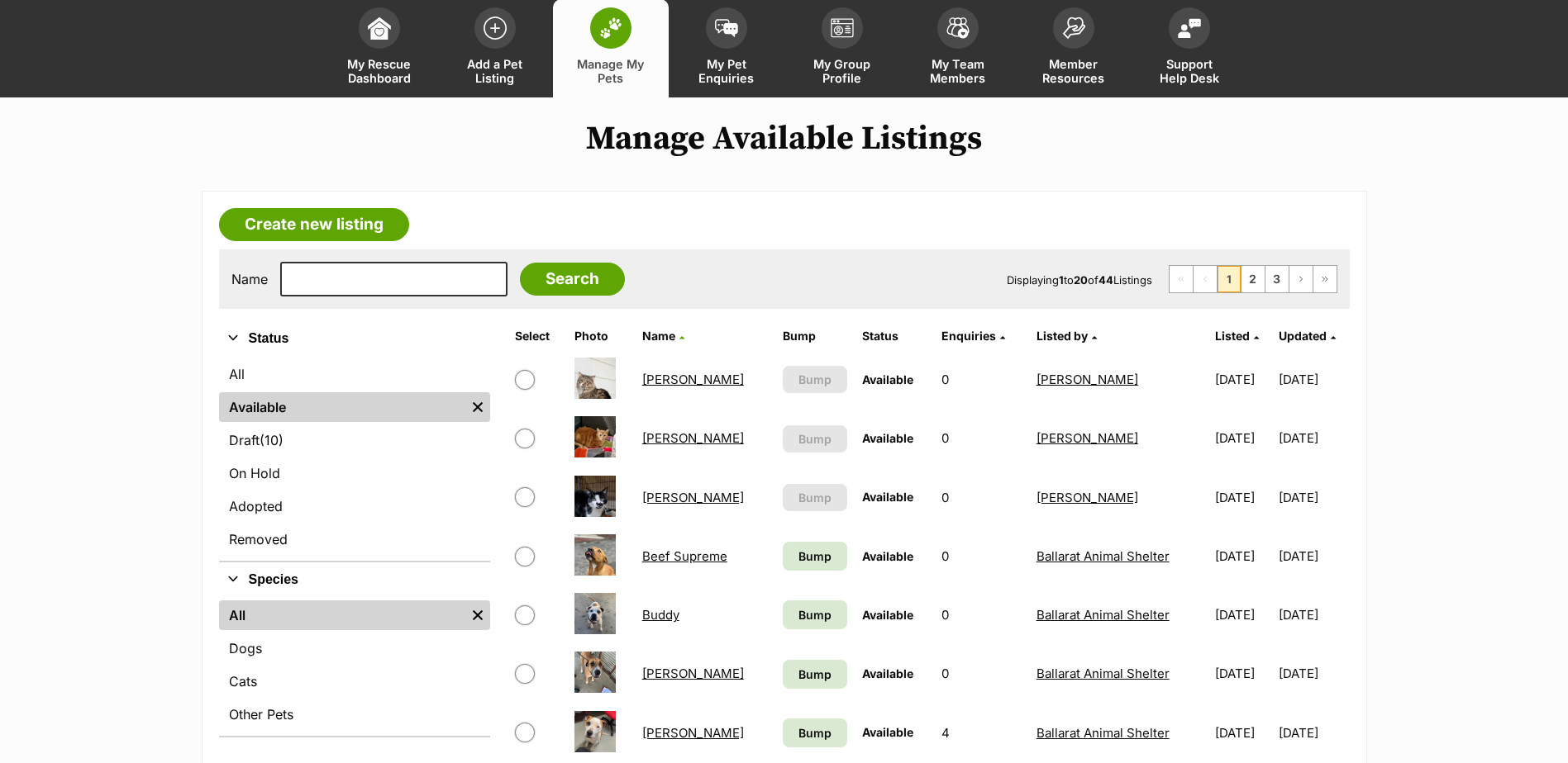
scroll to position [413, 0]
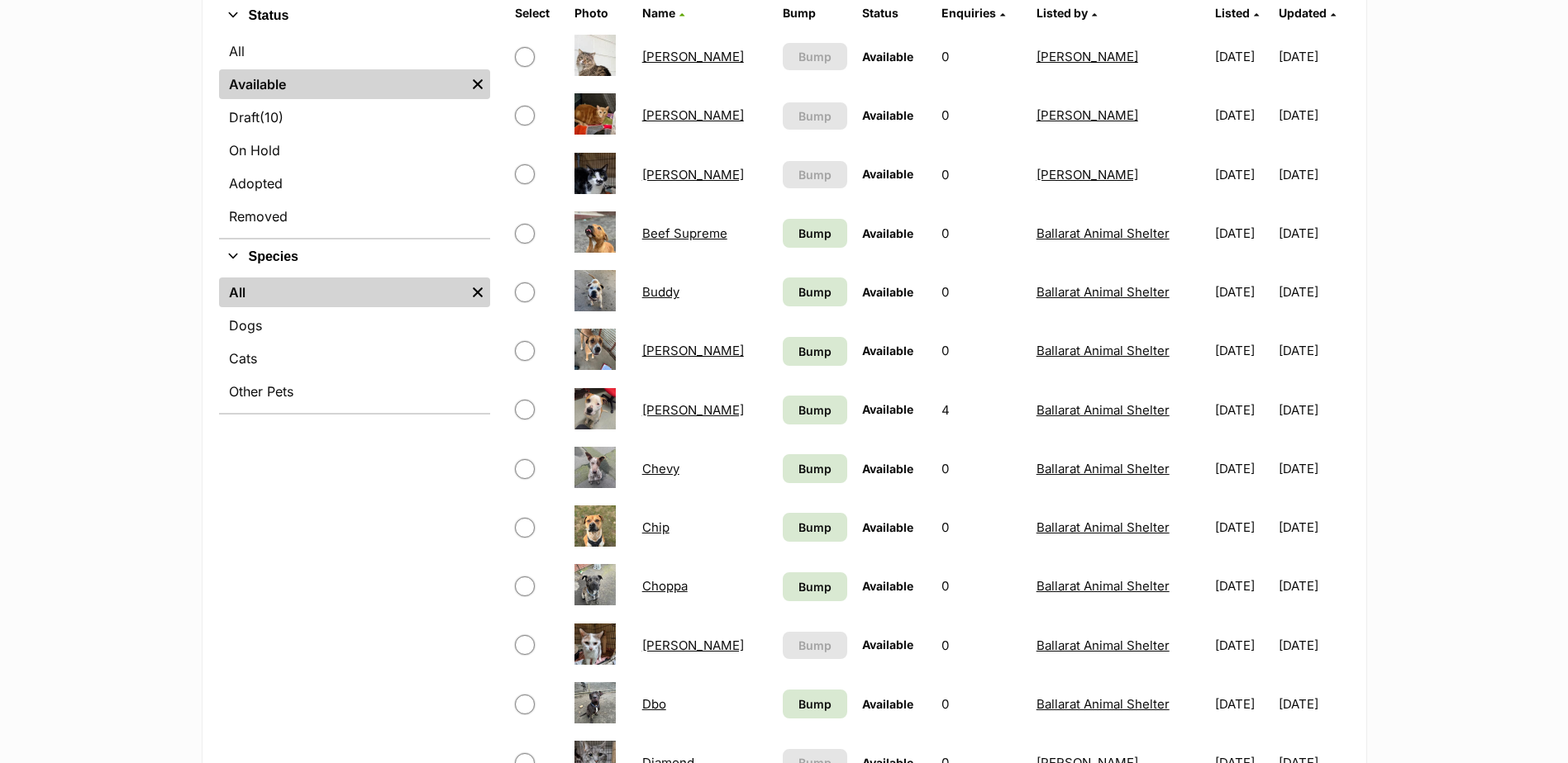
click at [333, 512] on div "Refine your search Status All Available Remove filter Draft (10) Items On Hold …" at bounding box center [354, 679] width 271 height 1362
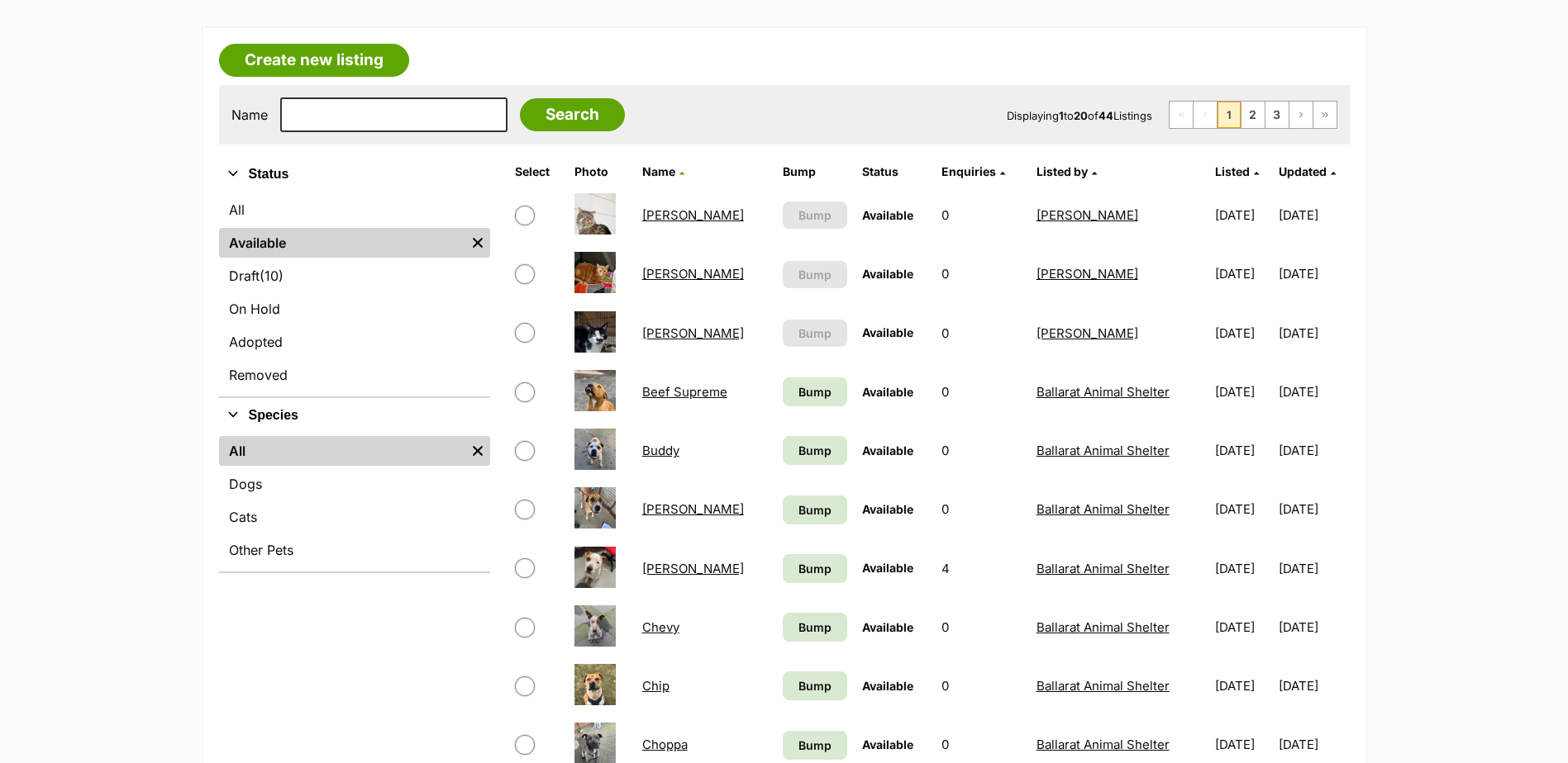
scroll to position [0, 0]
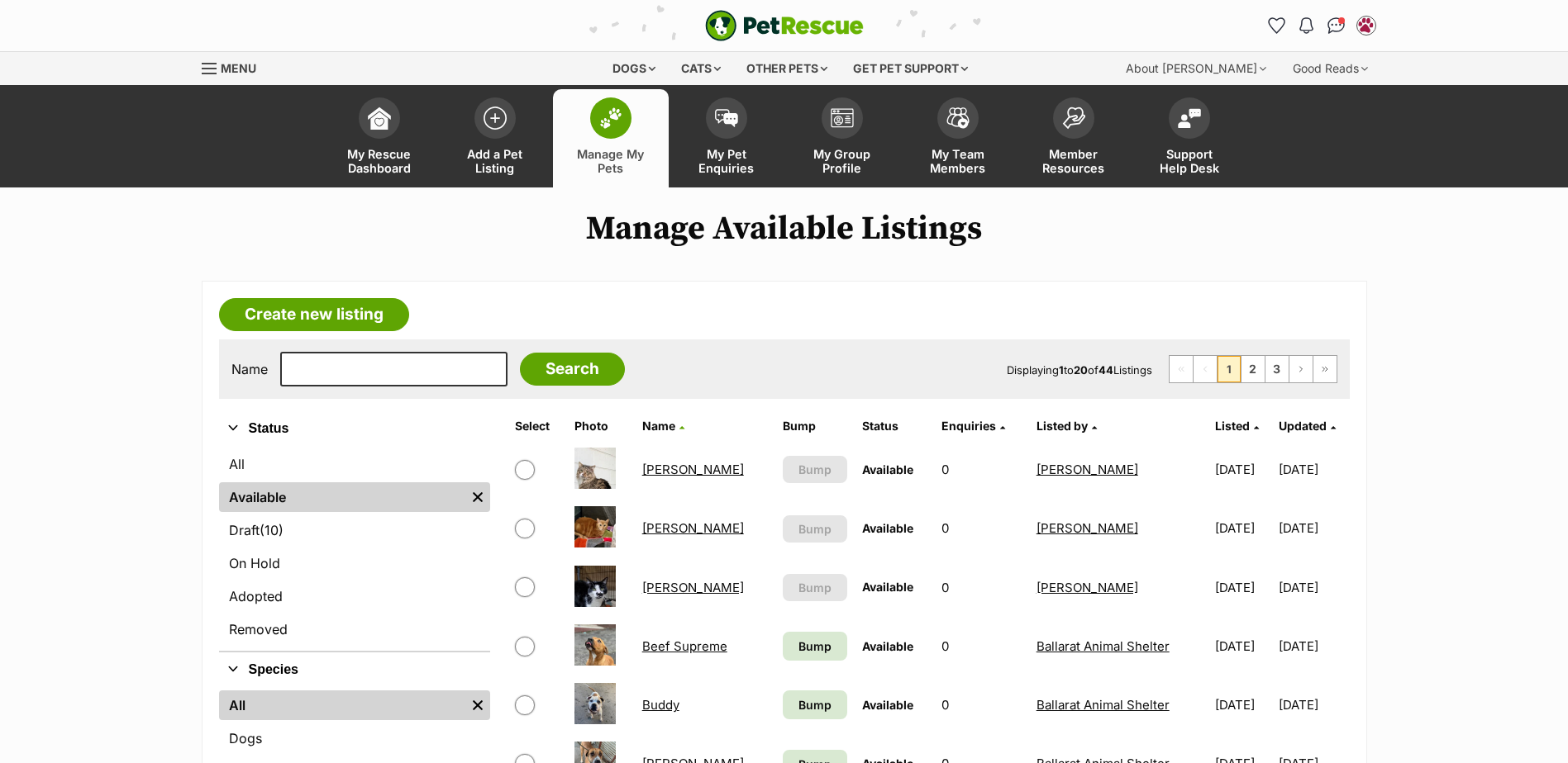
click at [571, 126] on link "Manage My Pets" at bounding box center [611, 139] width 116 height 98
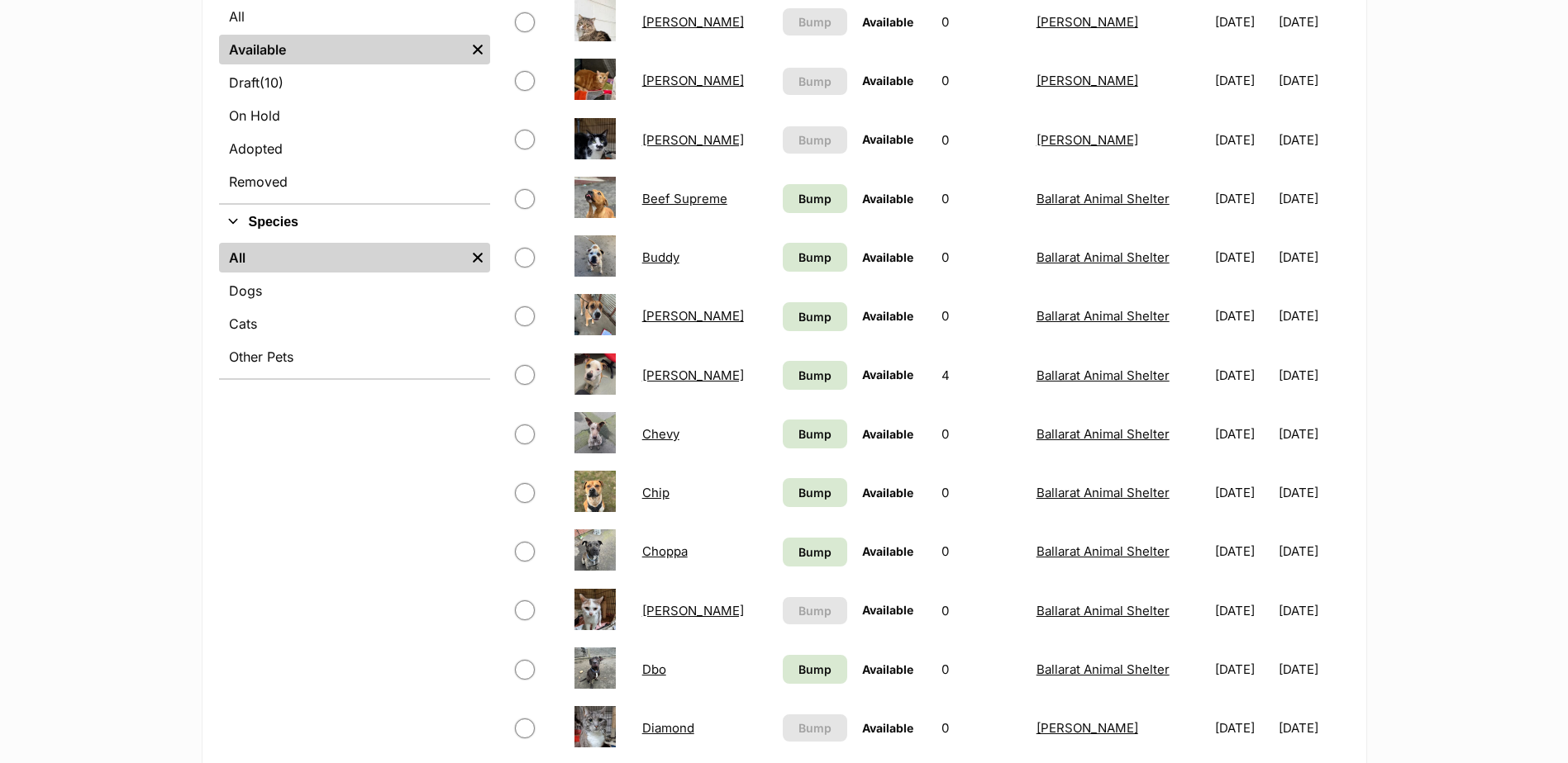
scroll to position [496, 0]
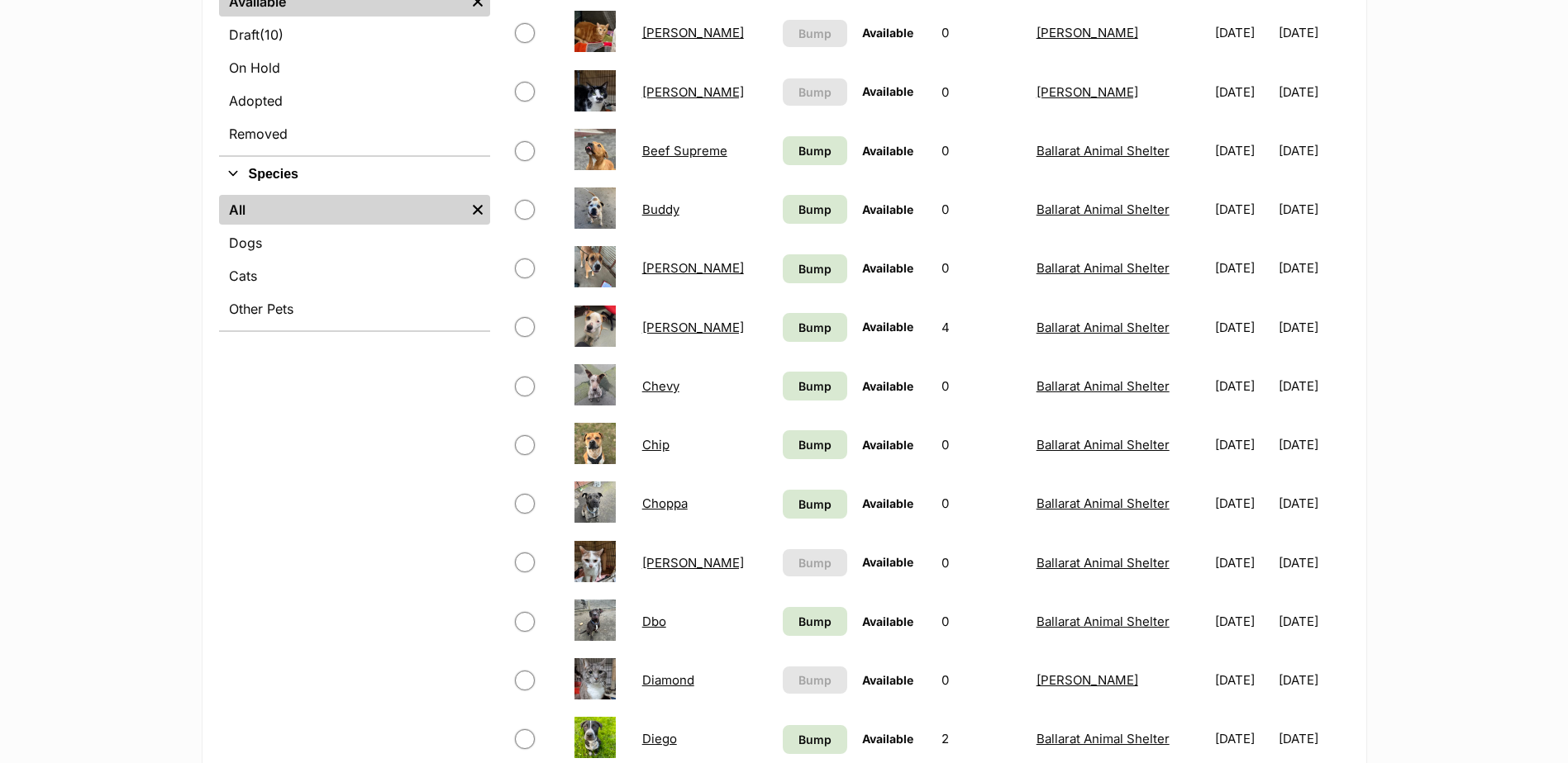
click at [664, 328] on link "[PERSON_NAME]" at bounding box center [692, 328] width 101 height 15
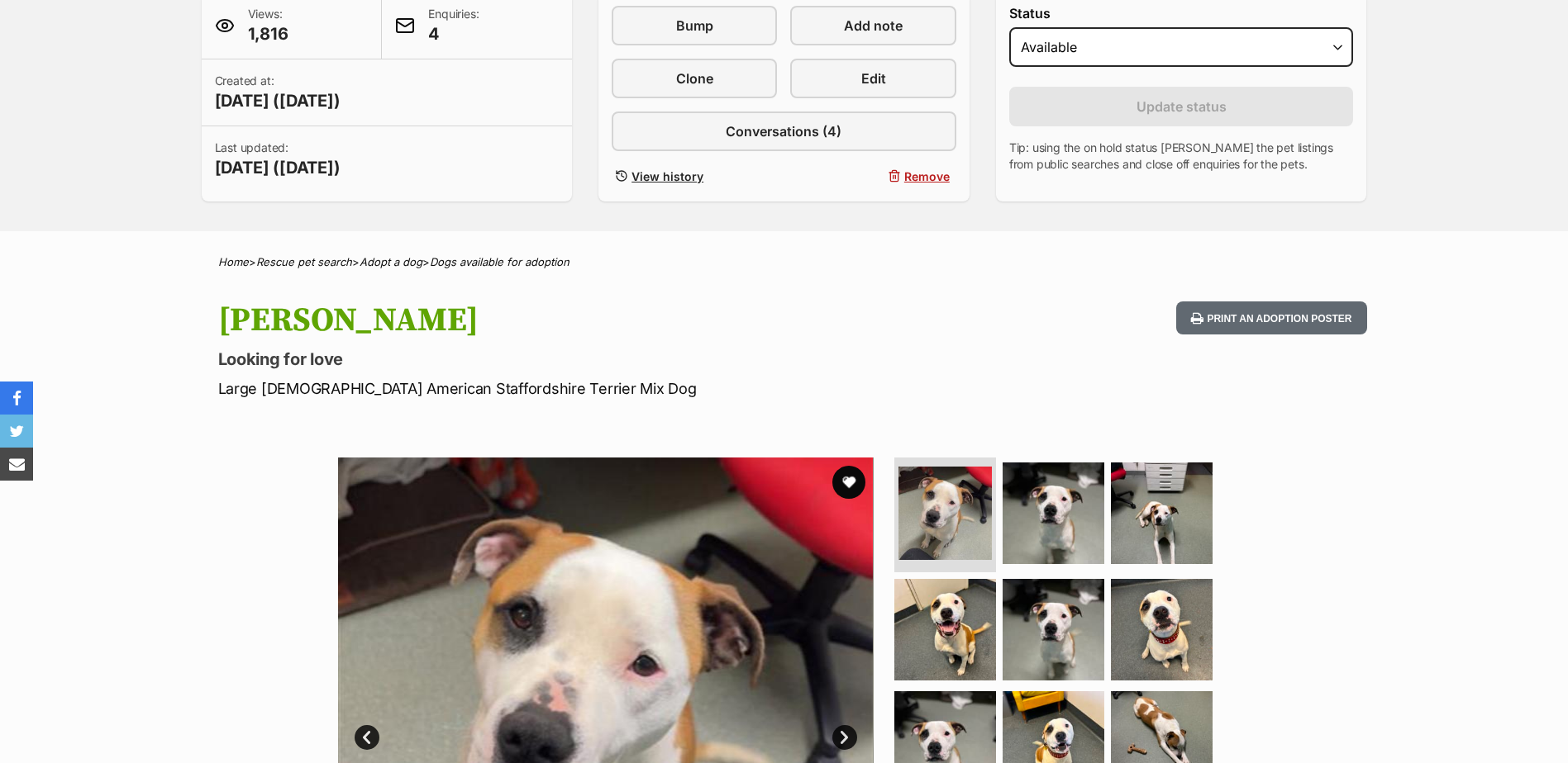
scroll to position [83, 0]
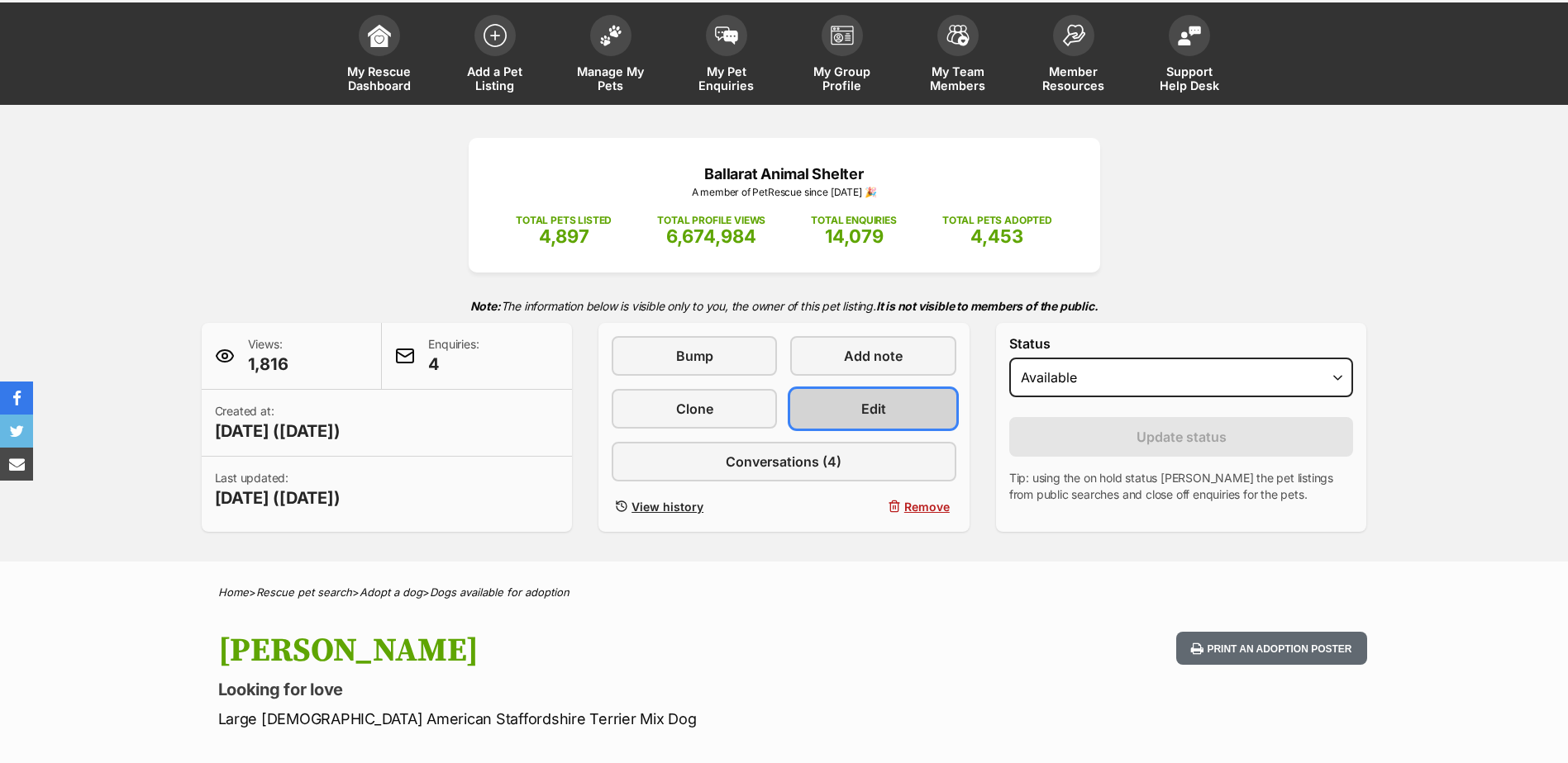
click at [841, 401] on link "Edit" at bounding box center [873, 408] width 166 height 39
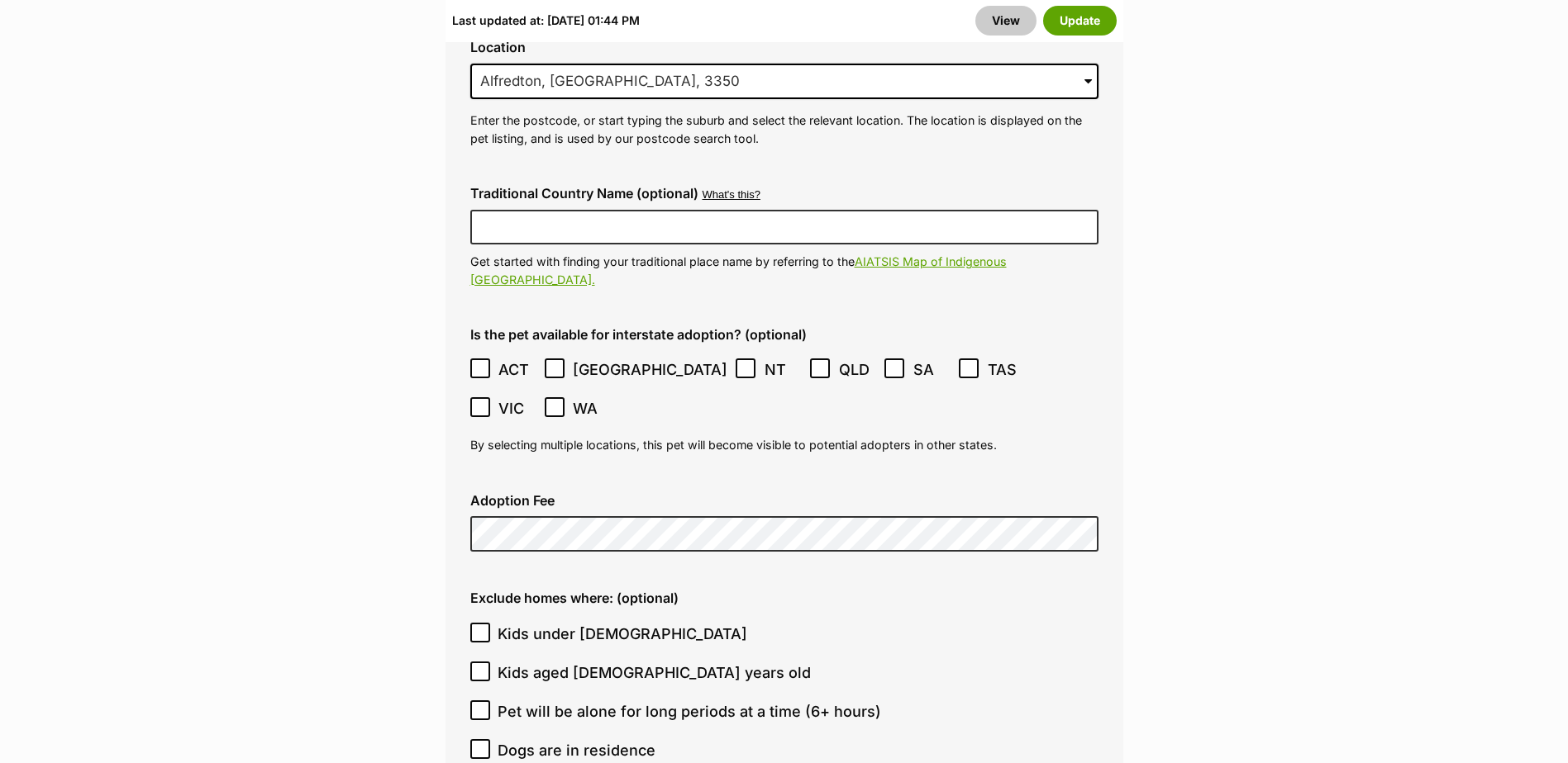
scroll to position [4297, 0]
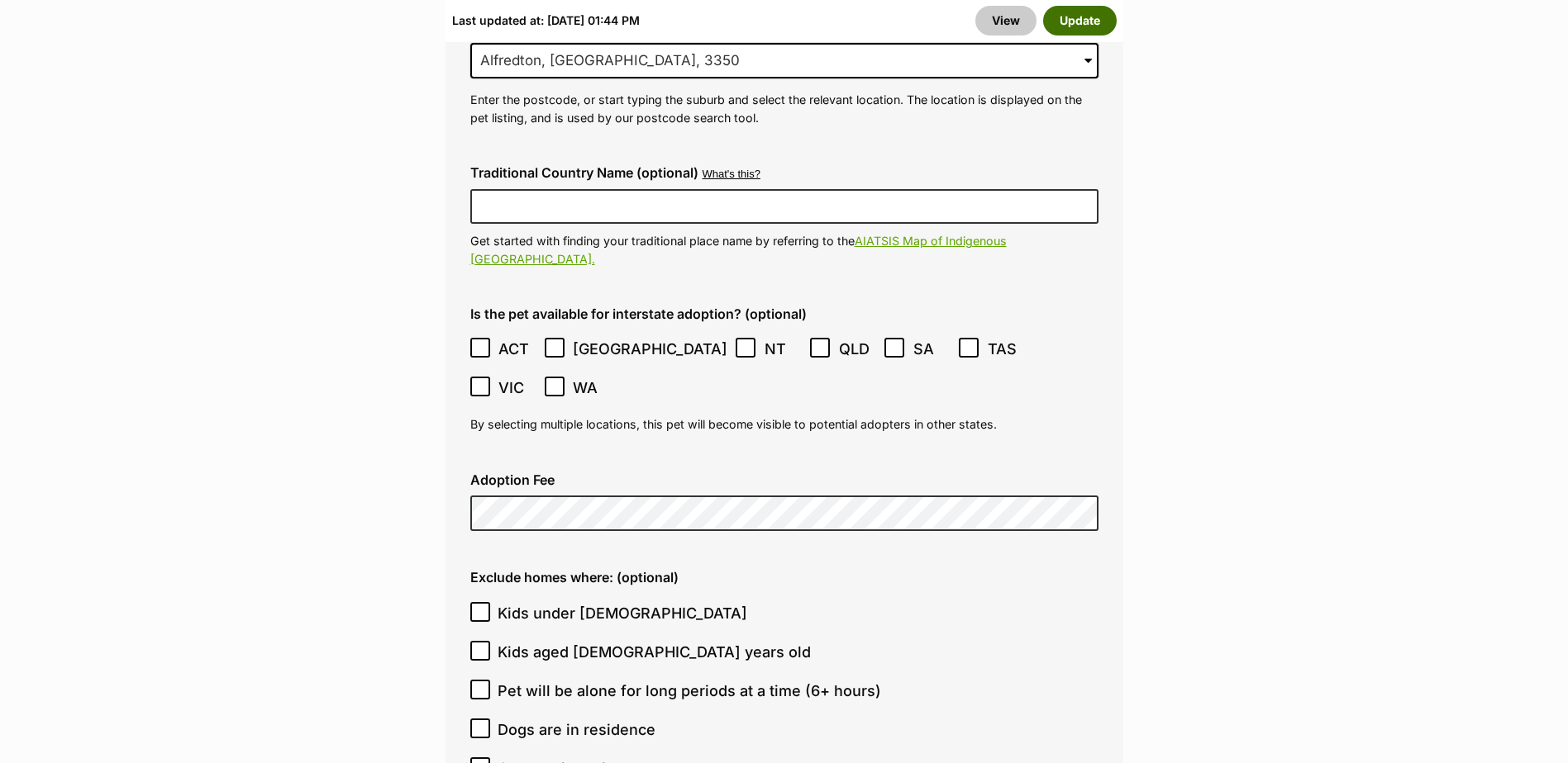
click at [1090, 26] on button "Update" at bounding box center [1079, 20] width 73 height 30
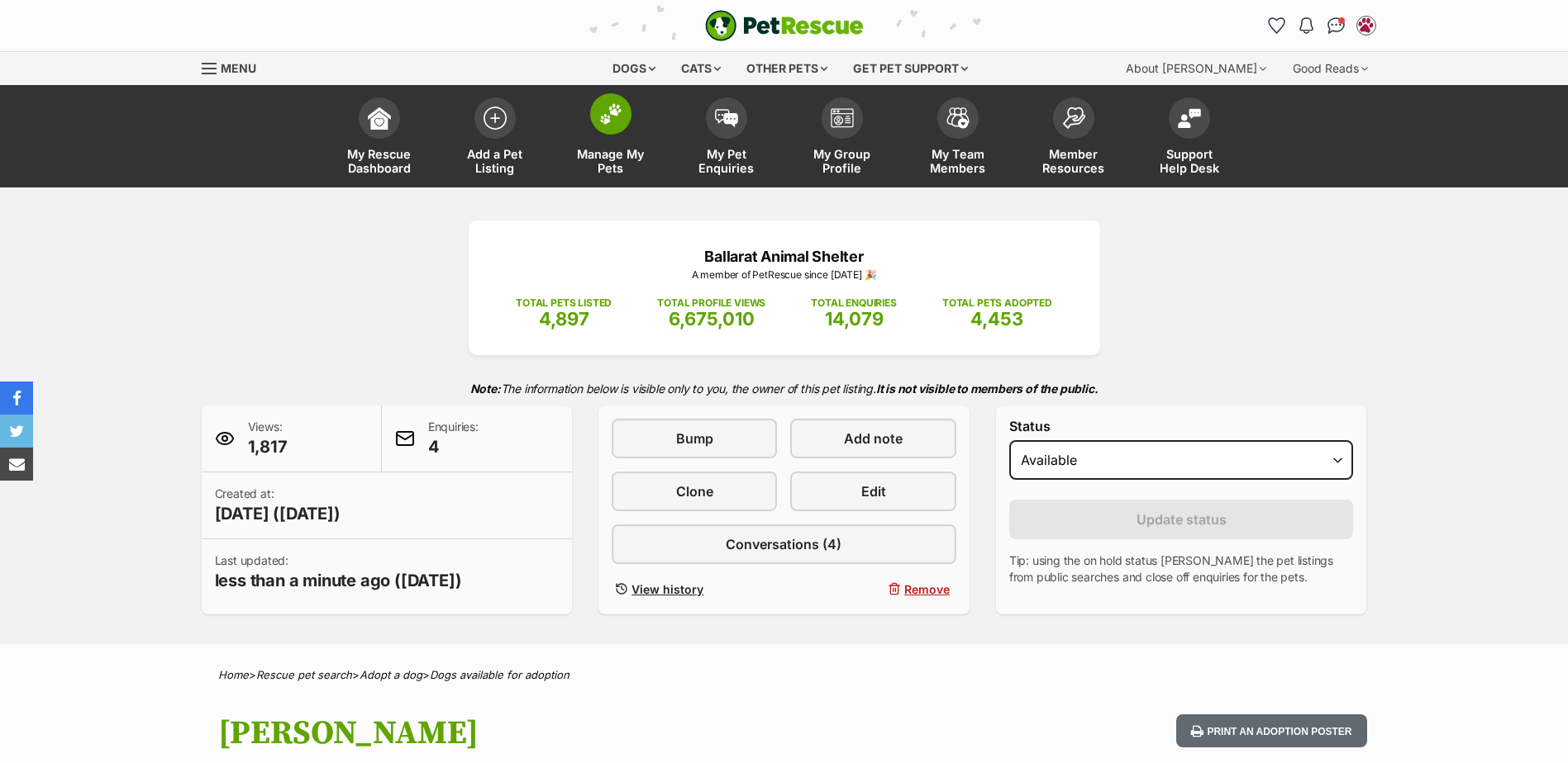
click at [620, 111] on img at bounding box center [611, 114] width 23 height 21
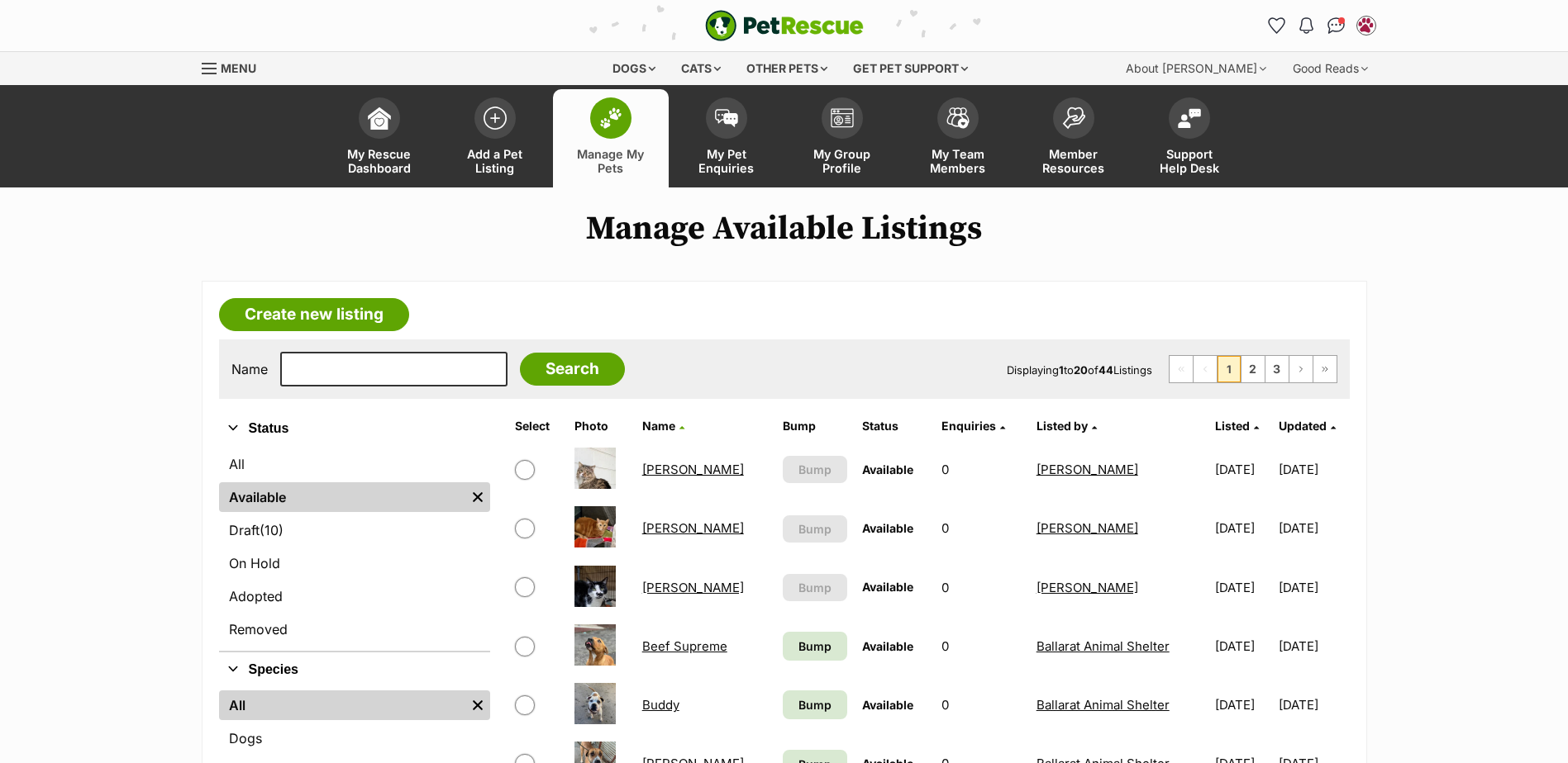
click at [612, 95] on link "Manage My Pets" at bounding box center [611, 139] width 116 height 98
click at [636, 149] on span "Manage My Pets" at bounding box center [610, 161] width 74 height 28
click at [391, 374] on input "text" at bounding box center [394, 369] width 227 height 35
click at [605, 121] on img at bounding box center [611, 118] width 23 height 21
